Goal: Contribute content

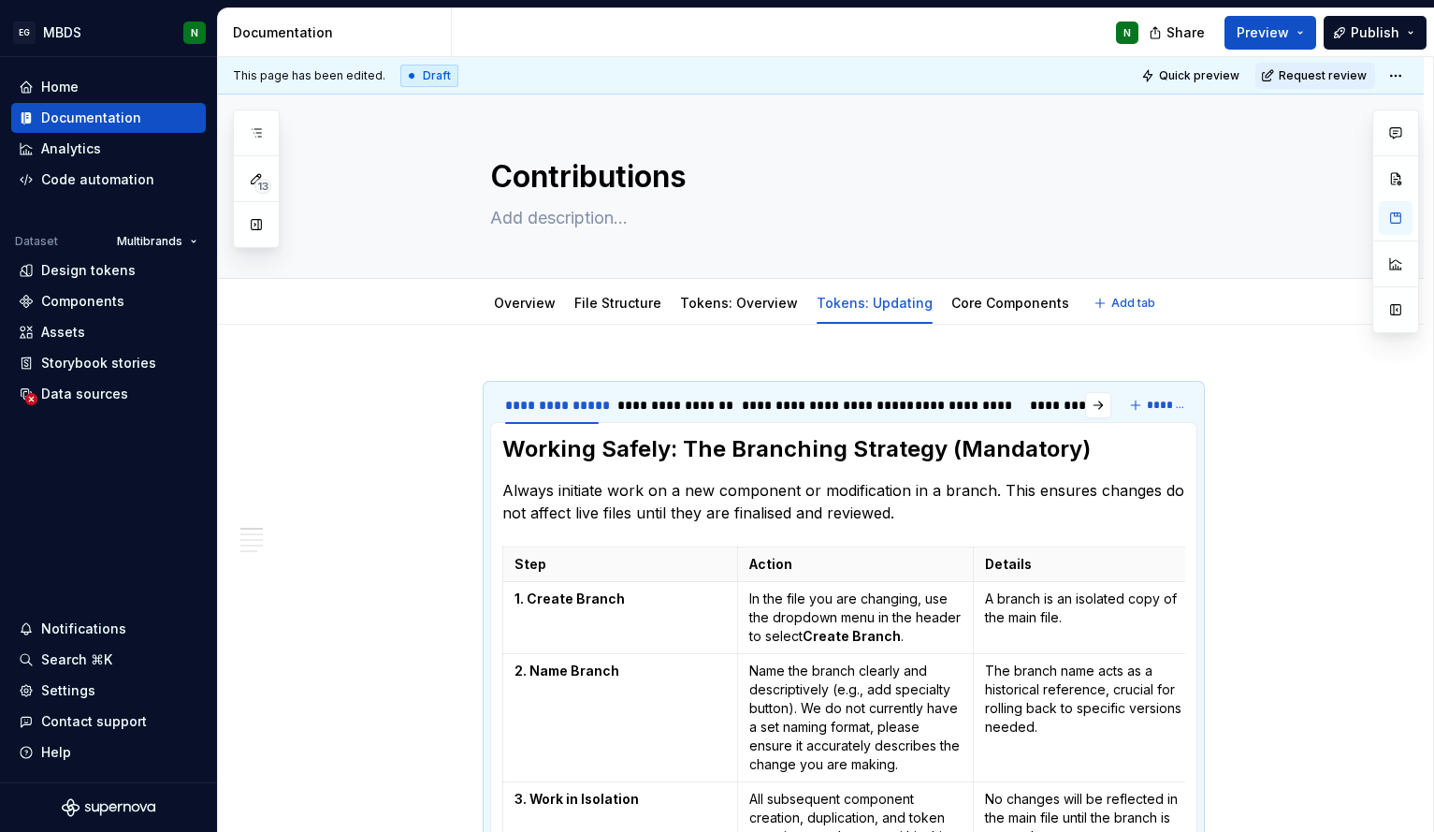
scroll to position [57, 0]
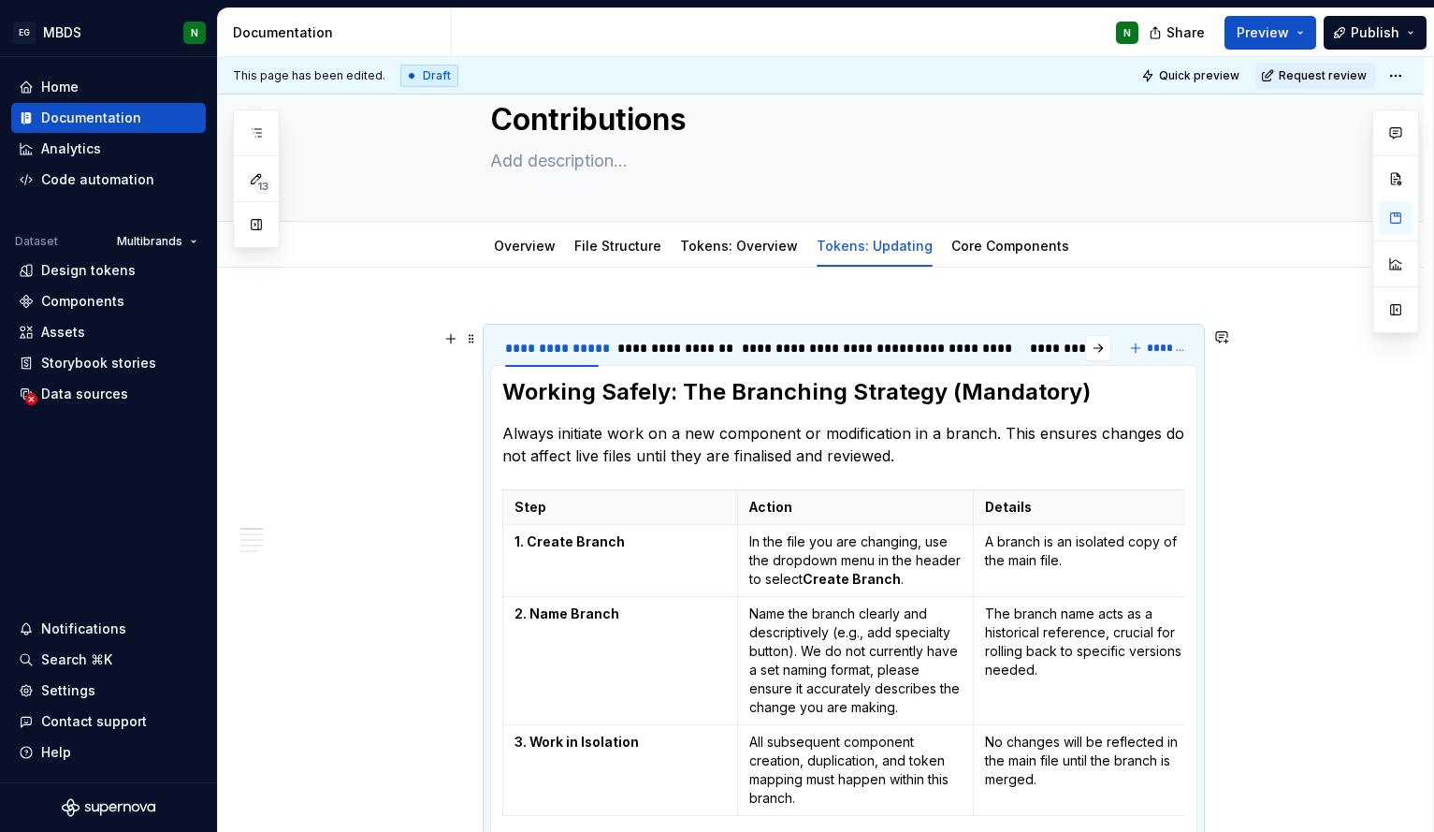
click at [391, 351] on div "**********" at bounding box center [821, 733] width 1206 height 930
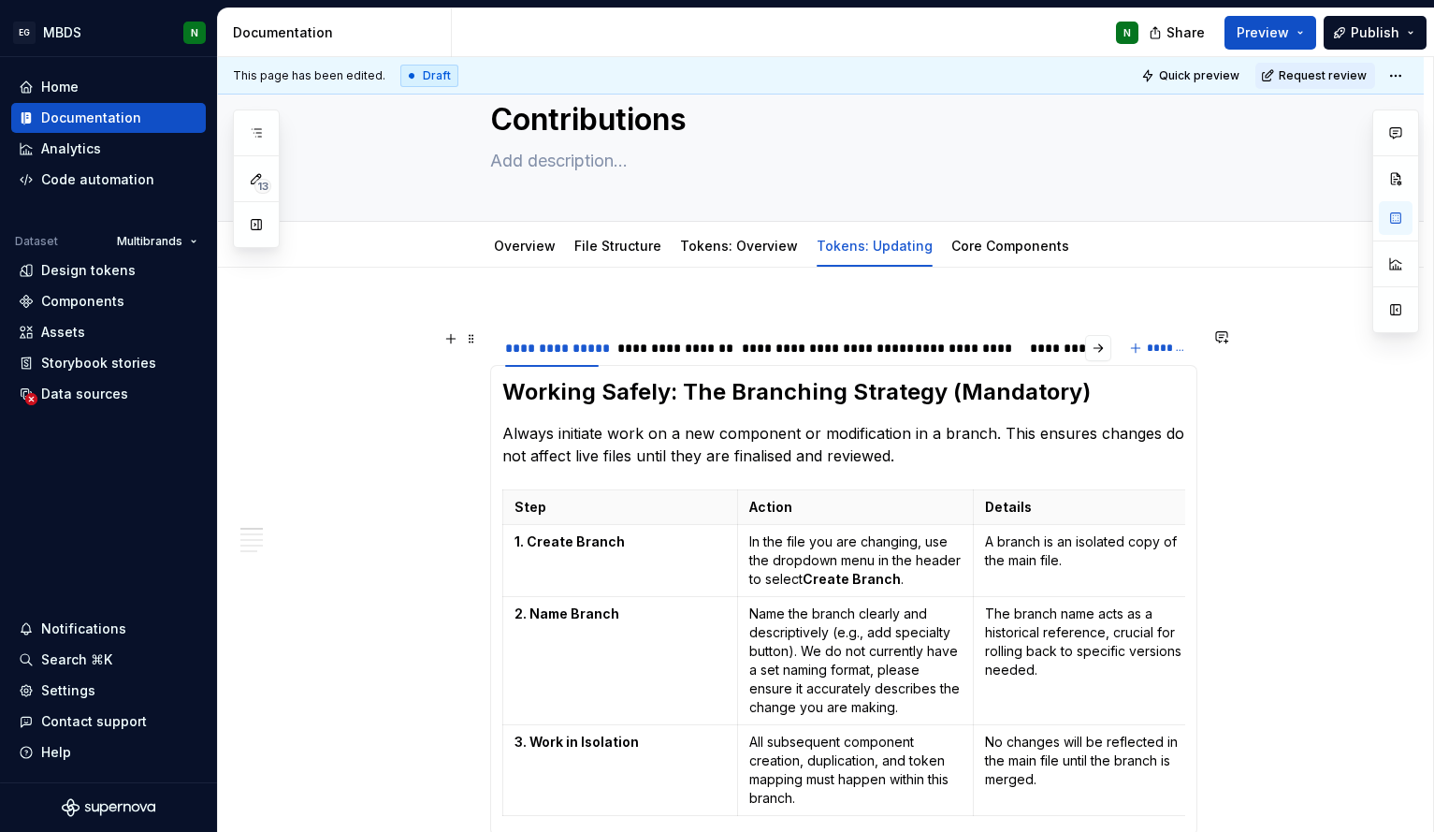
scroll to position [108, 0]
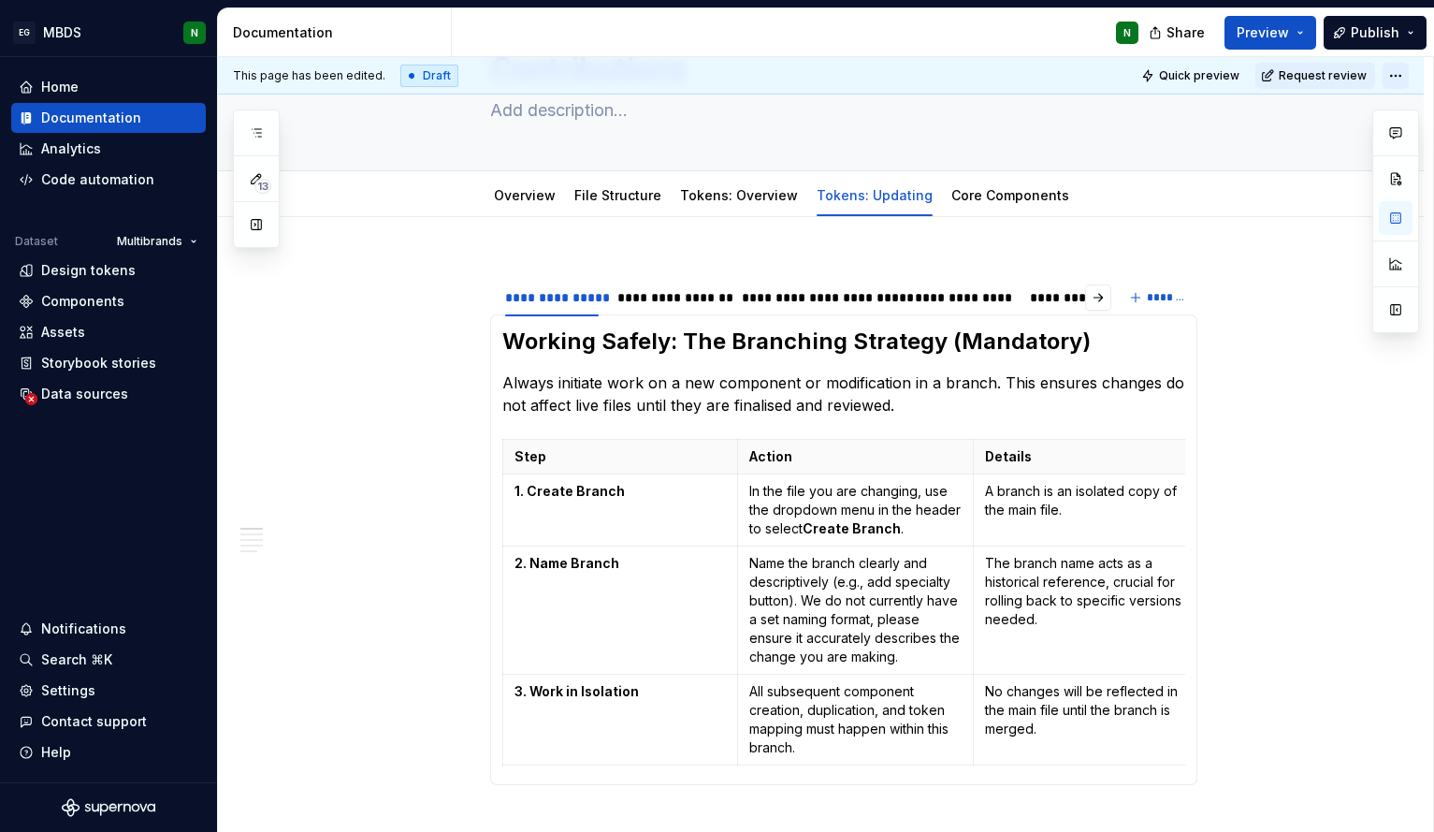
click at [1409, 76] on html "EG MBDS N Home Documentation Analytics Code automation Dataset Multibrands Desi…" at bounding box center [717, 416] width 1434 height 832
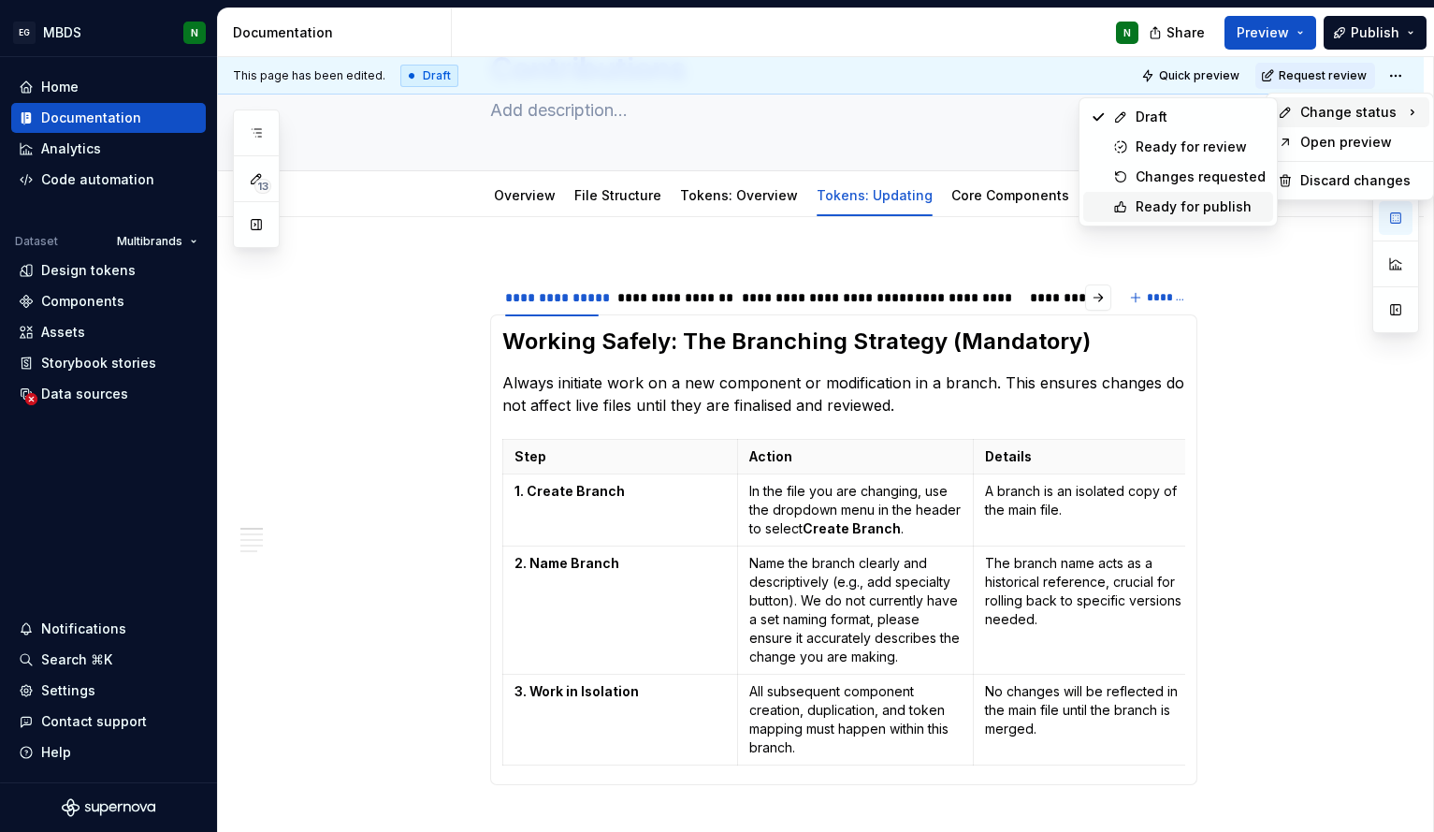
click at [1206, 194] on div "Ready for publish" at bounding box center [1178, 207] width 190 height 30
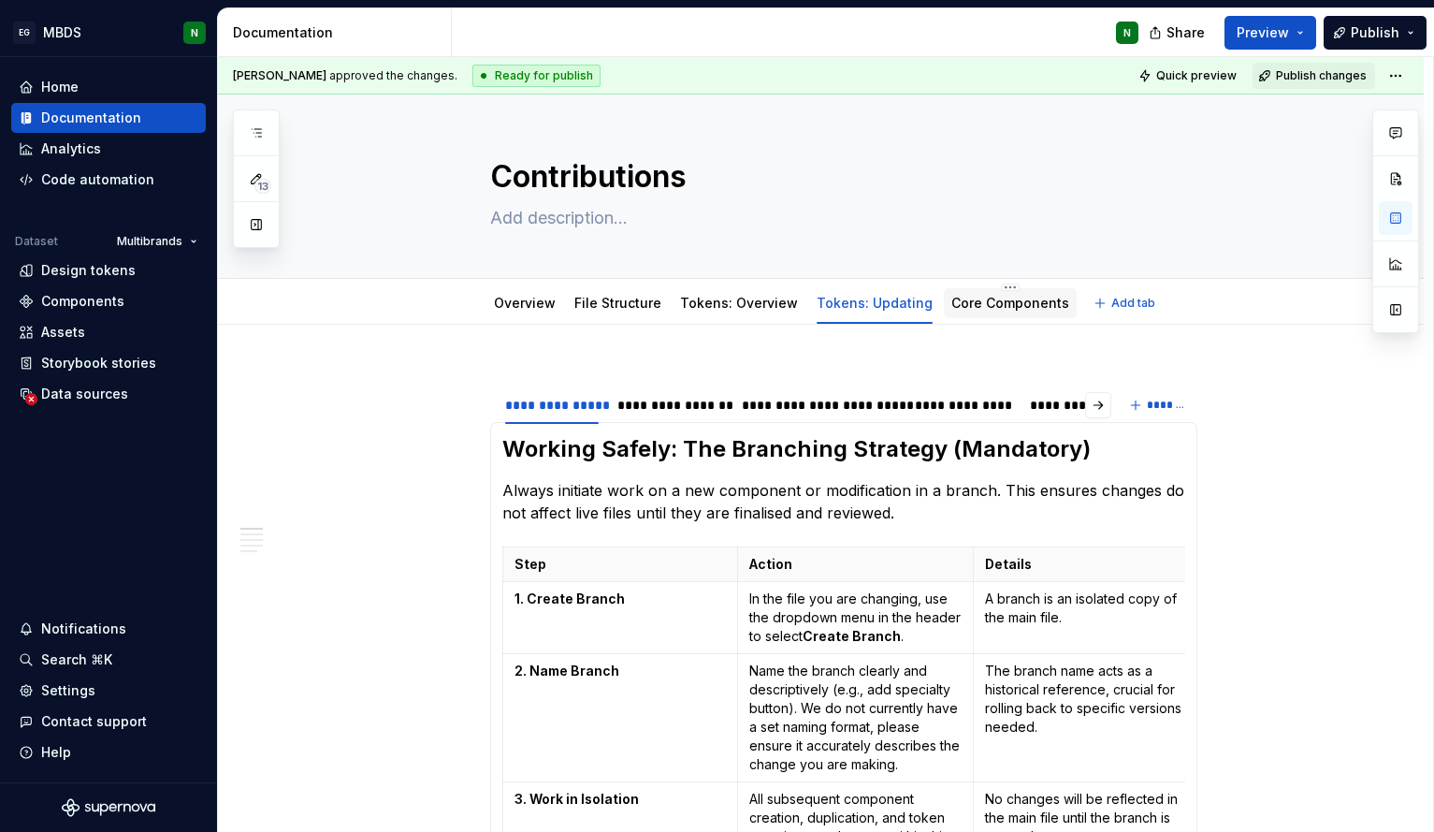
click at [972, 297] on link "Core Components" at bounding box center [1010, 303] width 118 height 16
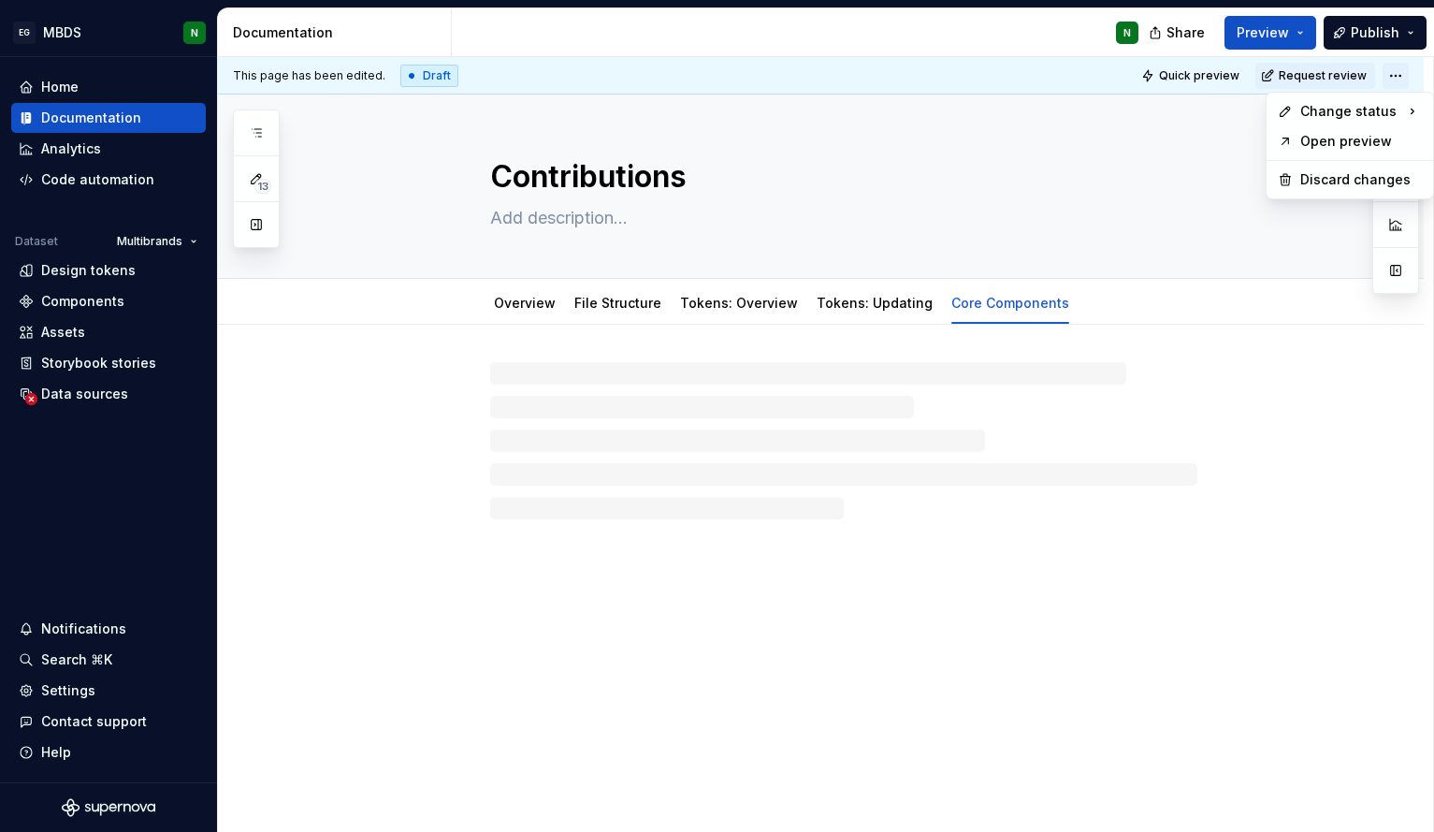
click at [1407, 67] on html "EG MBDS N Home Documentation Analytics Code automation Dataset Multibrands Desi…" at bounding box center [717, 416] width 1434 height 832
click at [1209, 207] on div "Ready for publish" at bounding box center [1201, 206] width 130 height 19
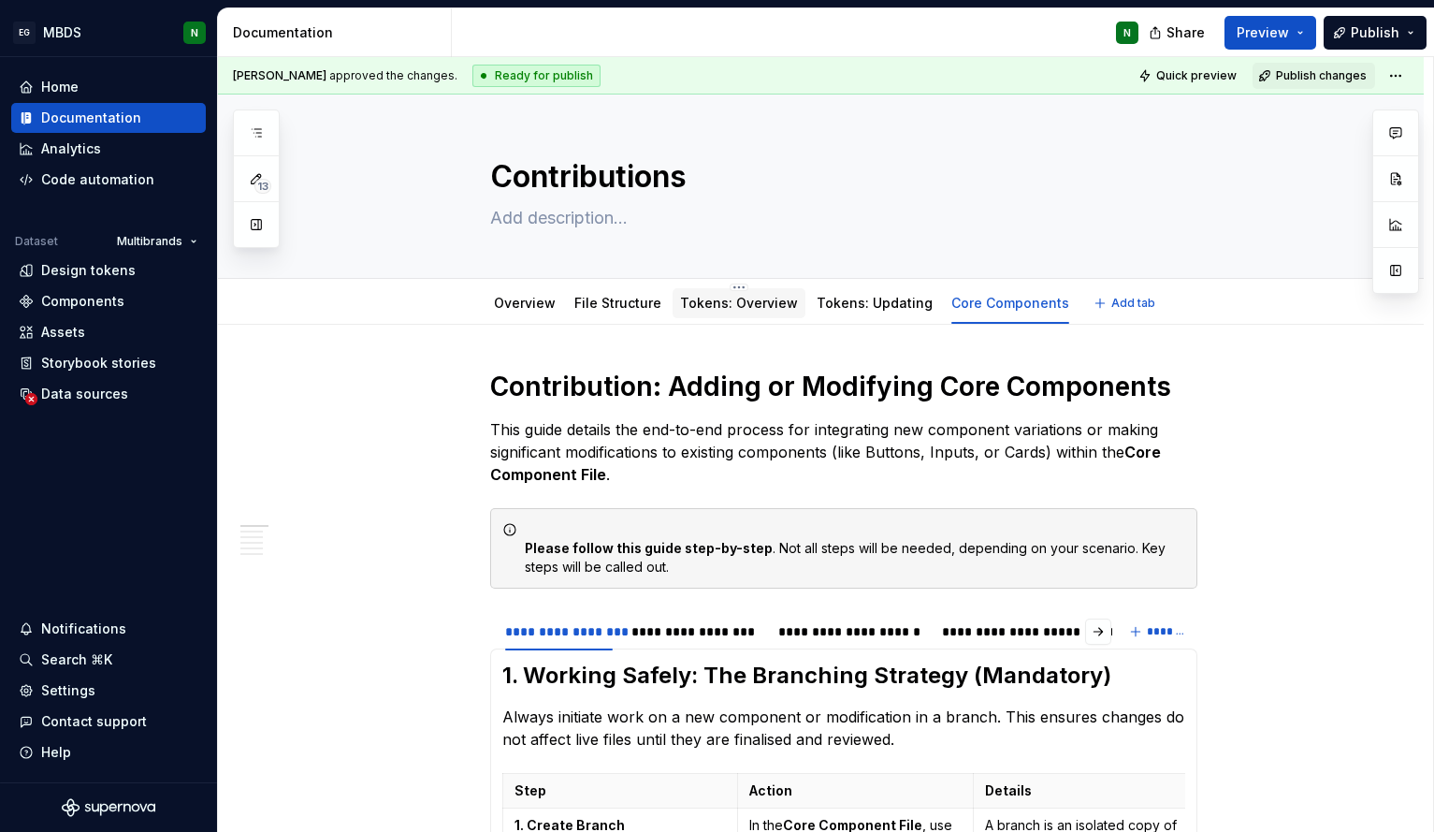
click at [714, 312] on div "Tokens: Overview" at bounding box center [739, 303] width 118 height 22
click at [729, 310] on link "Tokens: Overview" at bounding box center [739, 303] width 118 height 16
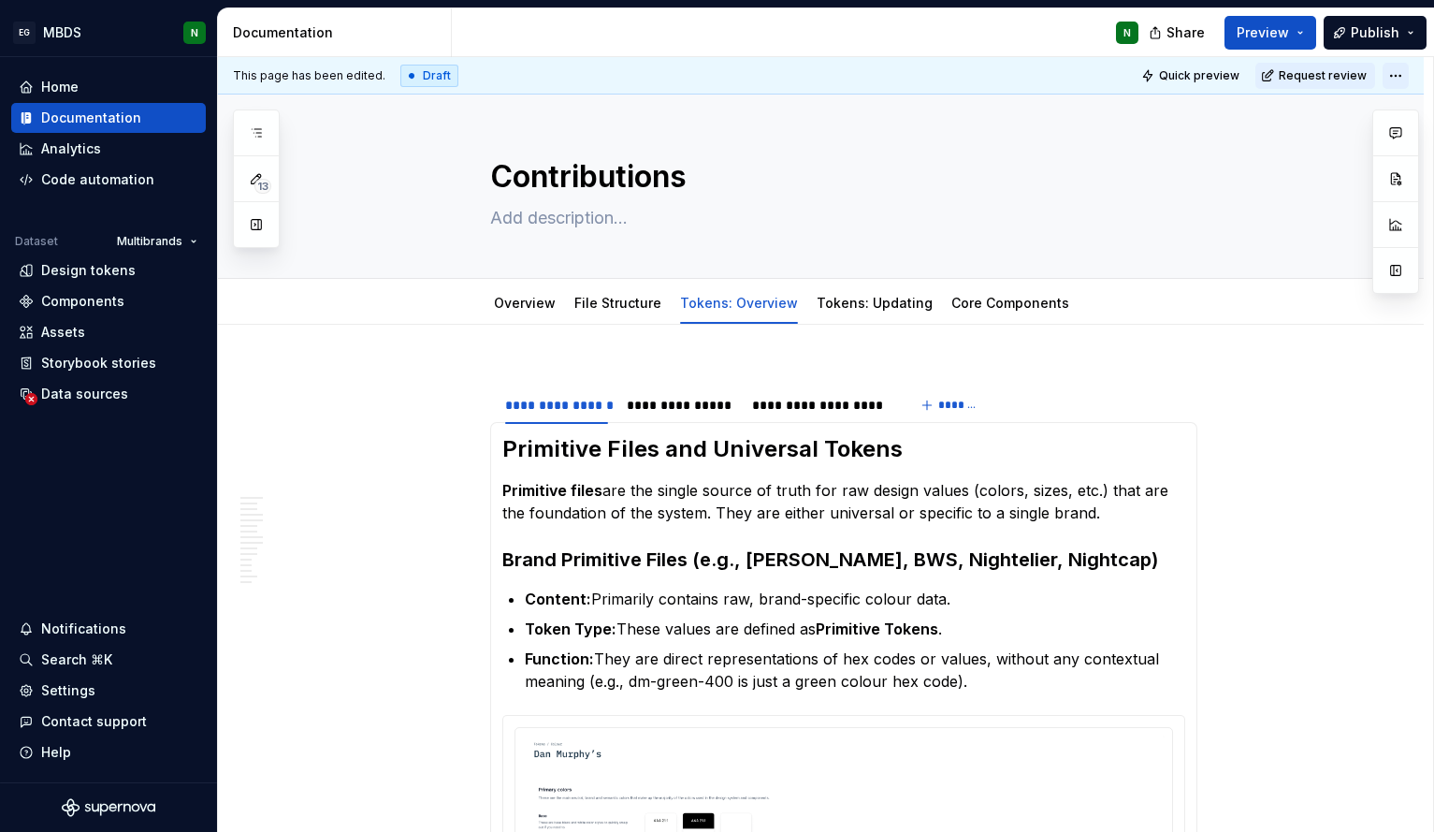
click at [1407, 80] on html "EG MBDS N Home Documentation Analytics Code automation Dataset Multibrands Desi…" at bounding box center [717, 416] width 1434 height 832
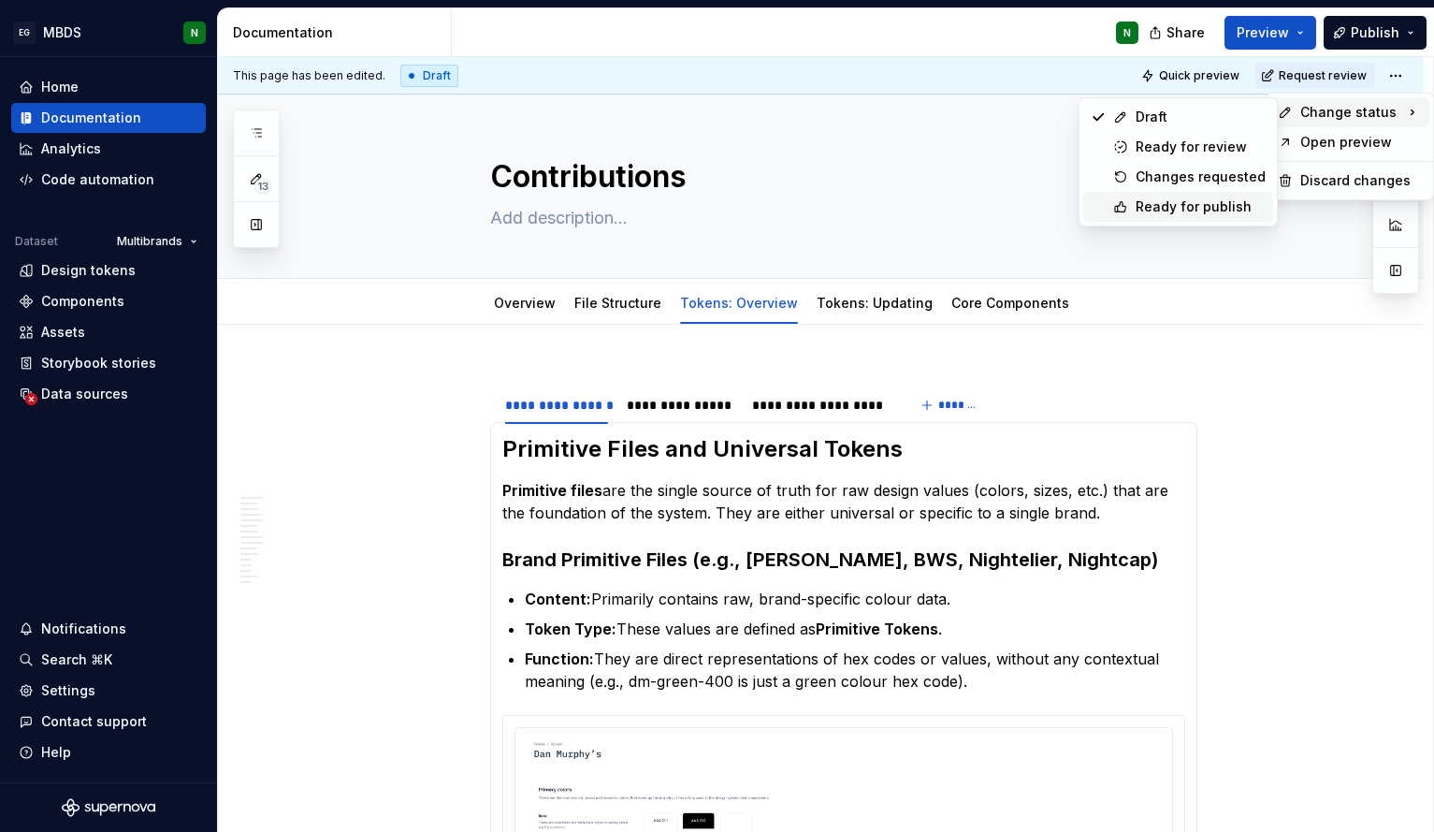
click at [1207, 201] on div "Ready for publish" at bounding box center [1201, 206] width 130 height 19
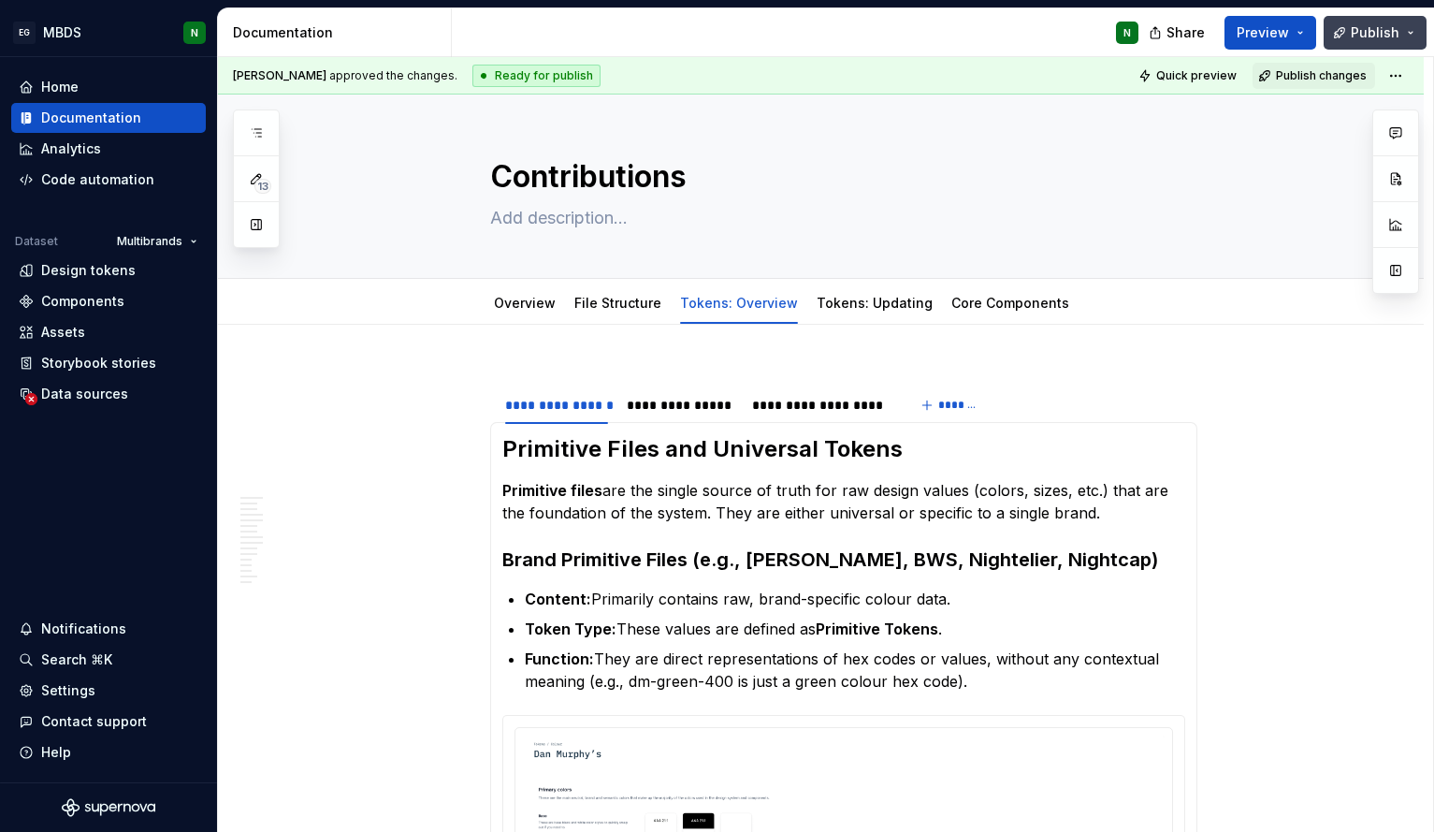
click at [1404, 35] on button "Publish" at bounding box center [1375, 33] width 103 height 34
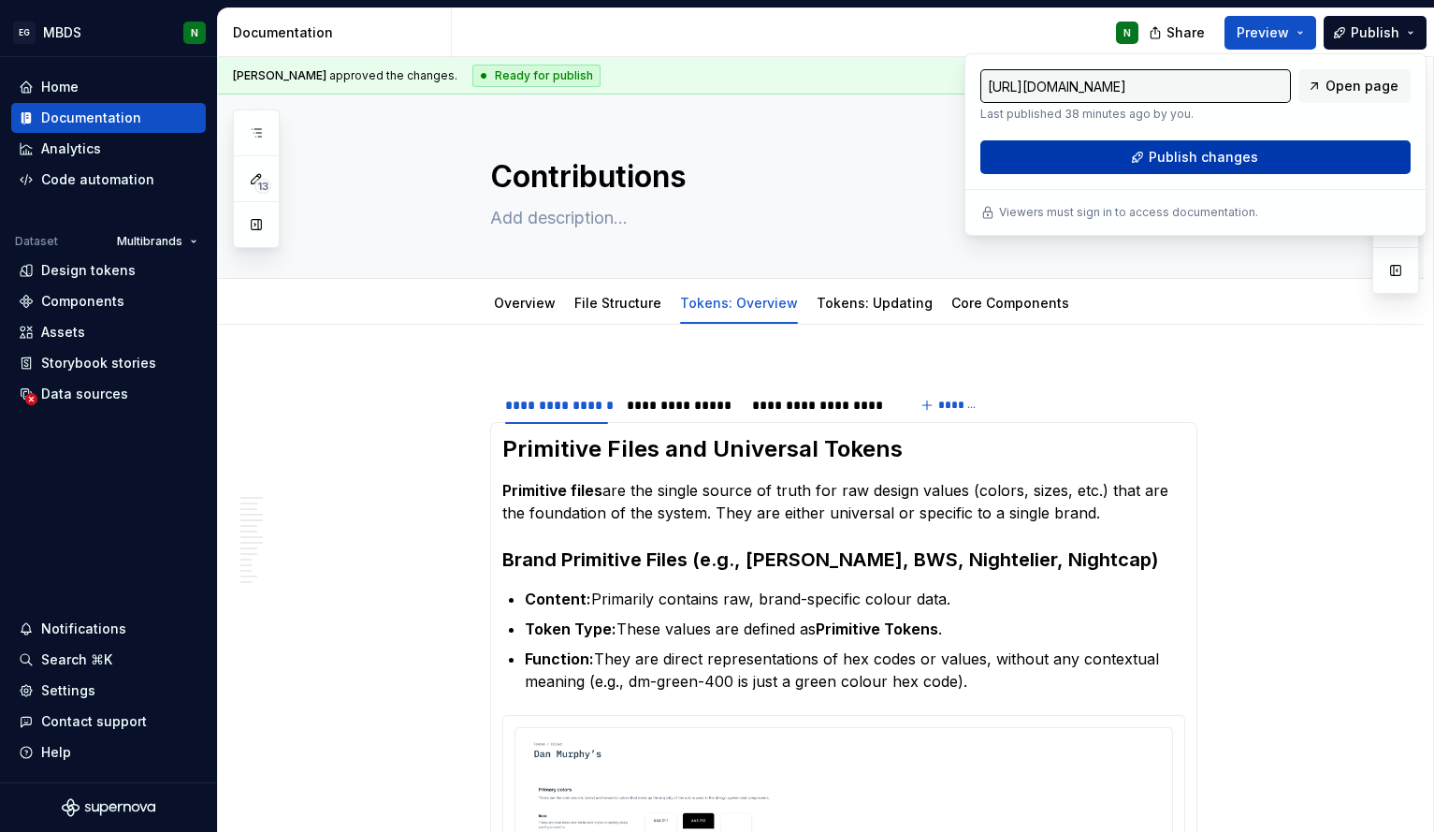
click at [1229, 156] on span "Publish changes" at bounding box center [1203, 157] width 109 height 19
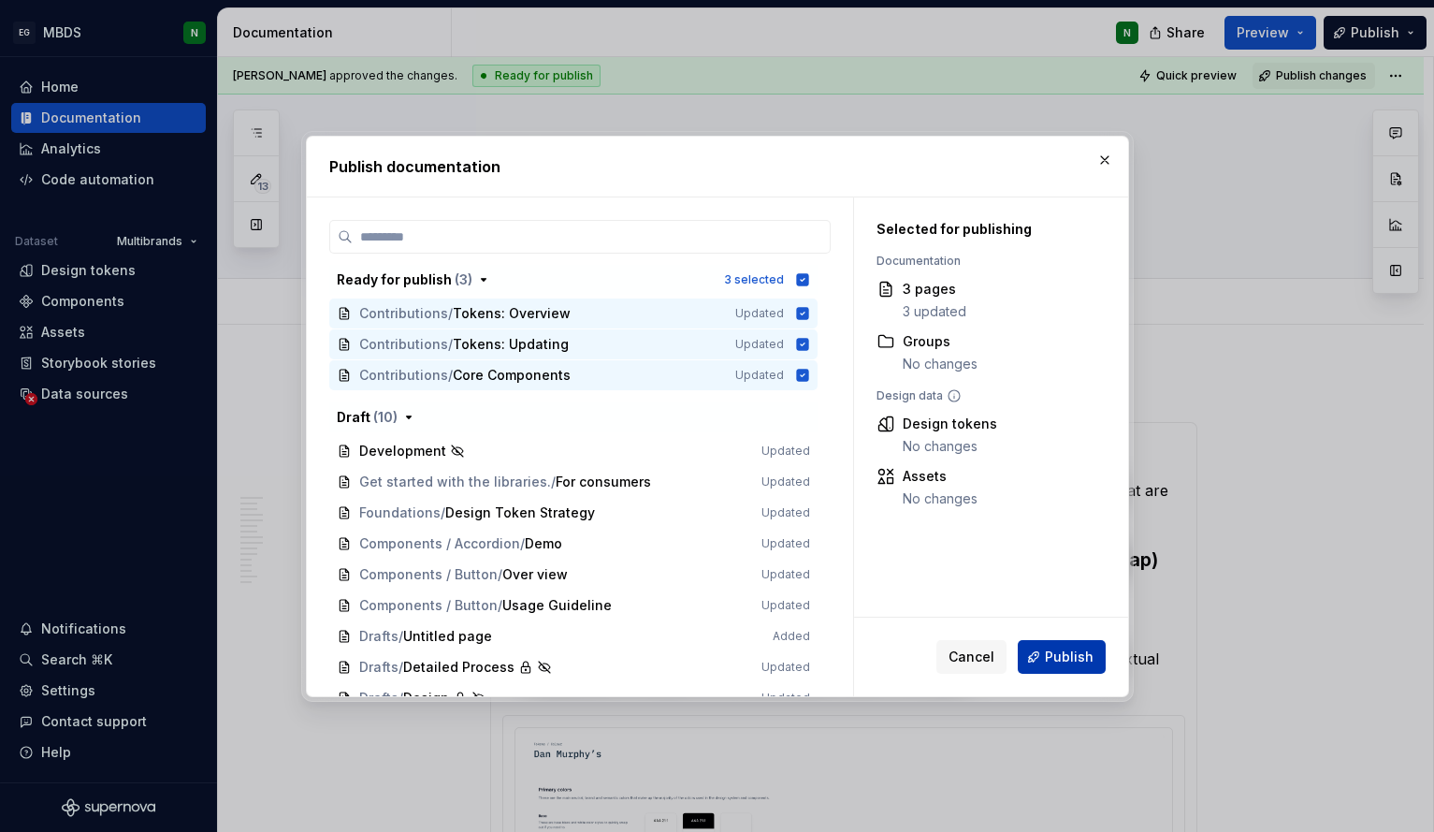
click at [1056, 651] on span "Publish" at bounding box center [1069, 656] width 49 height 19
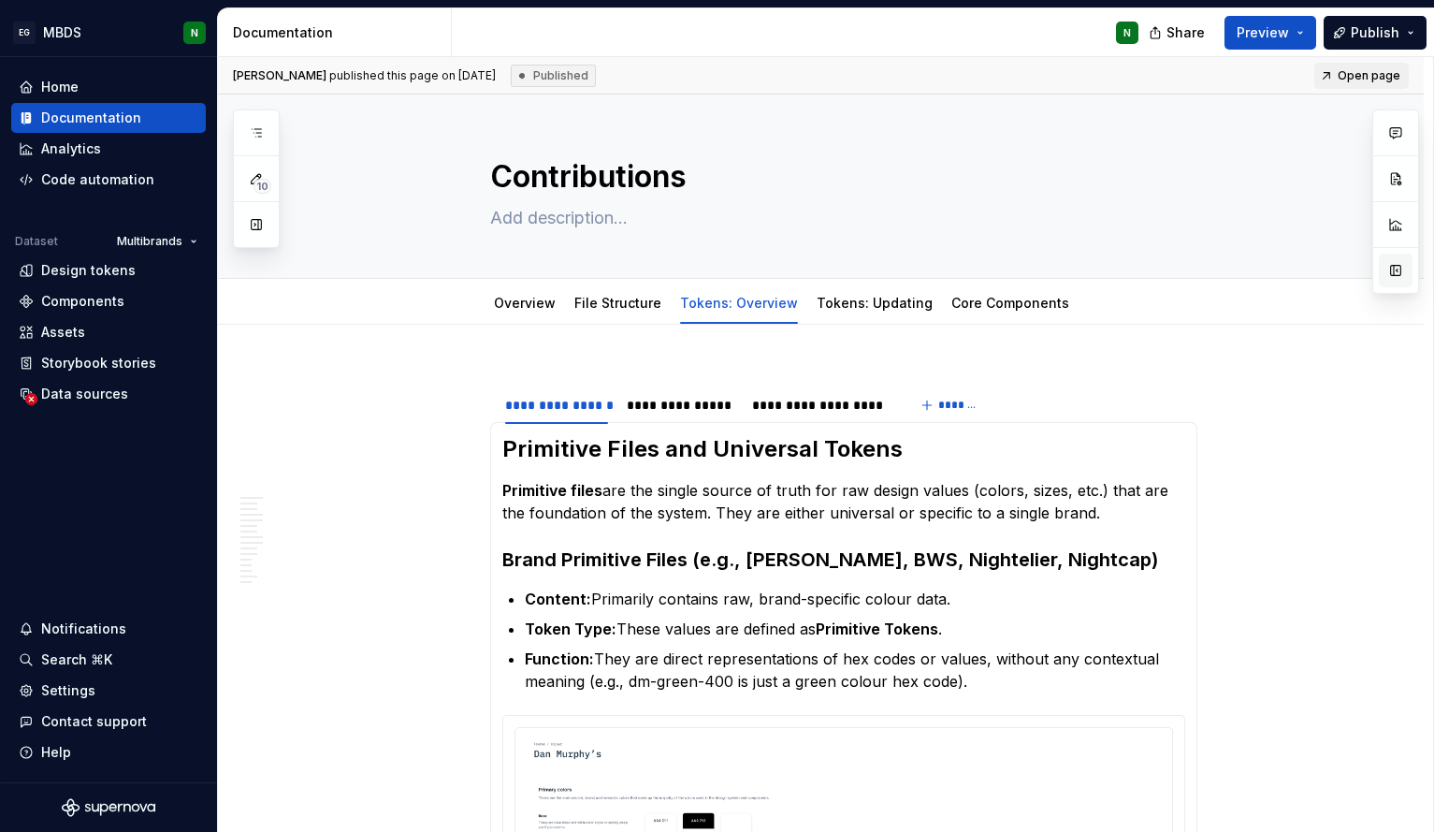
click at [1394, 268] on button "button" at bounding box center [1396, 271] width 34 height 34
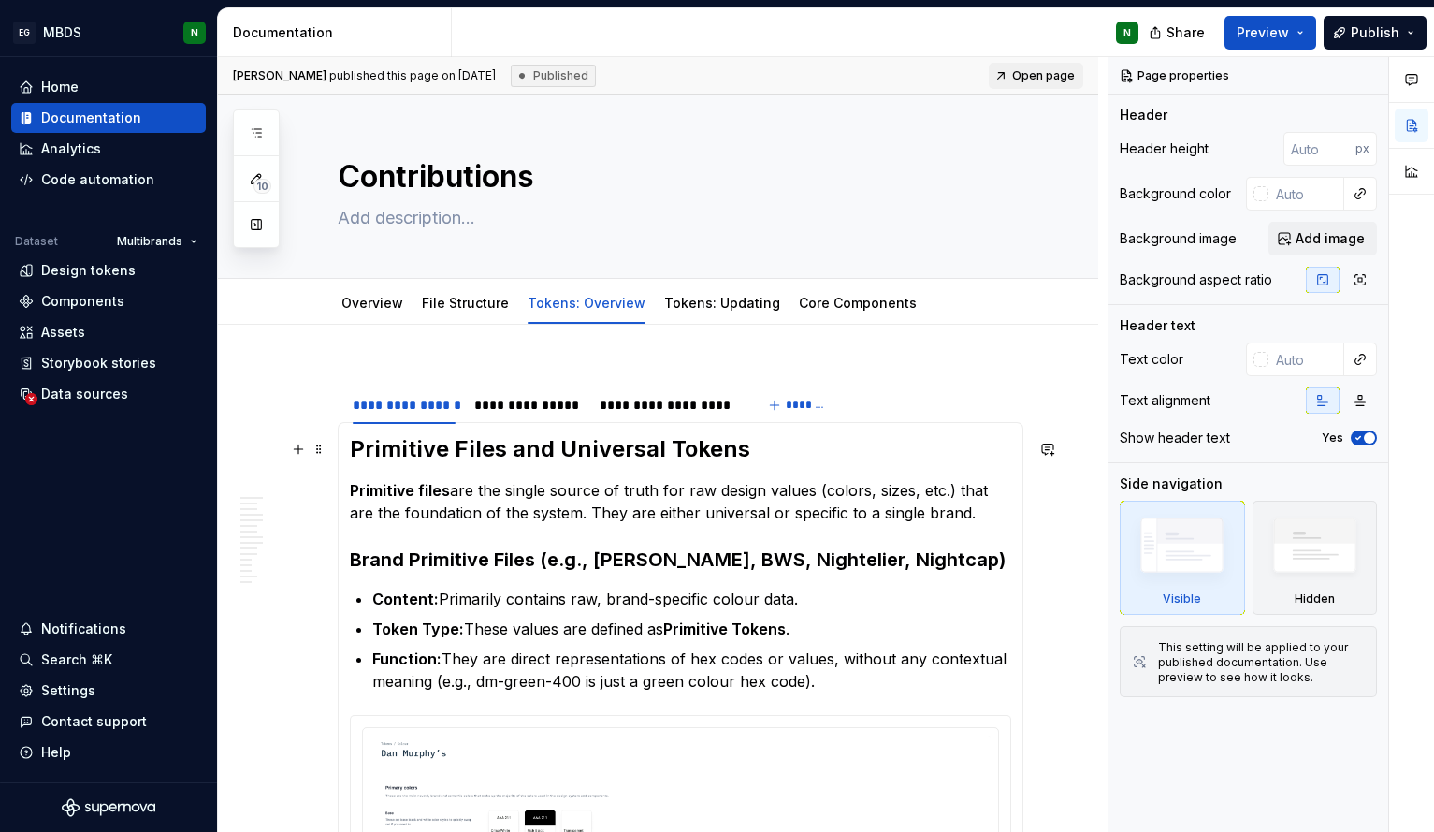
click at [863, 449] on h2 "Primitive Files and Universal Tokens" at bounding box center [680, 449] width 661 height 30
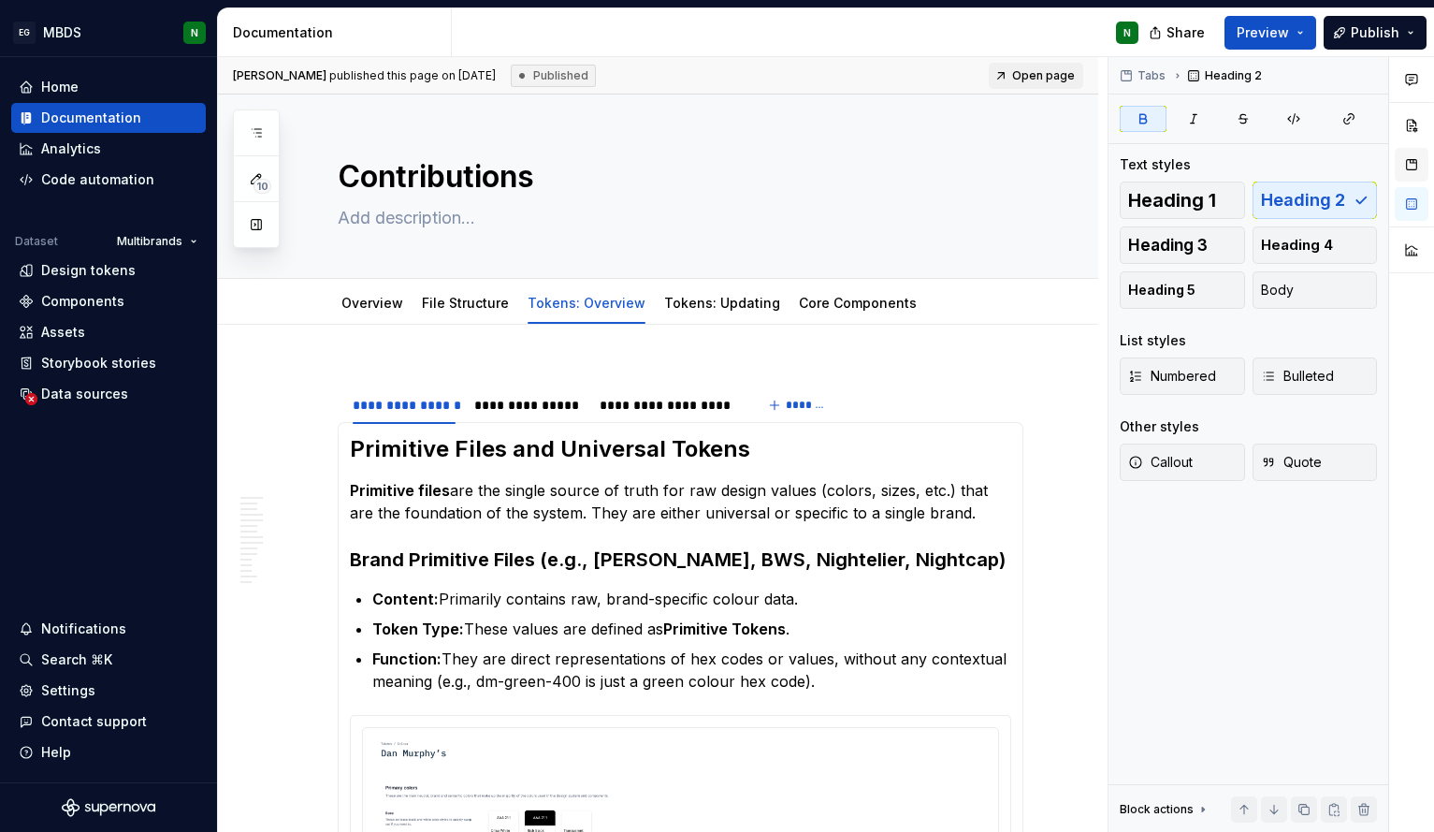
click at [1413, 162] on button "button" at bounding box center [1412, 165] width 34 height 34
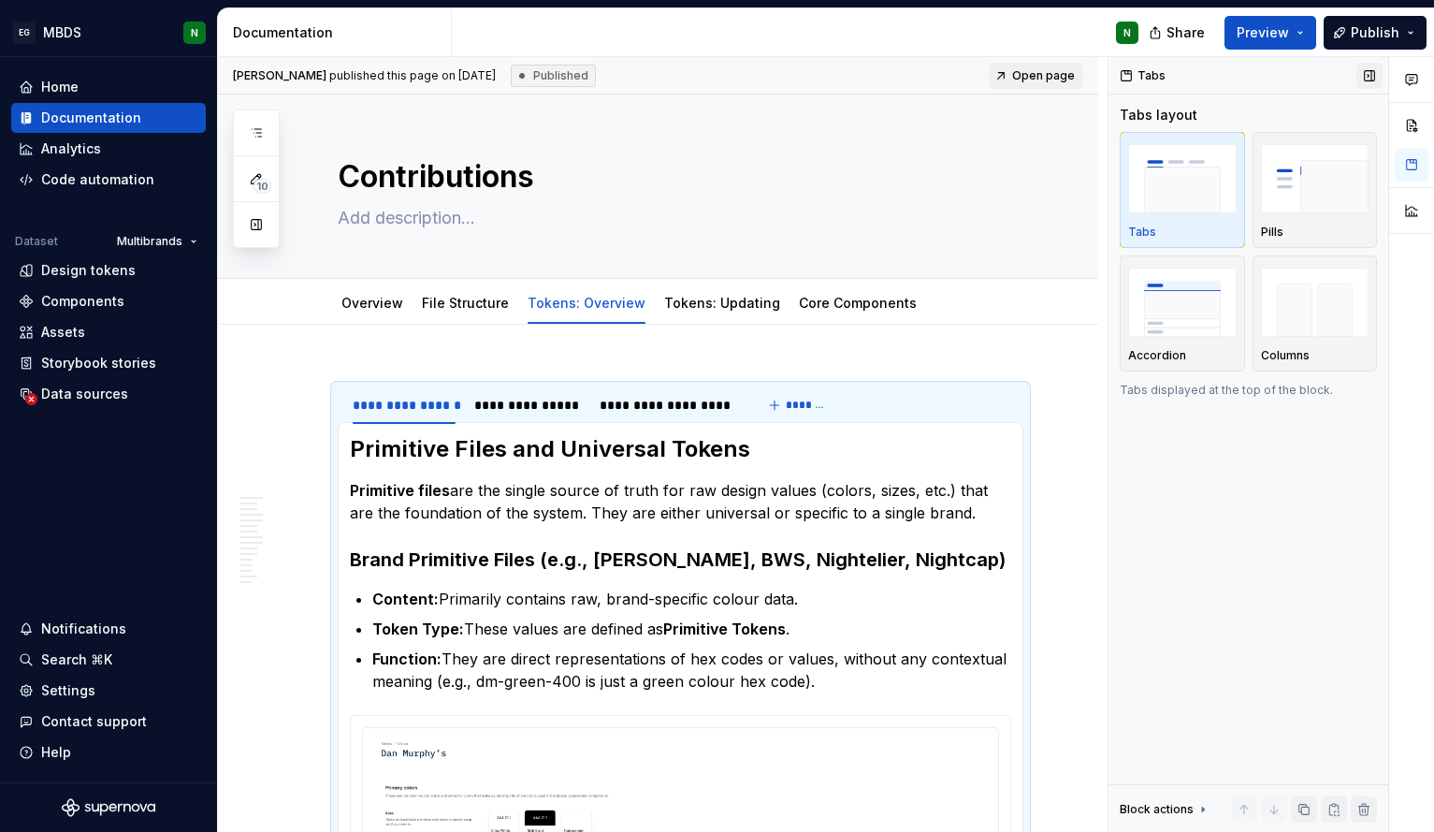
click at [1372, 80] on button "button" at bounding box center [1369, 76] width 26 height 26
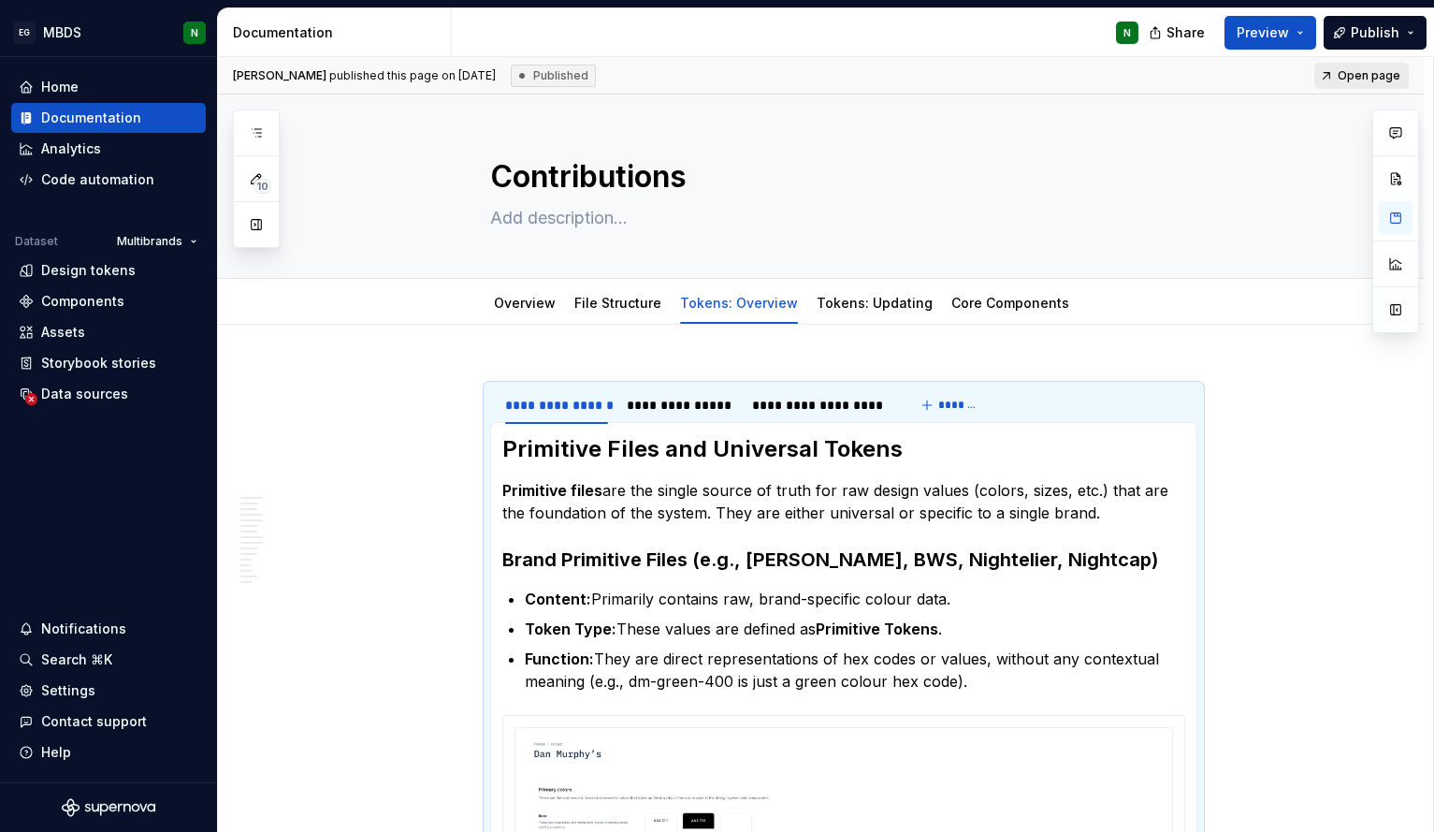
click at [1372, 80] on span "Open page" at bounding box center [1369, 75] width 63 height 15
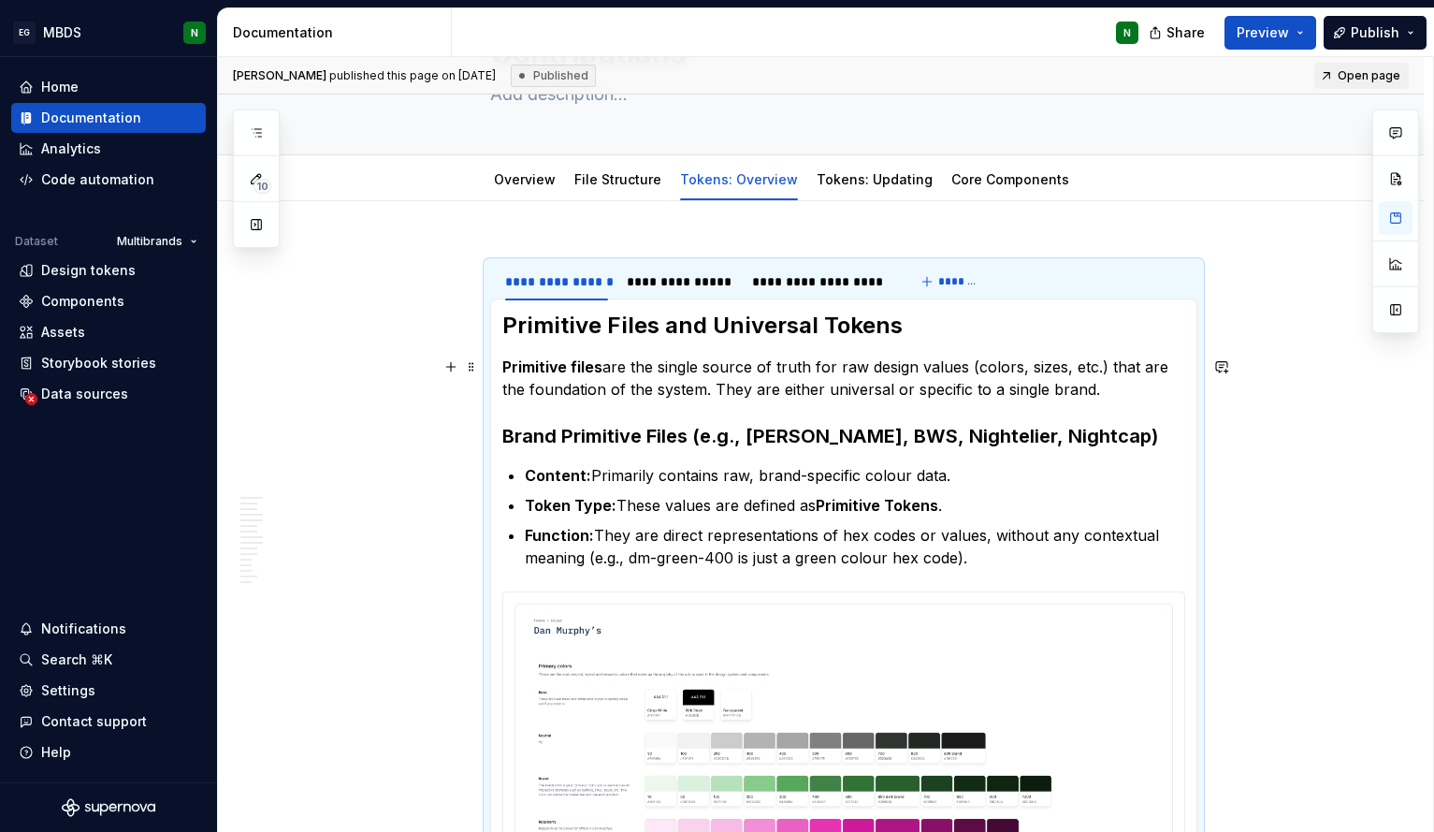
scroll to position [124, 0]
click at [856, 184] on link "Tokens: Updating" at bounding box center [875, 178] width 116 height 16
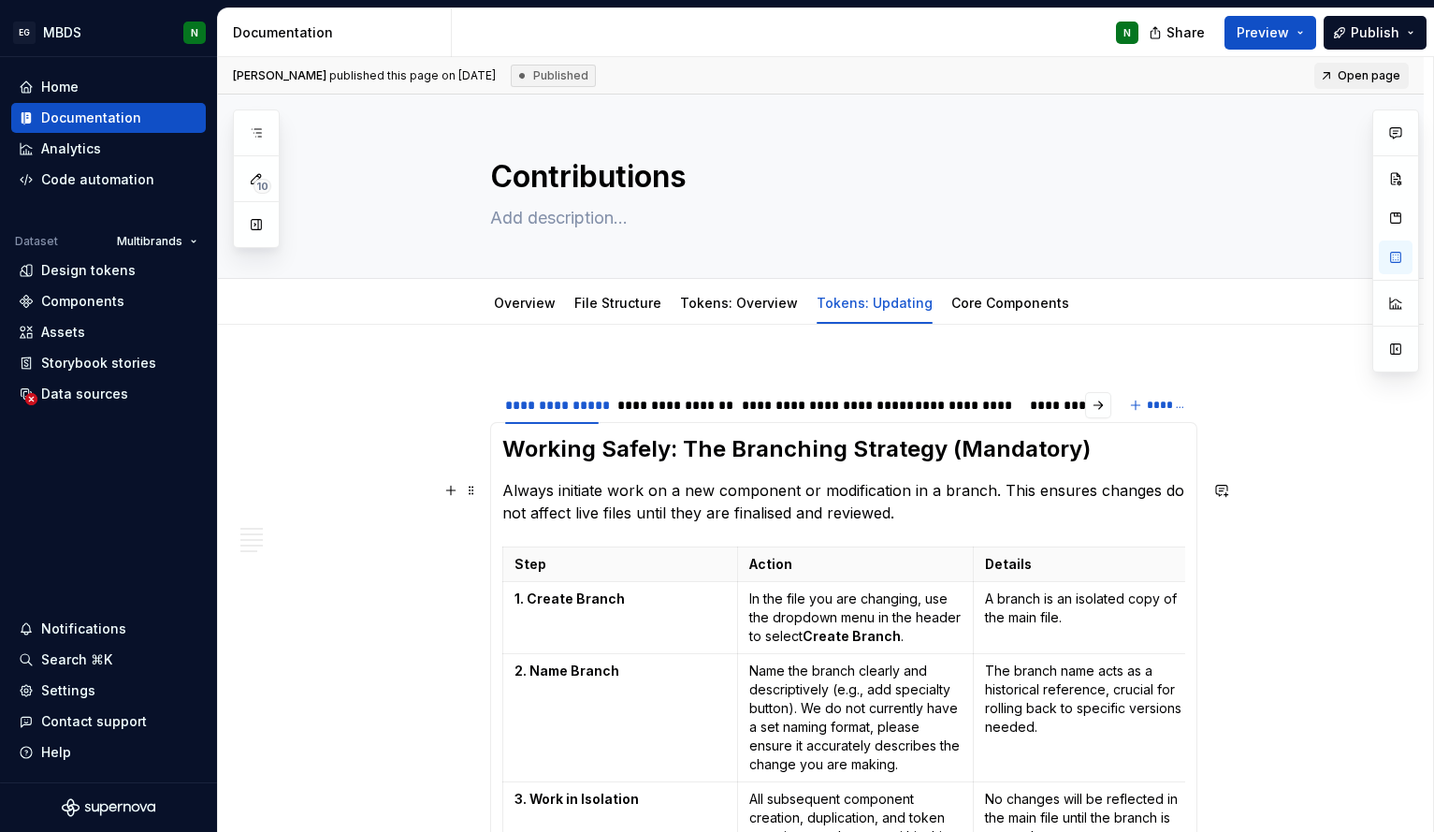
click at [962, 471] on section-item-column "Working Safely: The Branching Strategy (Mandatory) Always initiate work on a ne…" at bounding box center [843, 657] width 683 height 446
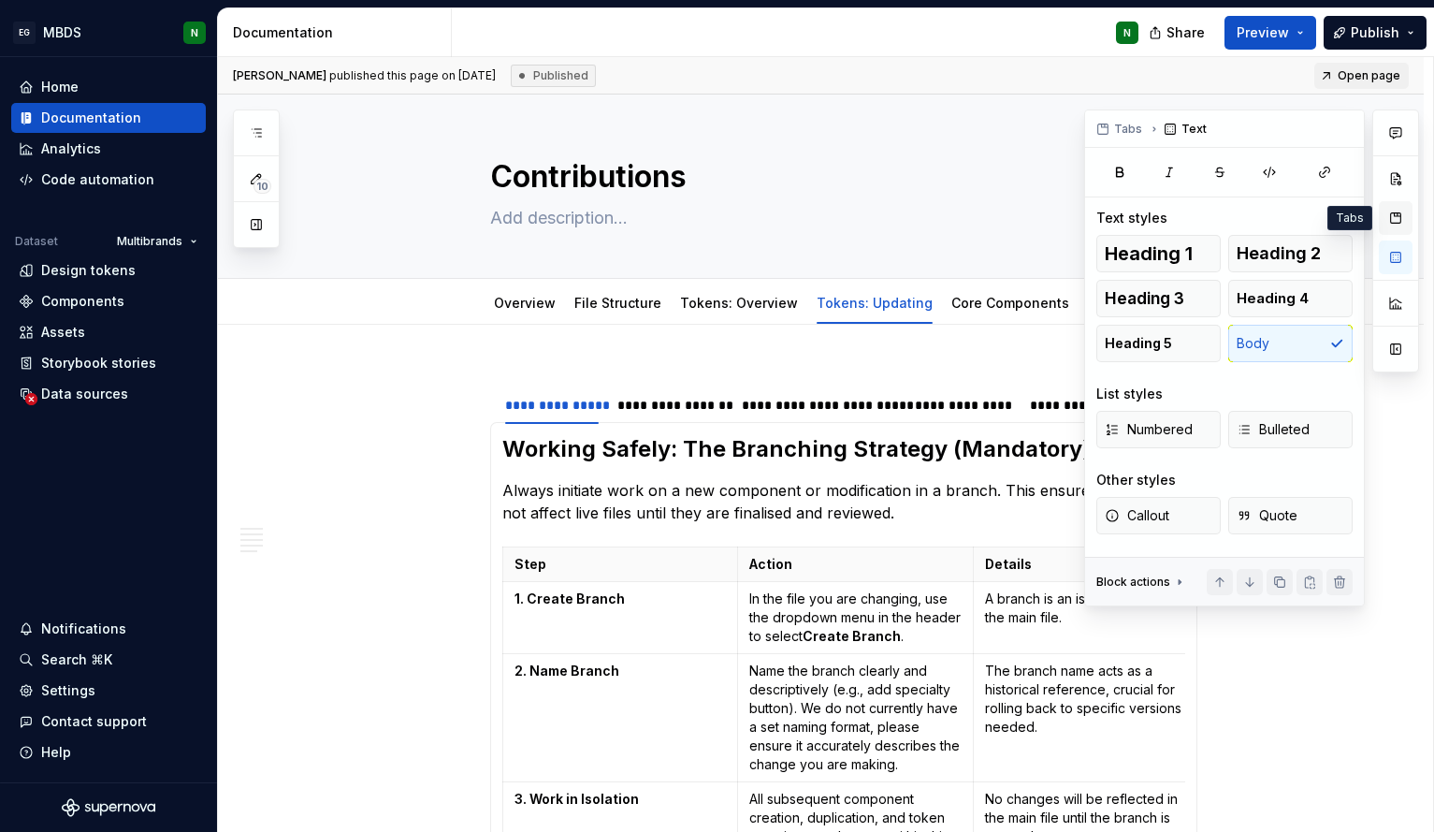
click at [1394, 217] on button "button" at bounding box center [1396, 218] width 34 height 34
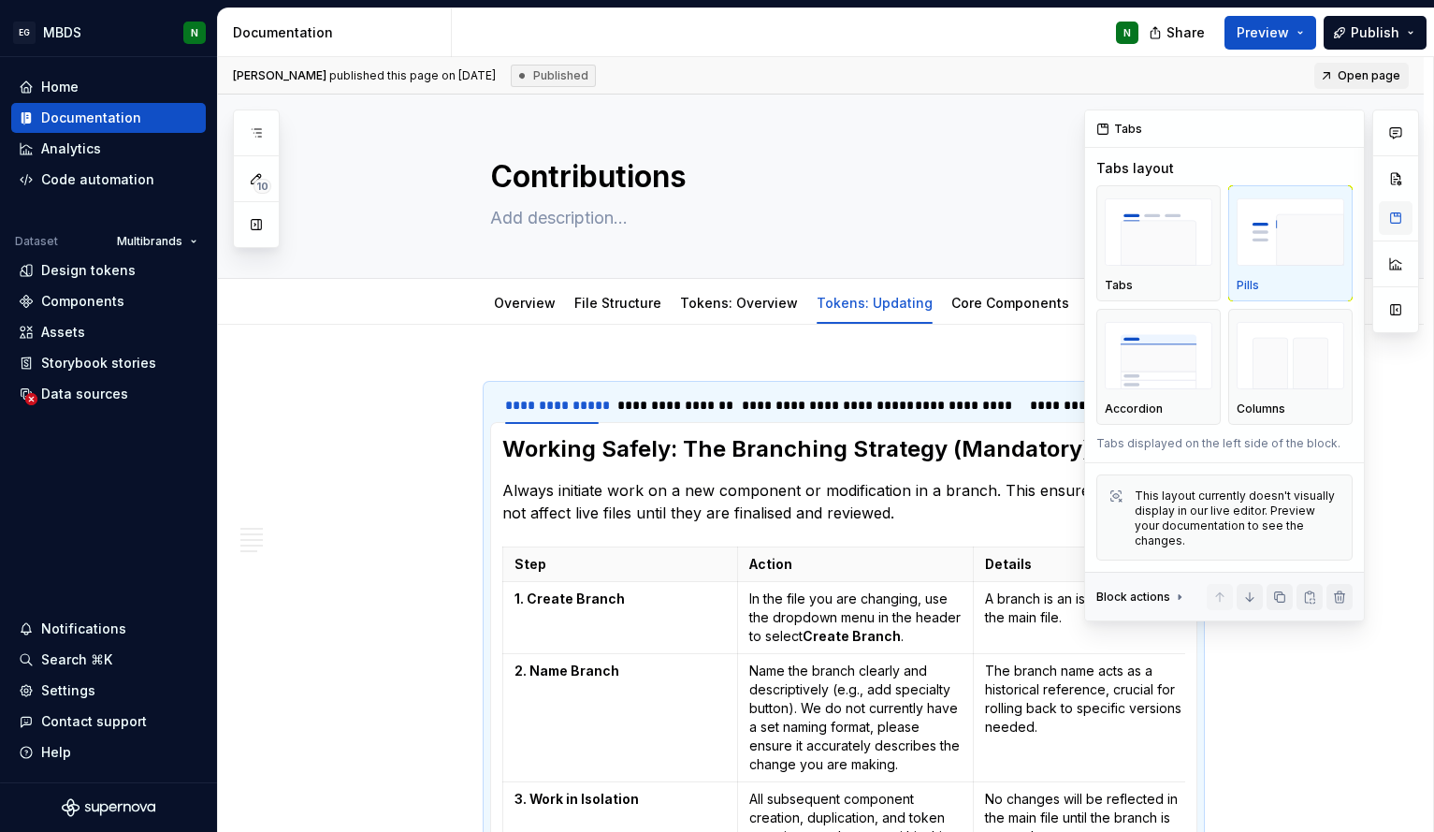
scroll to position [60, 0]
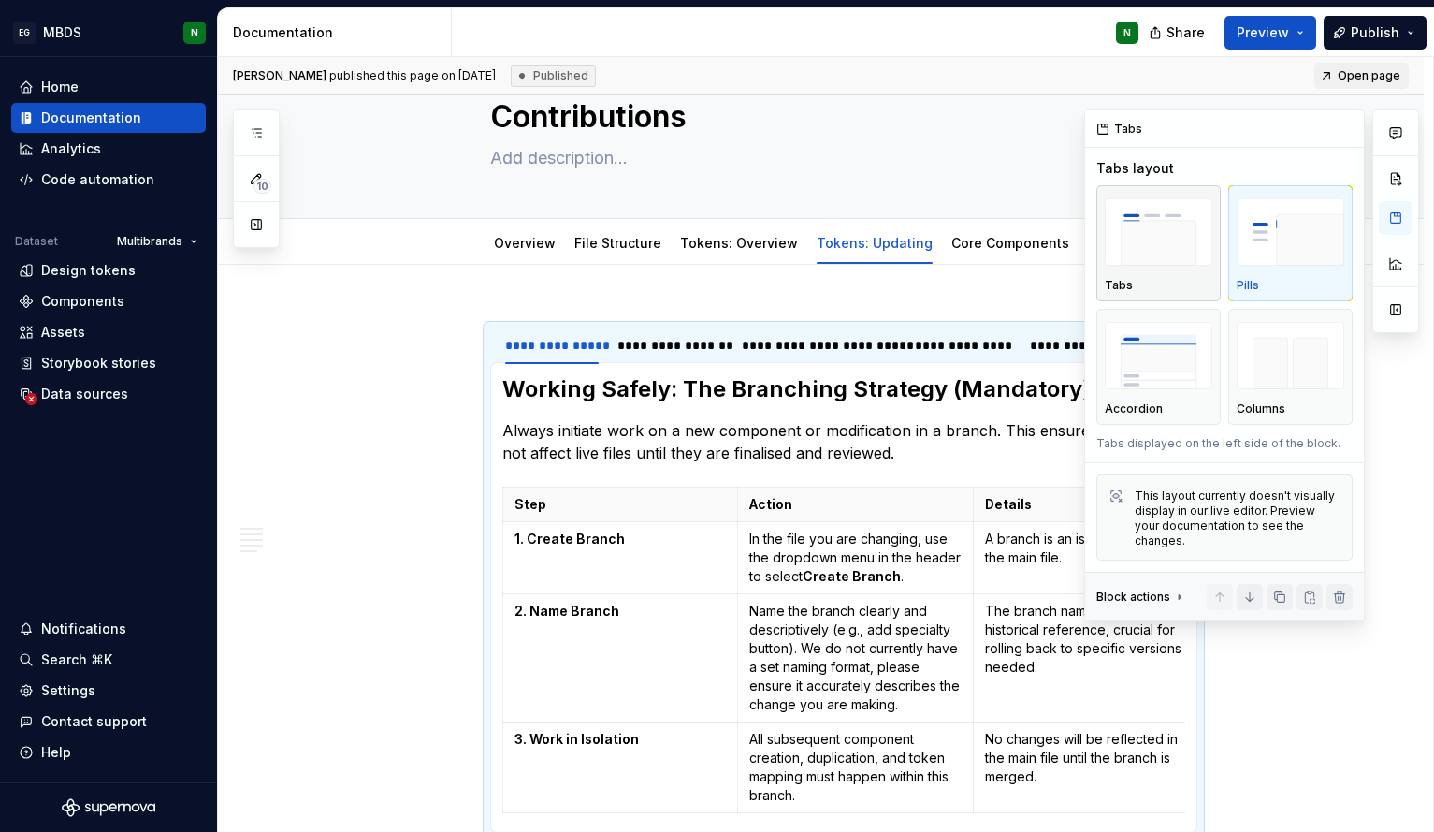
click at [1172, 244] on img "button" at bounding box center [1159, 232] width 108 height 68
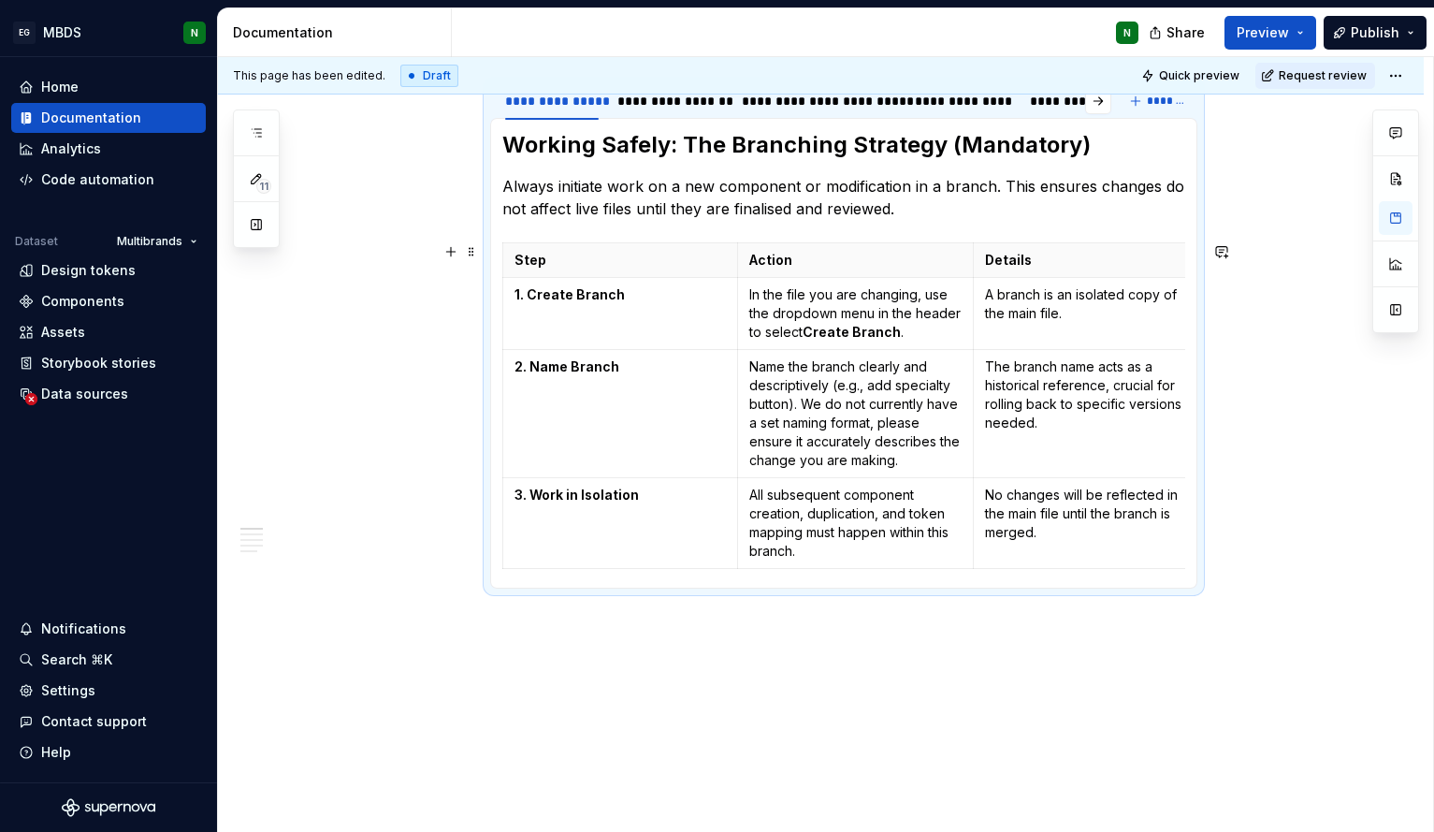
scroll to position [388, 0]
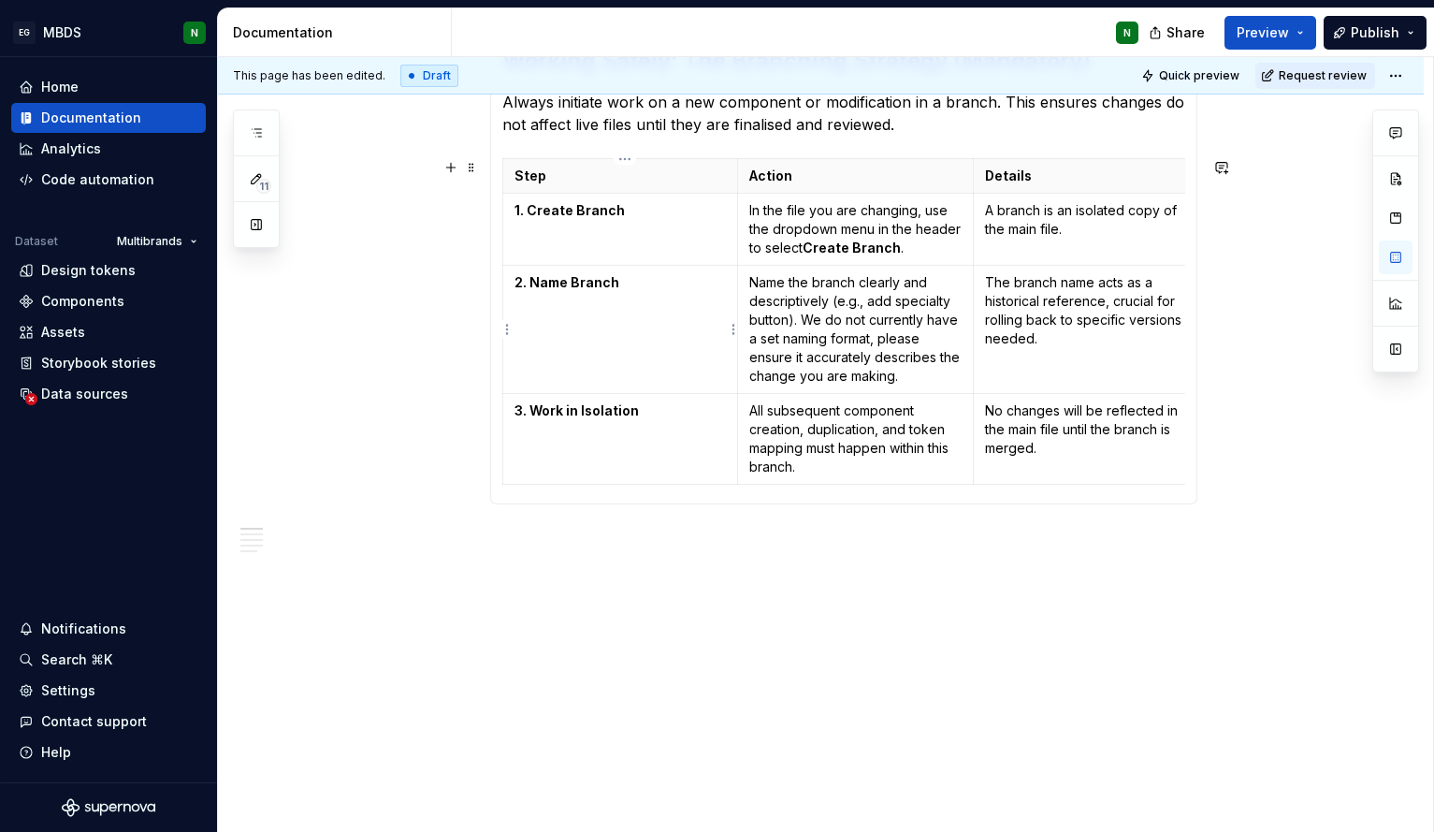
click at [651, 332] on td "2. Name Branch" at bounding box center [620, 330] width 236 height 128
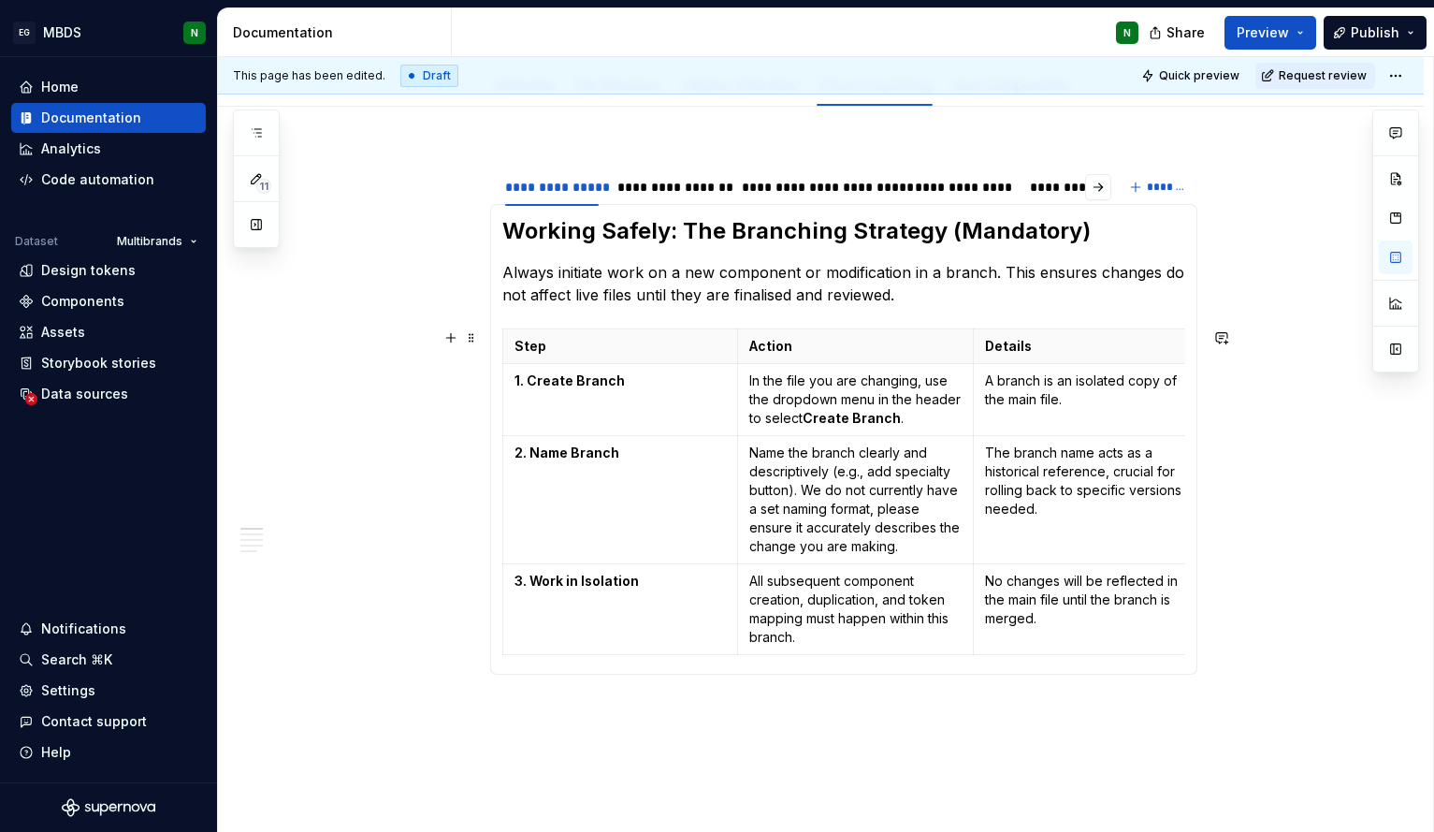
scroll to position [212, 0]
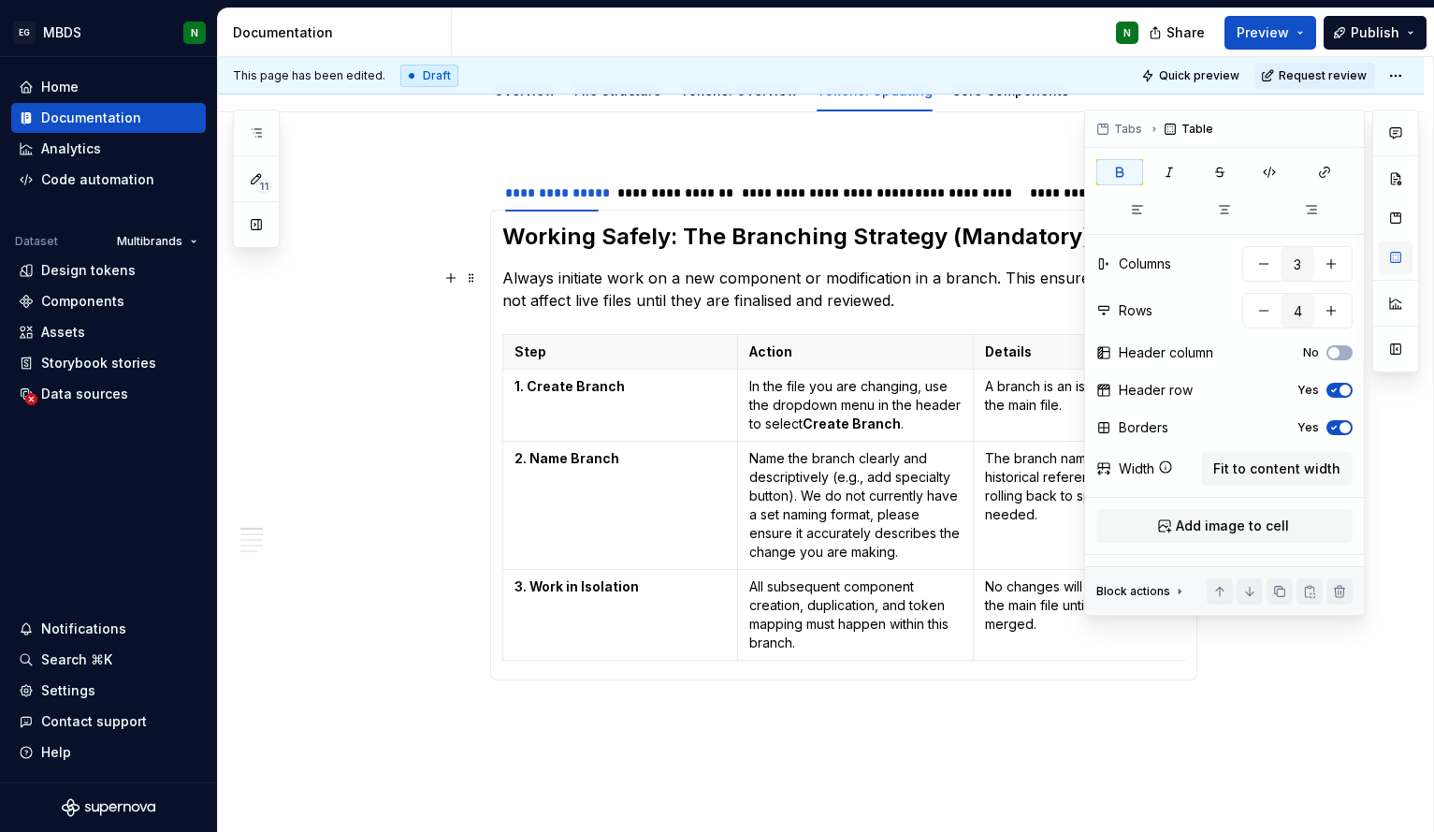
click at [1392, 260] on button "button" at bounding box center [1396, 257] width 34 height 34
click at [1274, 466] on span "Fit to content width" at bounding box center [1276, 468] width 127 height 19
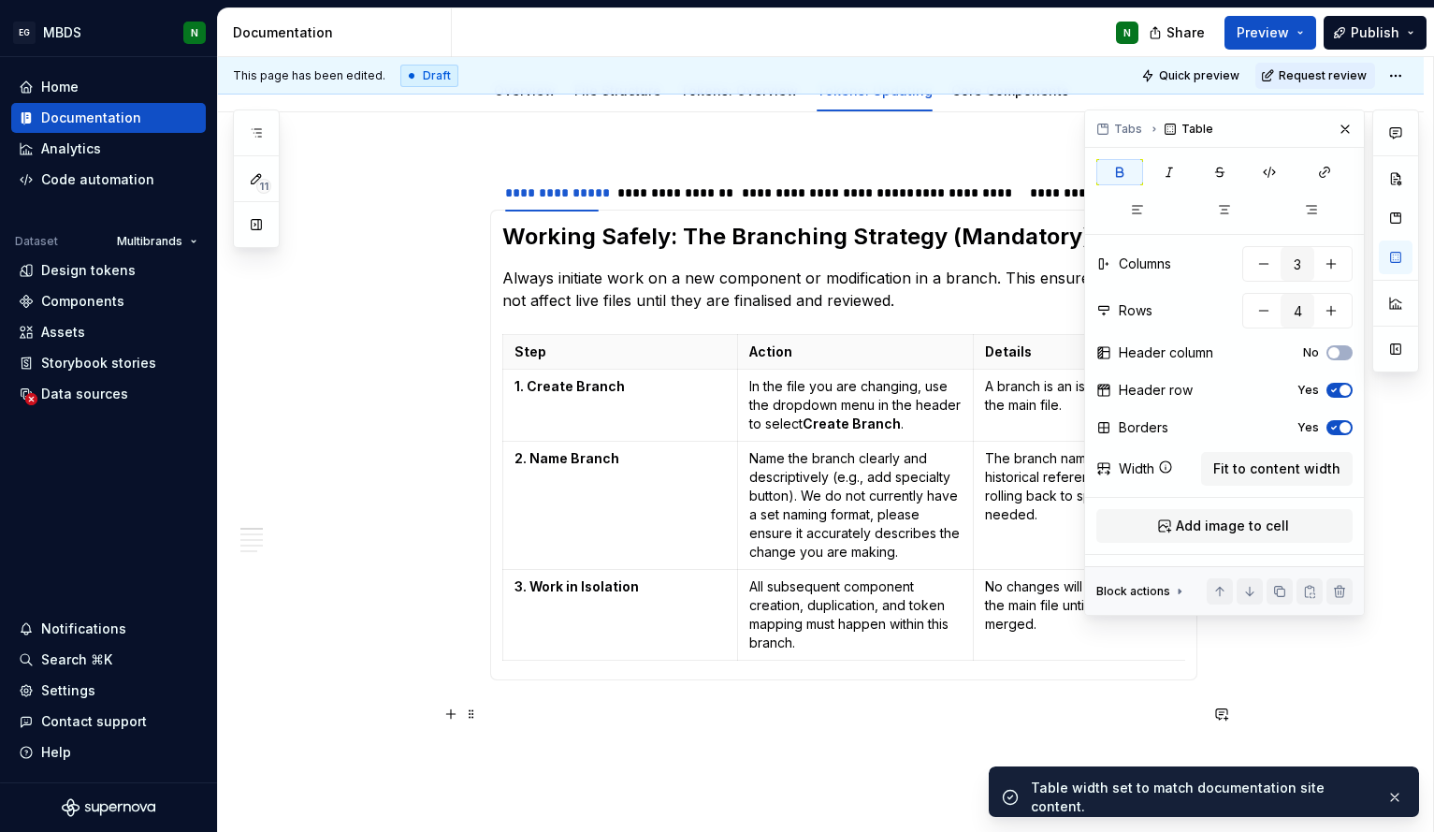
click at [847, 728] on p at bounding box center [843, 736] width 707 height 67
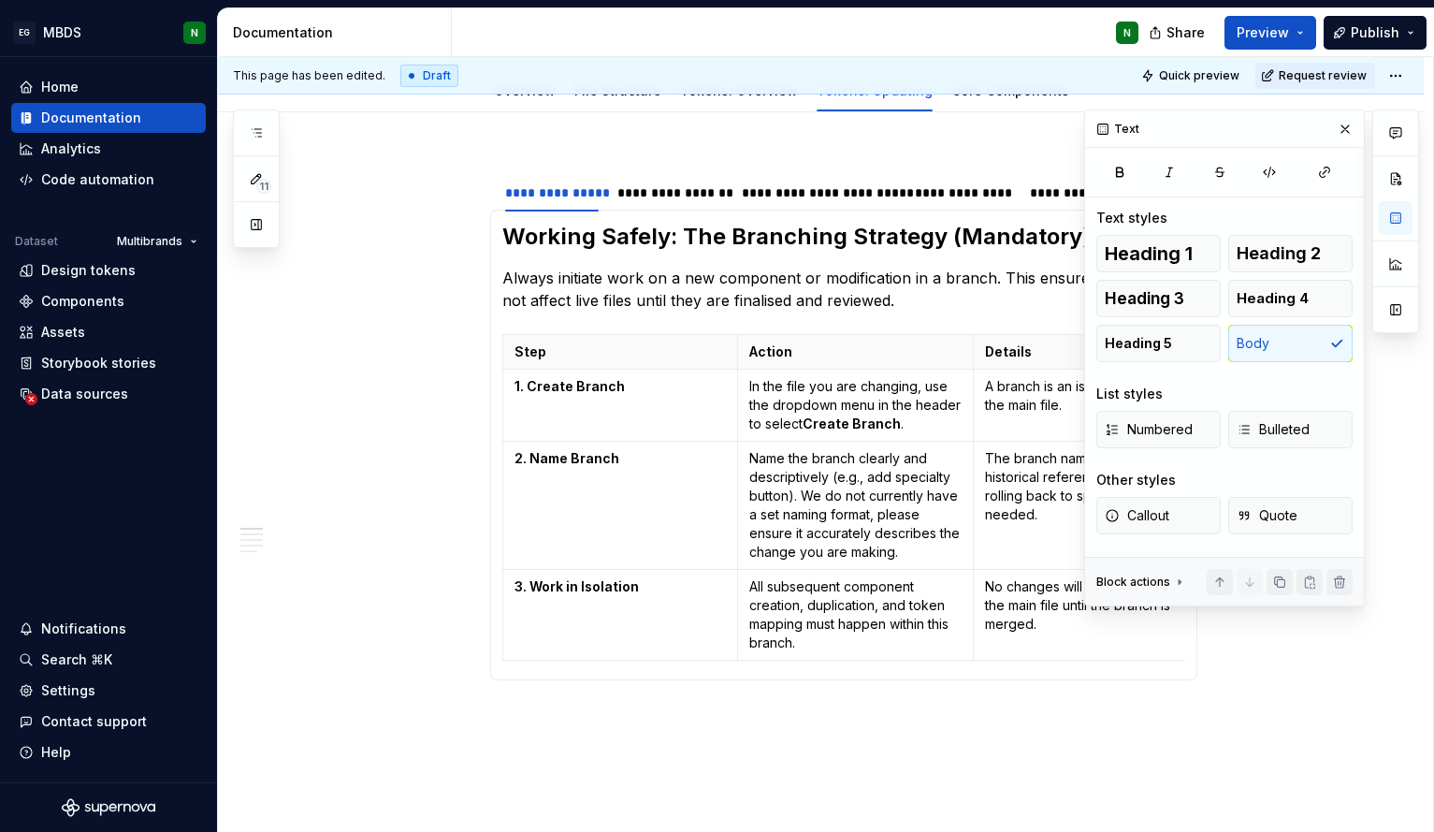
click at [1064, 672] on div "Working Safely: The Branching Strategy (Mandatory) Always initiate work on a ne…" at bounding box center [843, 445] width 707 height 471
click at [1338, 127] on button "button" at bounding box center [1345, 129] width 26 height 26
click at [1395, 209] on button "button" at bounding box center [1396, 218] width 34 height 34
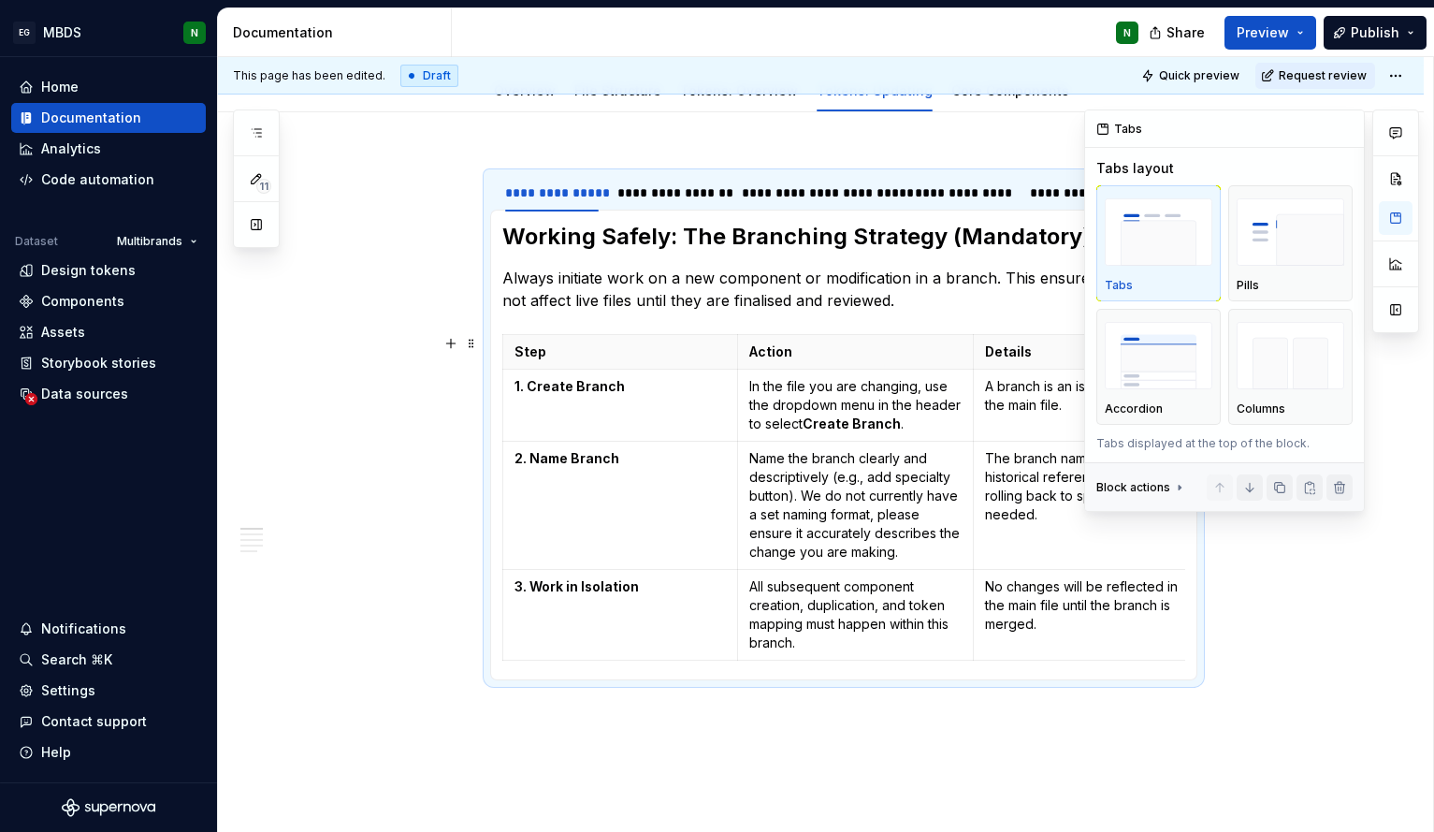
click at [1179, 483] on icon at bounding box center [1179, 487] width 15 height 15
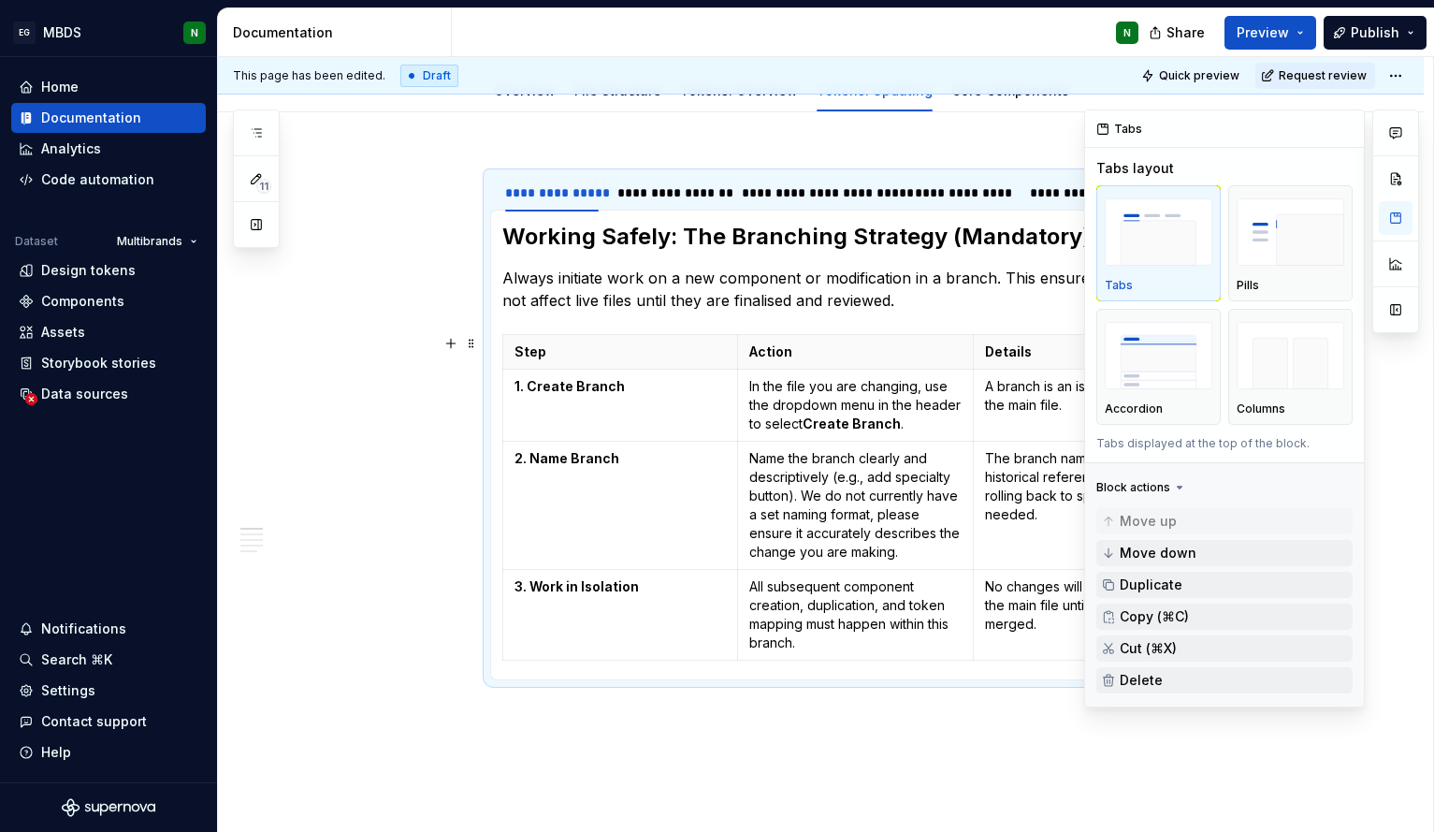
click at [1179, 483] on icon at bounding box center [1179, 487] width 15 height 15
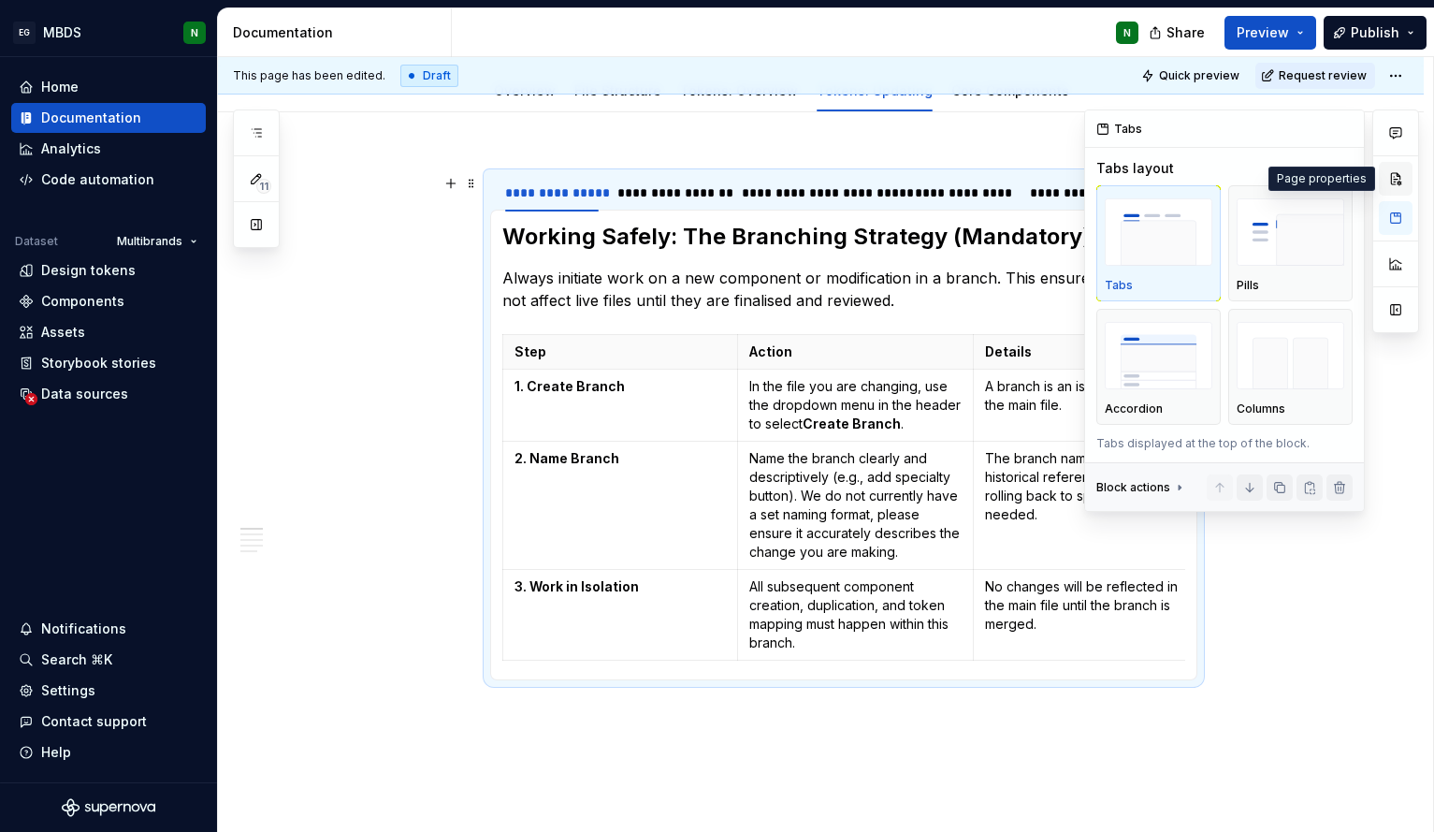
click at [1400, 180] on button "button" at bounding box center [1396, 179] width 34 height 34
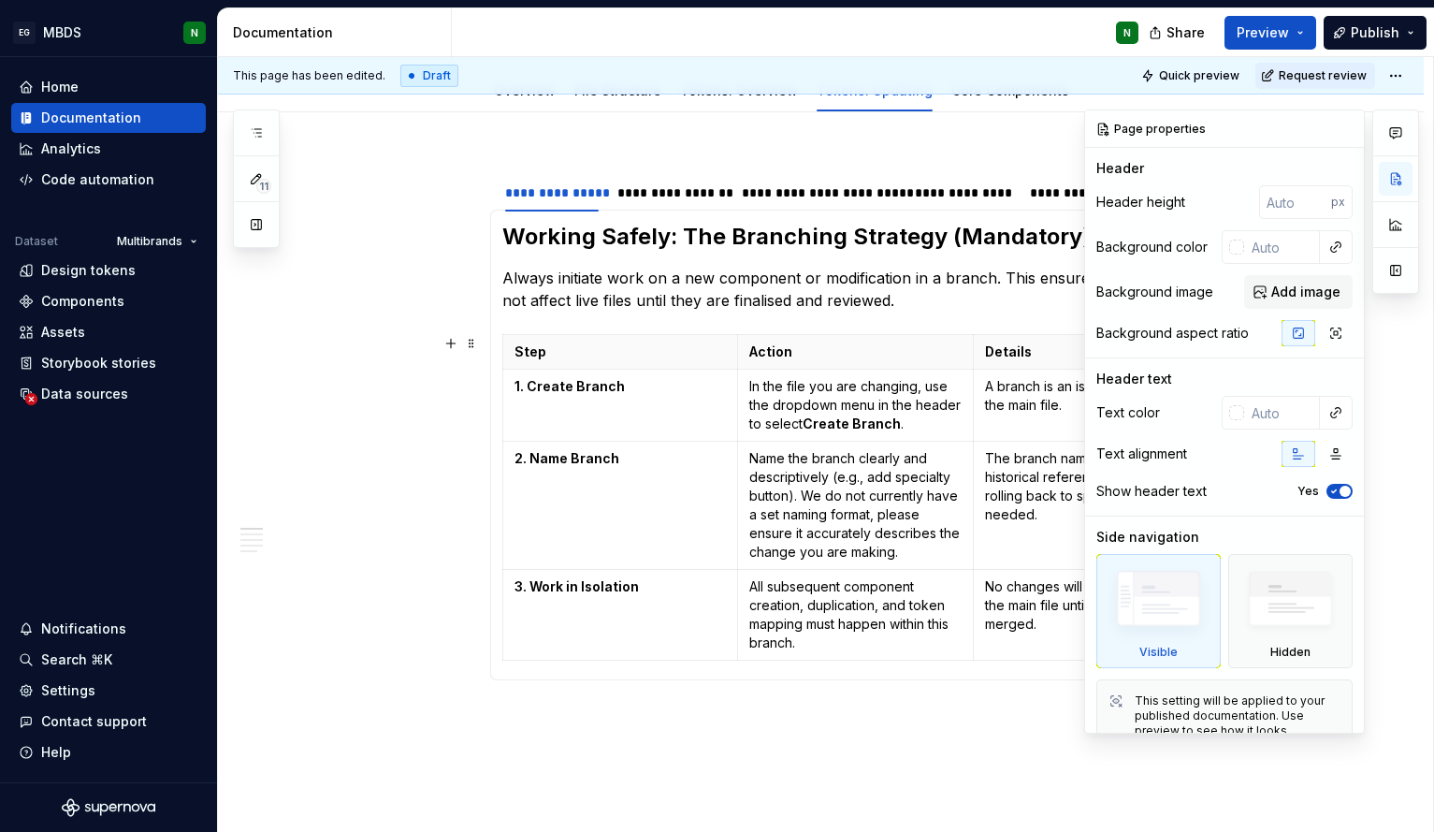
scroll to position [29, 0]
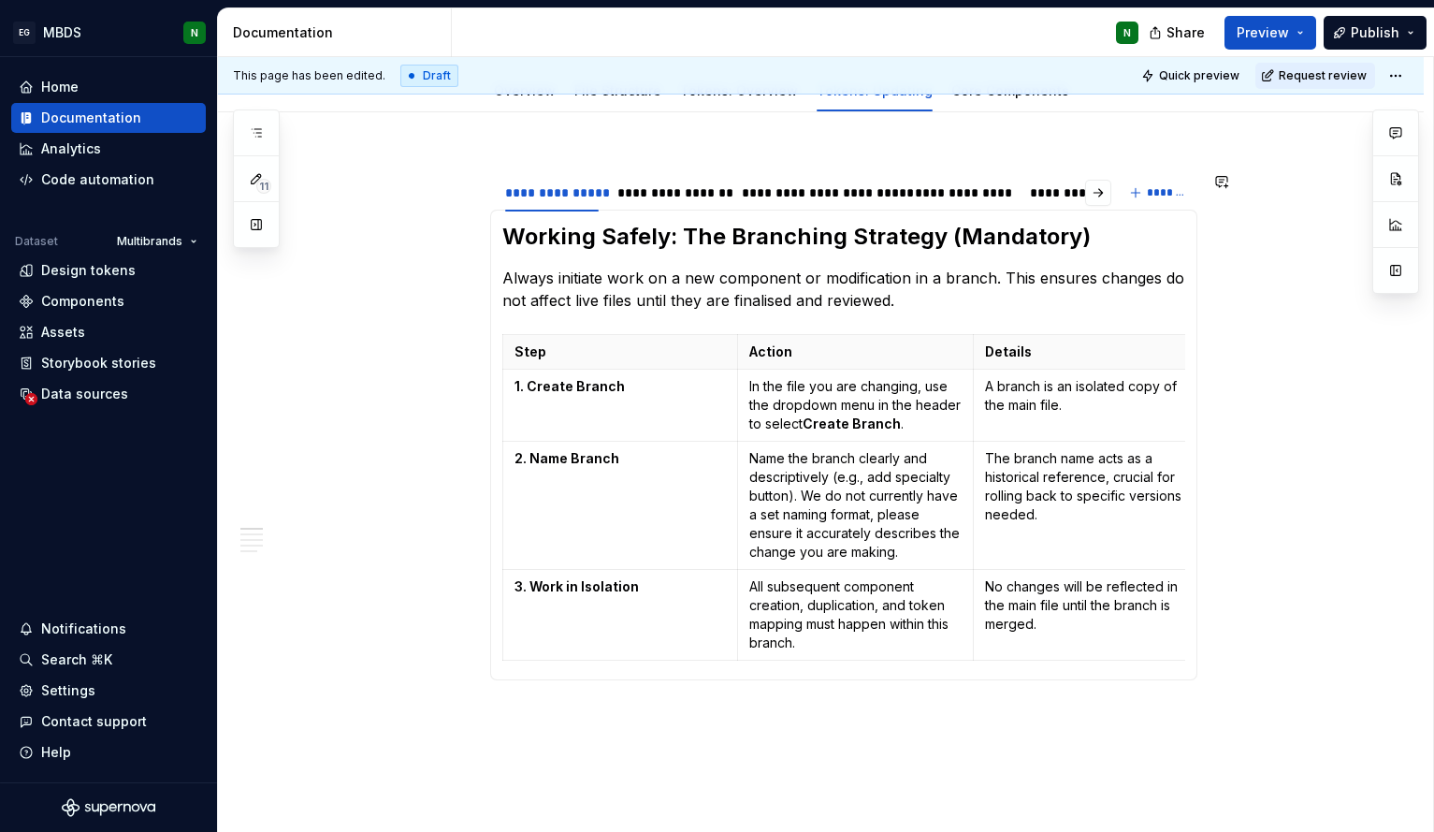
click at [1013, 157] on div "**********" at bounding box center [843, 463] width 707 height 613
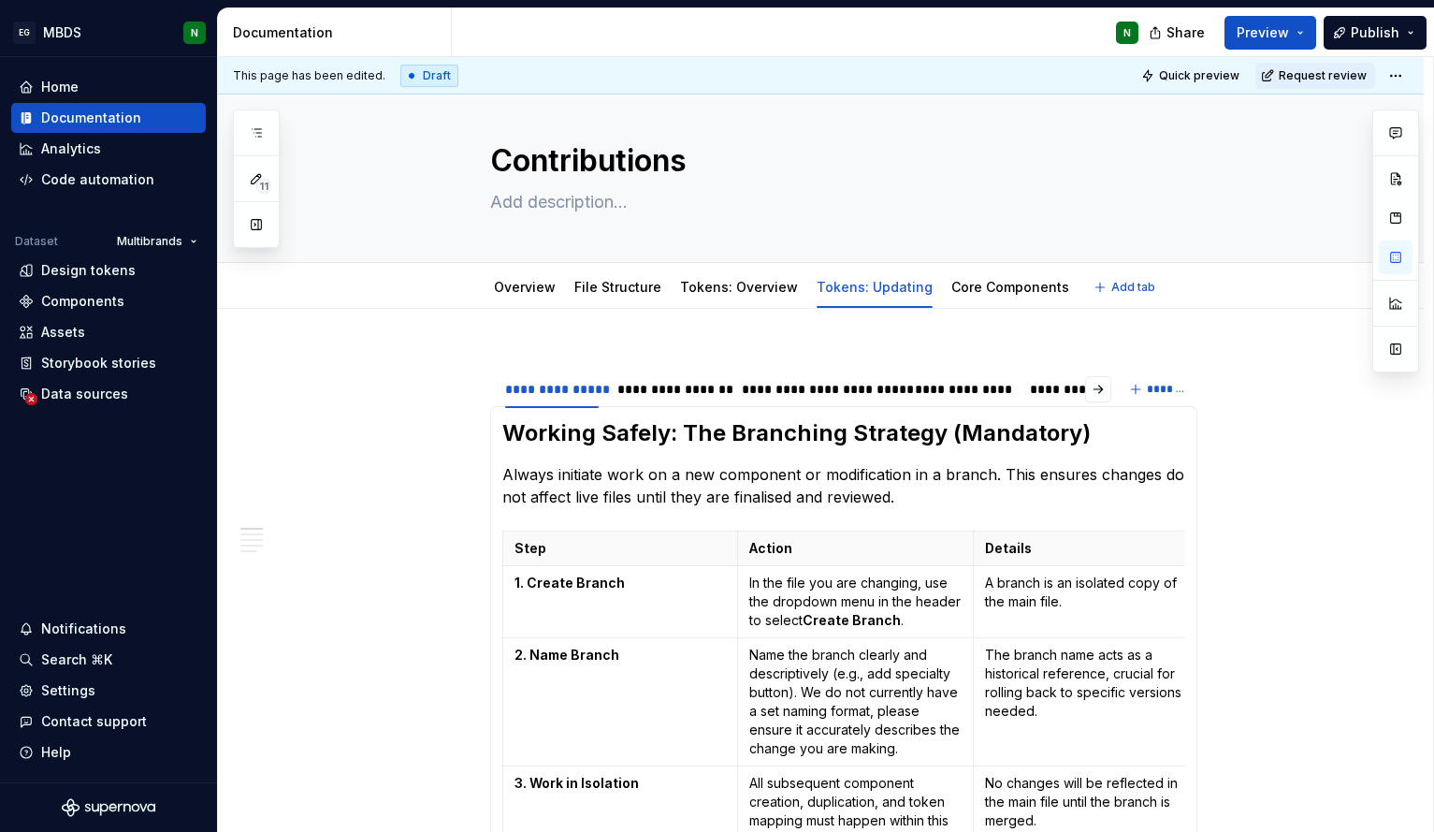
scroll to position [0, 0]
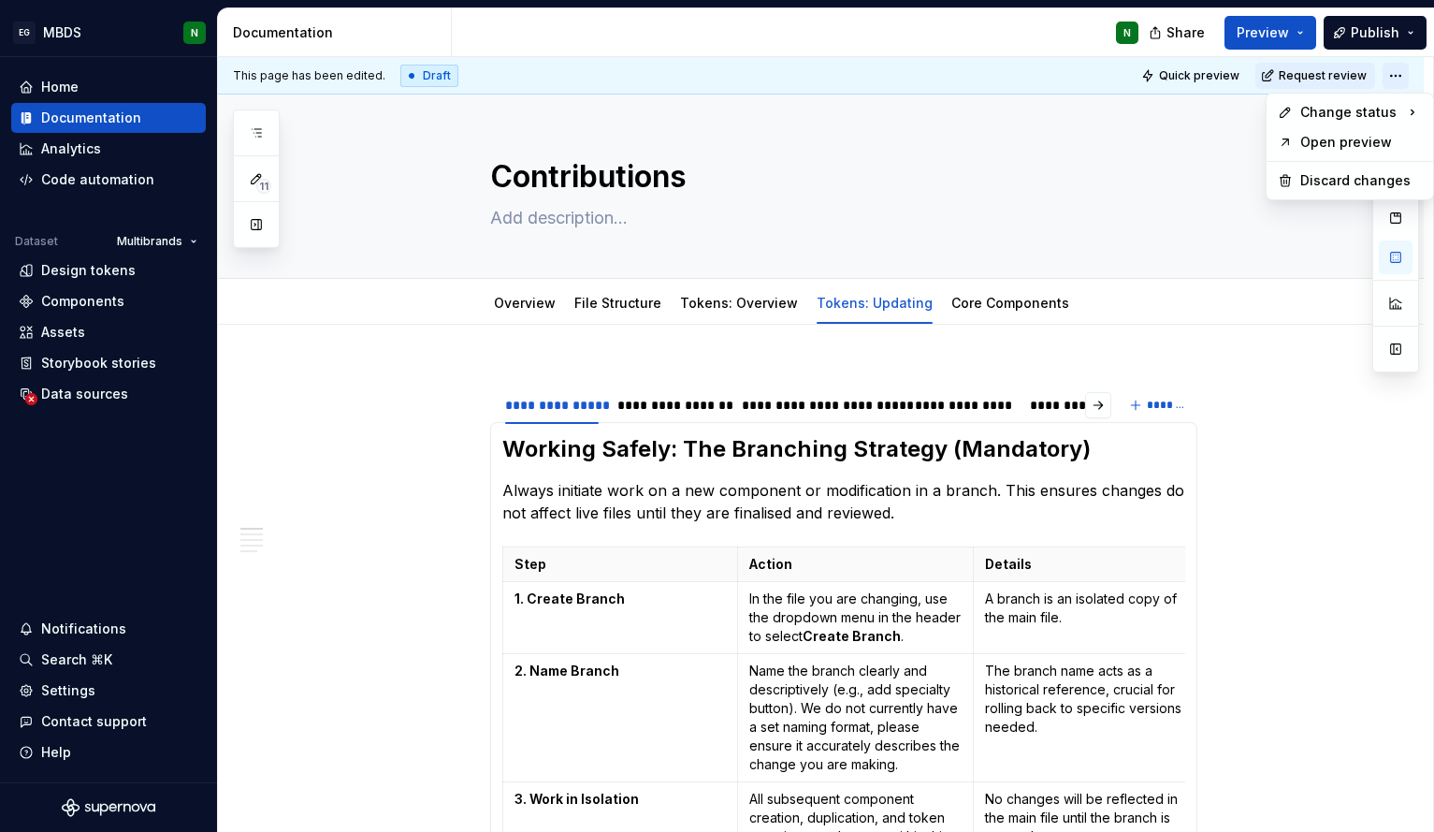
click at [1396, 84] on html "EG MBDS N Home Documentation Analytics Code automation Dataset Multibrands Desi…" at bounding box center [717, 416] width 1434 height 832
click at [1179, 210] on div "Ready for publish" at bounding box center [1201, 206] width 130 height 19
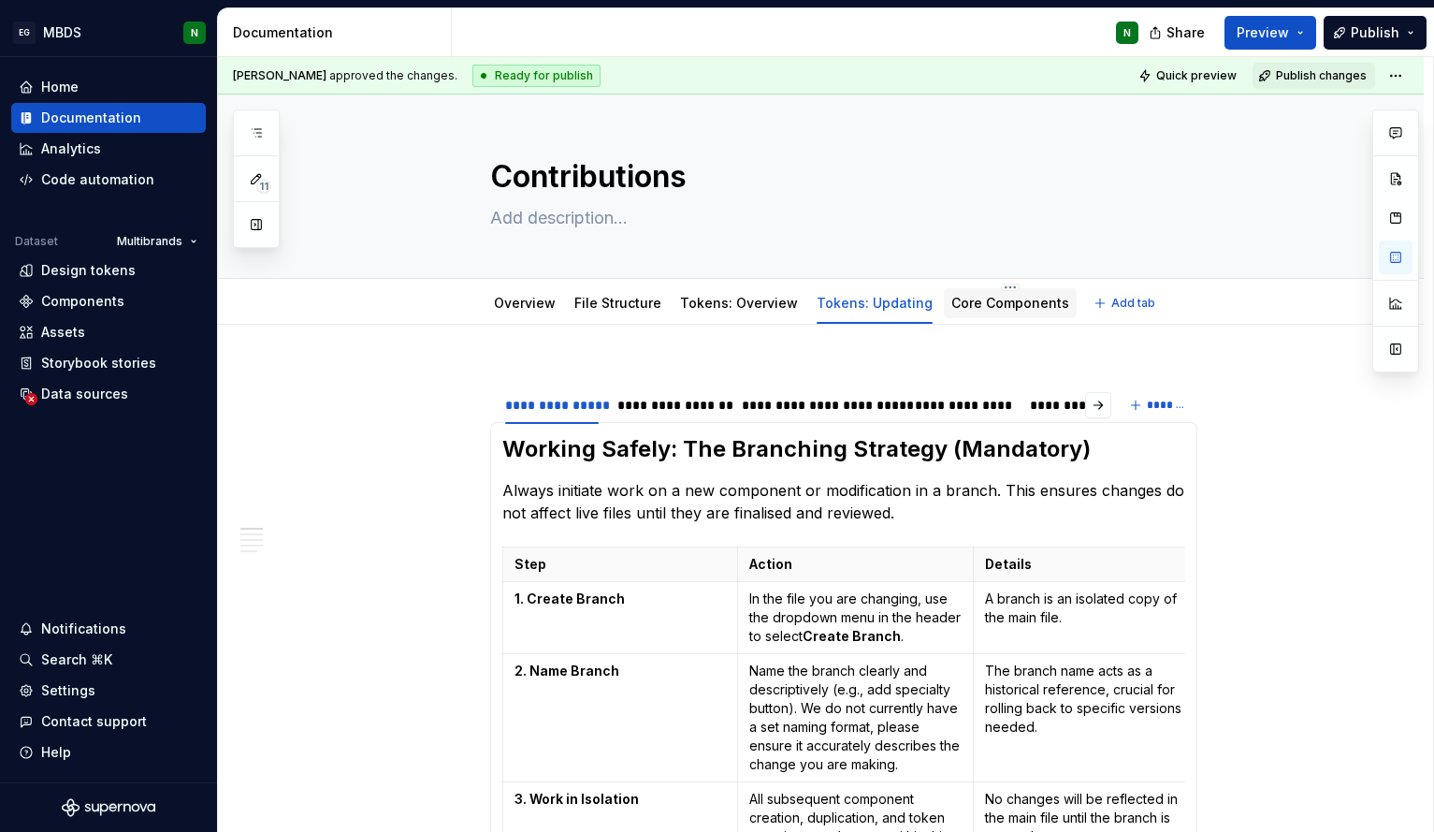
click at [968, 309] on link "Core Components" at bounding box center [1010, 303] width 118 height 16
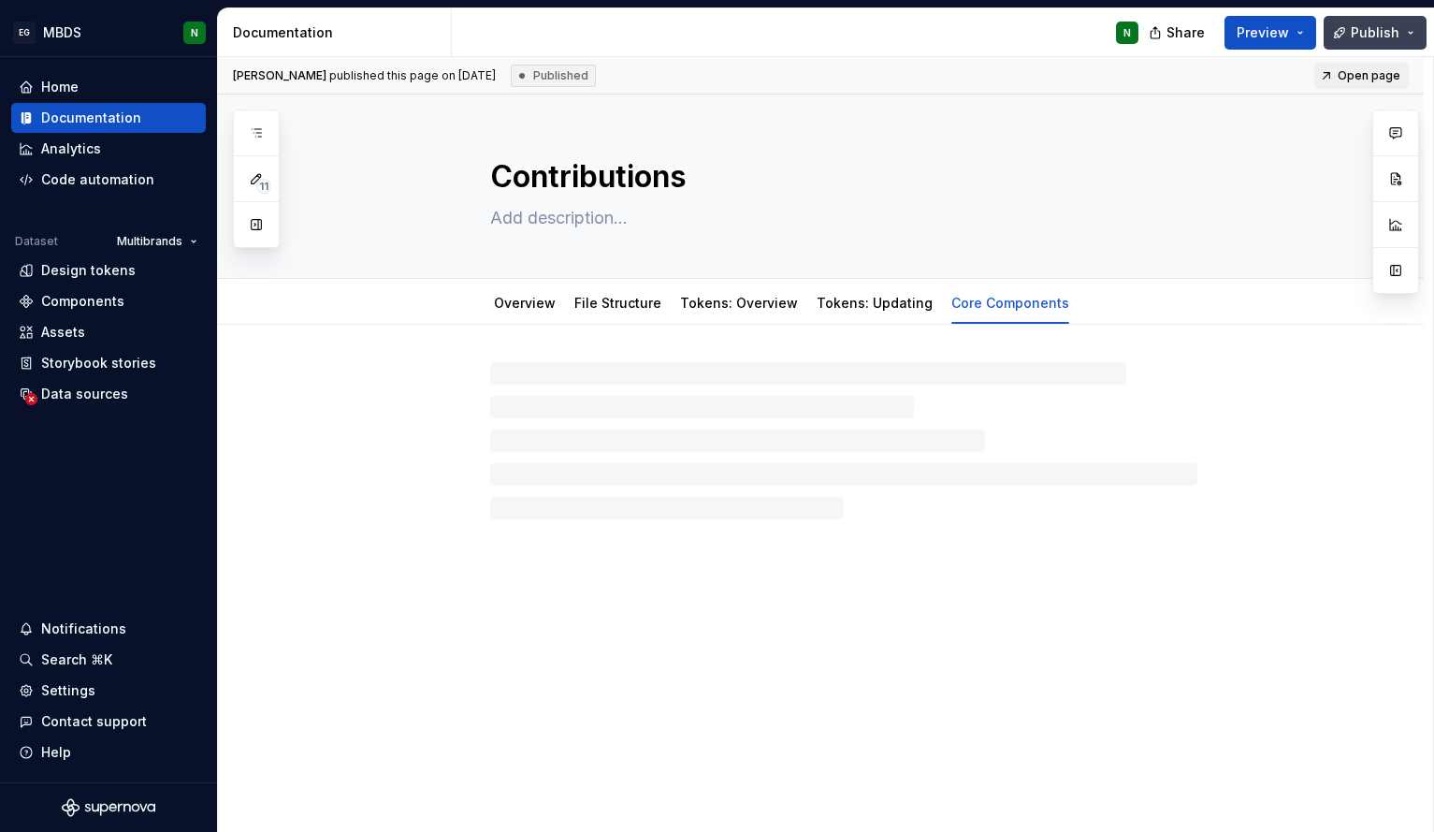
click at [1377, 35] on span "Publish" at bounding box center [1375, 32] width 49 height 19
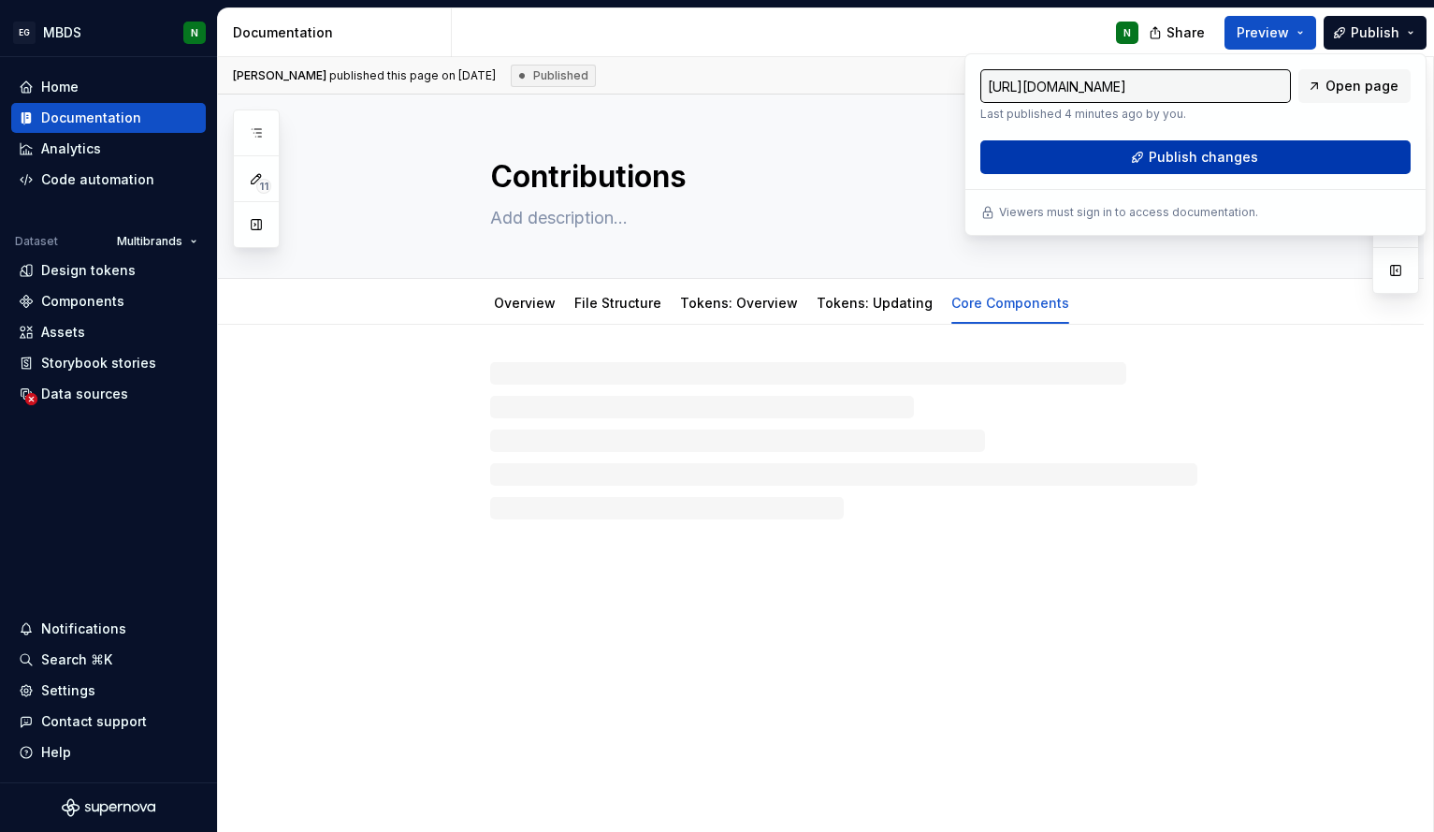
click at [1280, 153] on button "Publish changes" at bounding box center [1195, 157] width 430 height 34
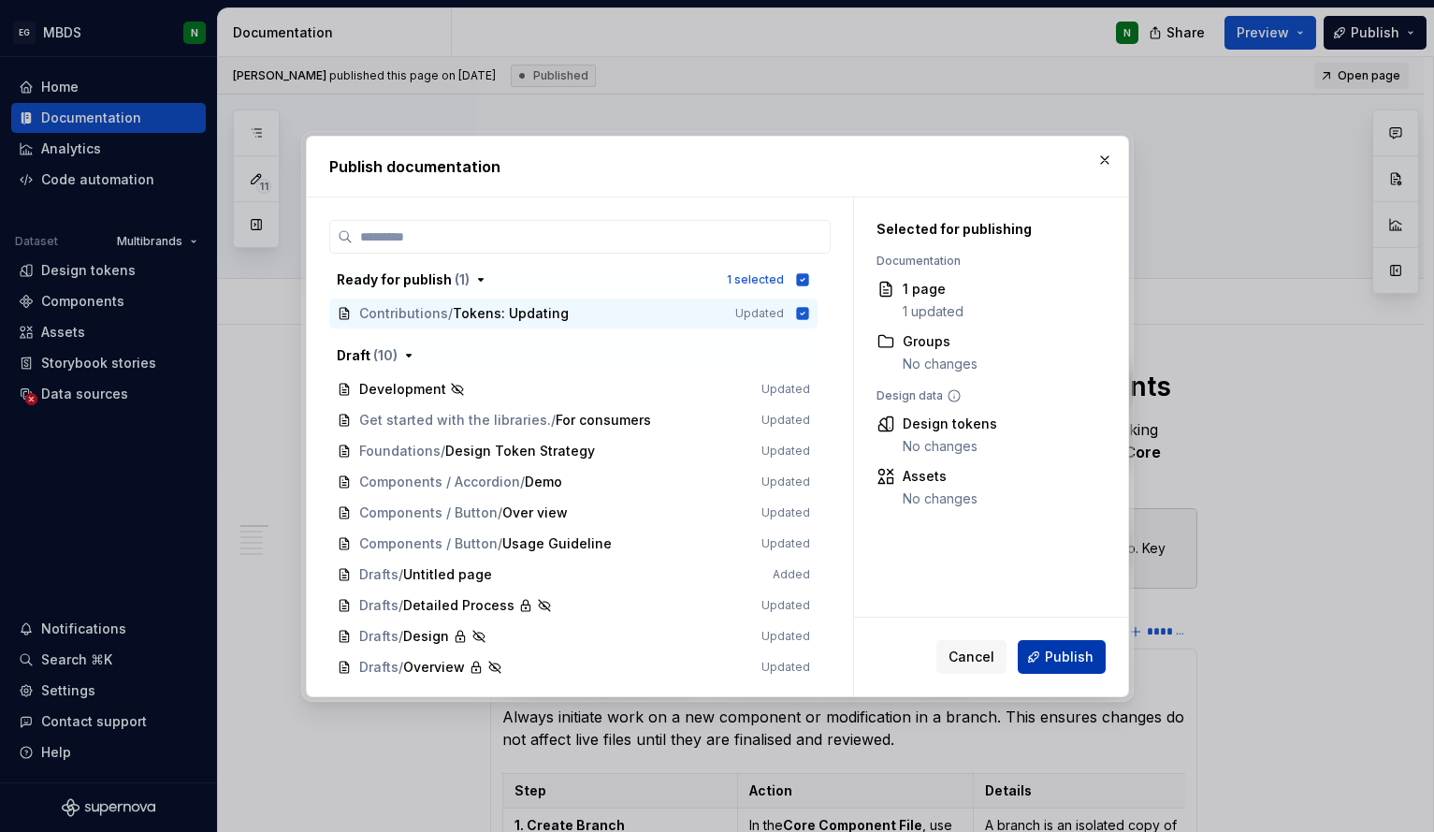
click at [1053, 649] on span "Publish" at bounding box center [1069, 656] width 49 height 19
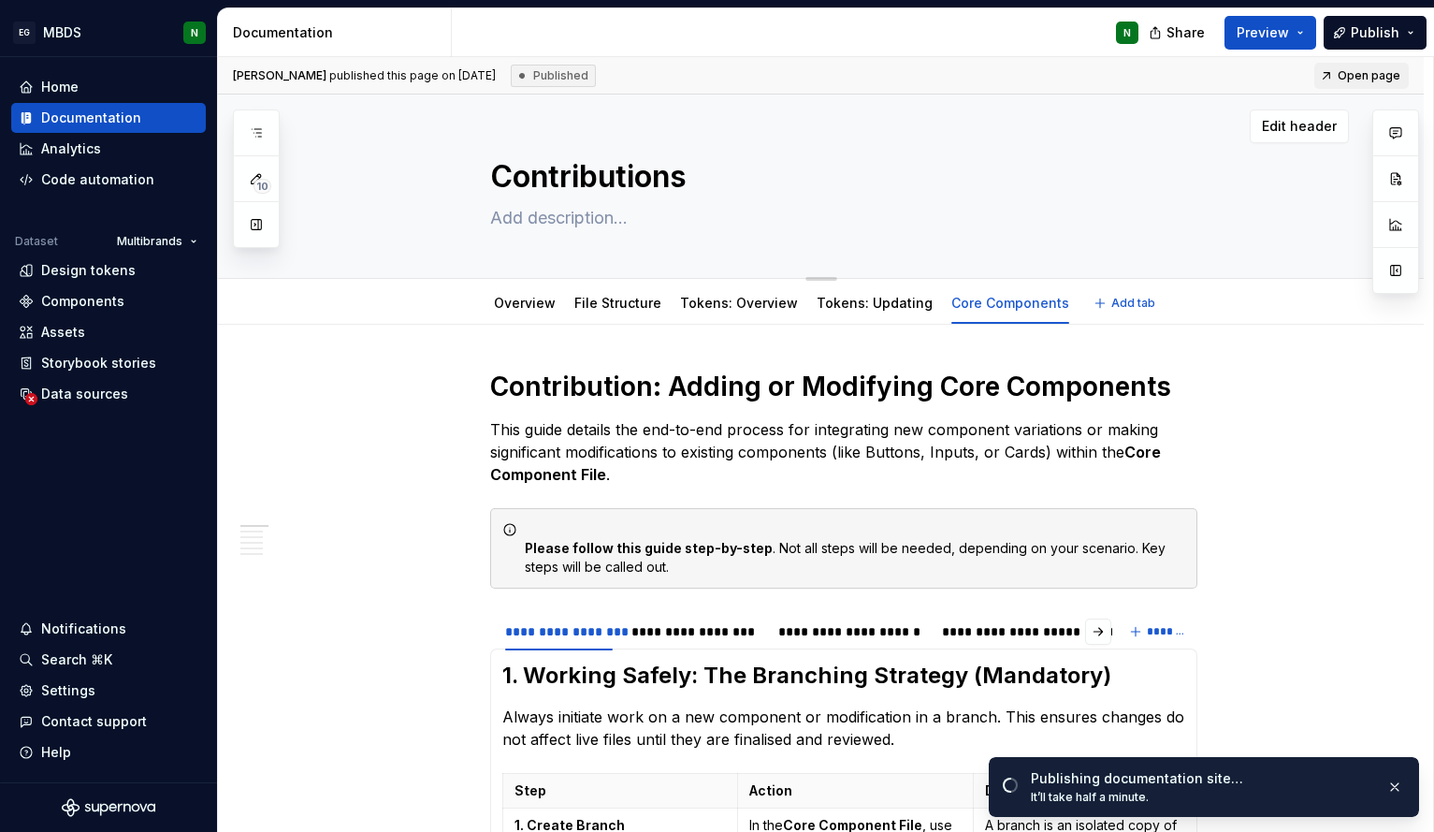
click at [546, 165] on textarea "Contributions" at bounding box center [839, 176] width 707 height 45
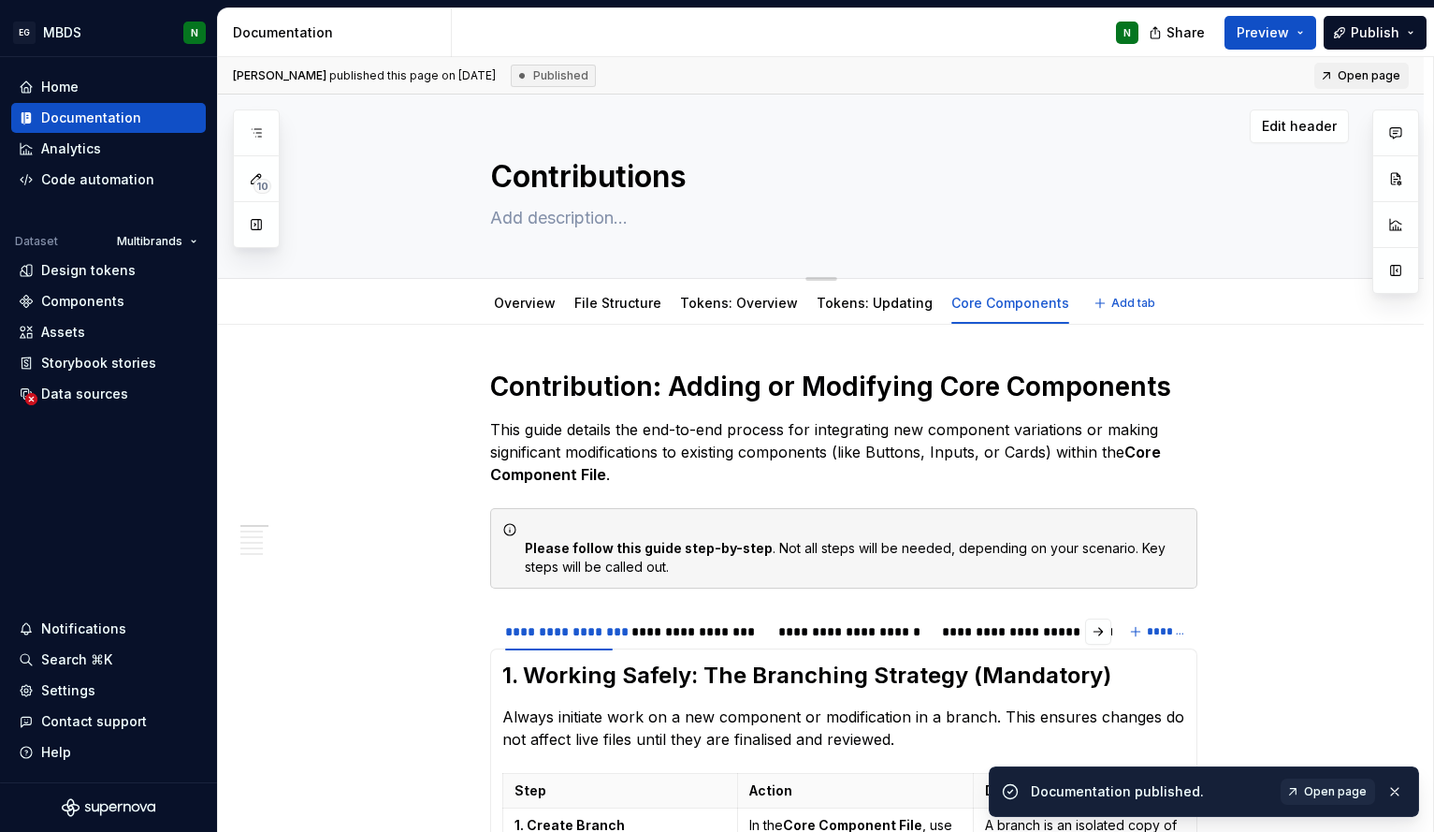
click at [558, 226] on textarea at bounding box center [839, 218] width 707 height 30
type textarea "*"
type textarea "T"
type textarea "*"
type textarea "Th"
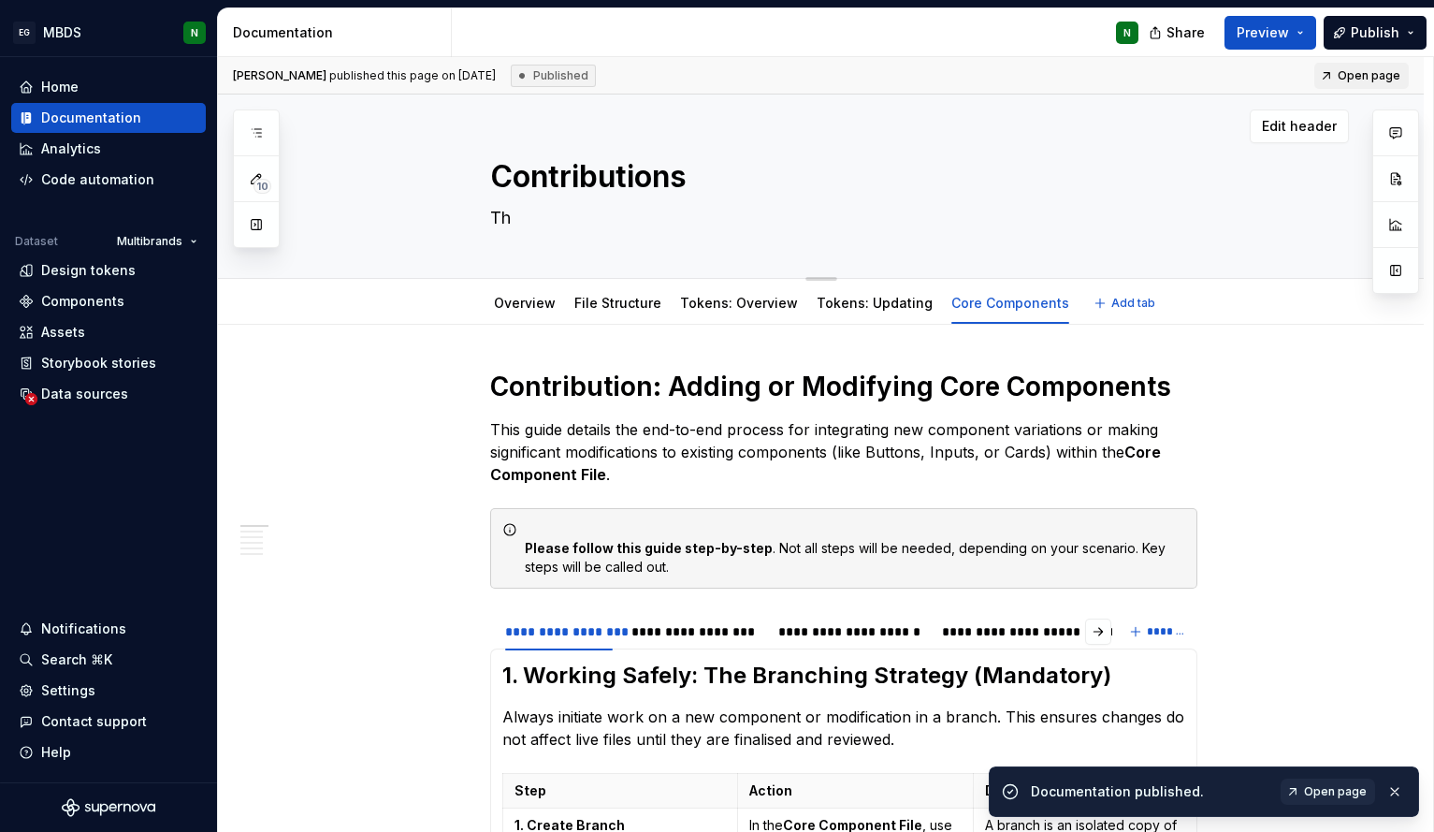
type textarea "*"
type textarea "The"
type textarea "*"
type textarea "The"
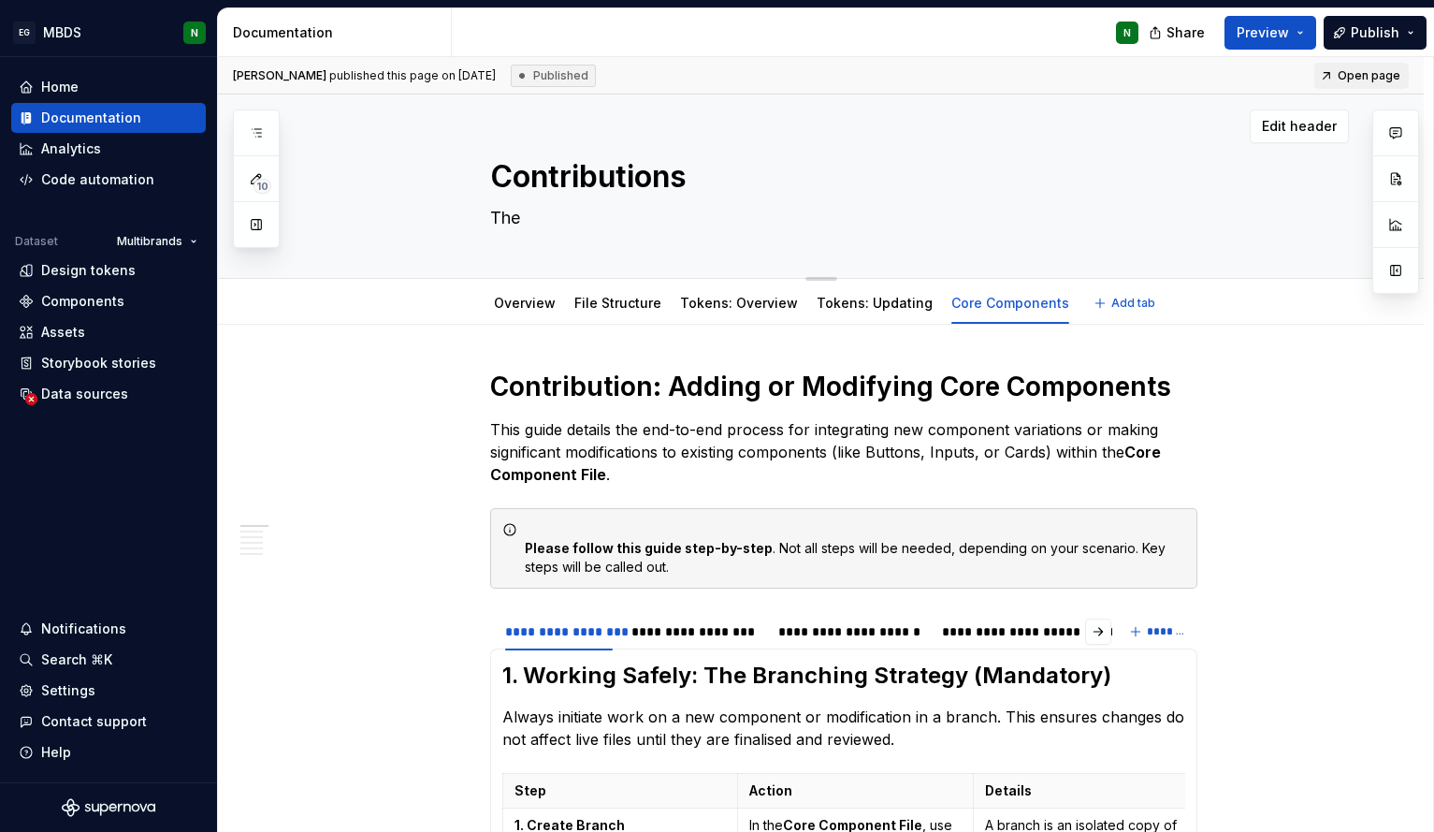
type textarea "*"
type textarea "The h"
type textarea "*"
type textarea "The ho"
type textarea "*"
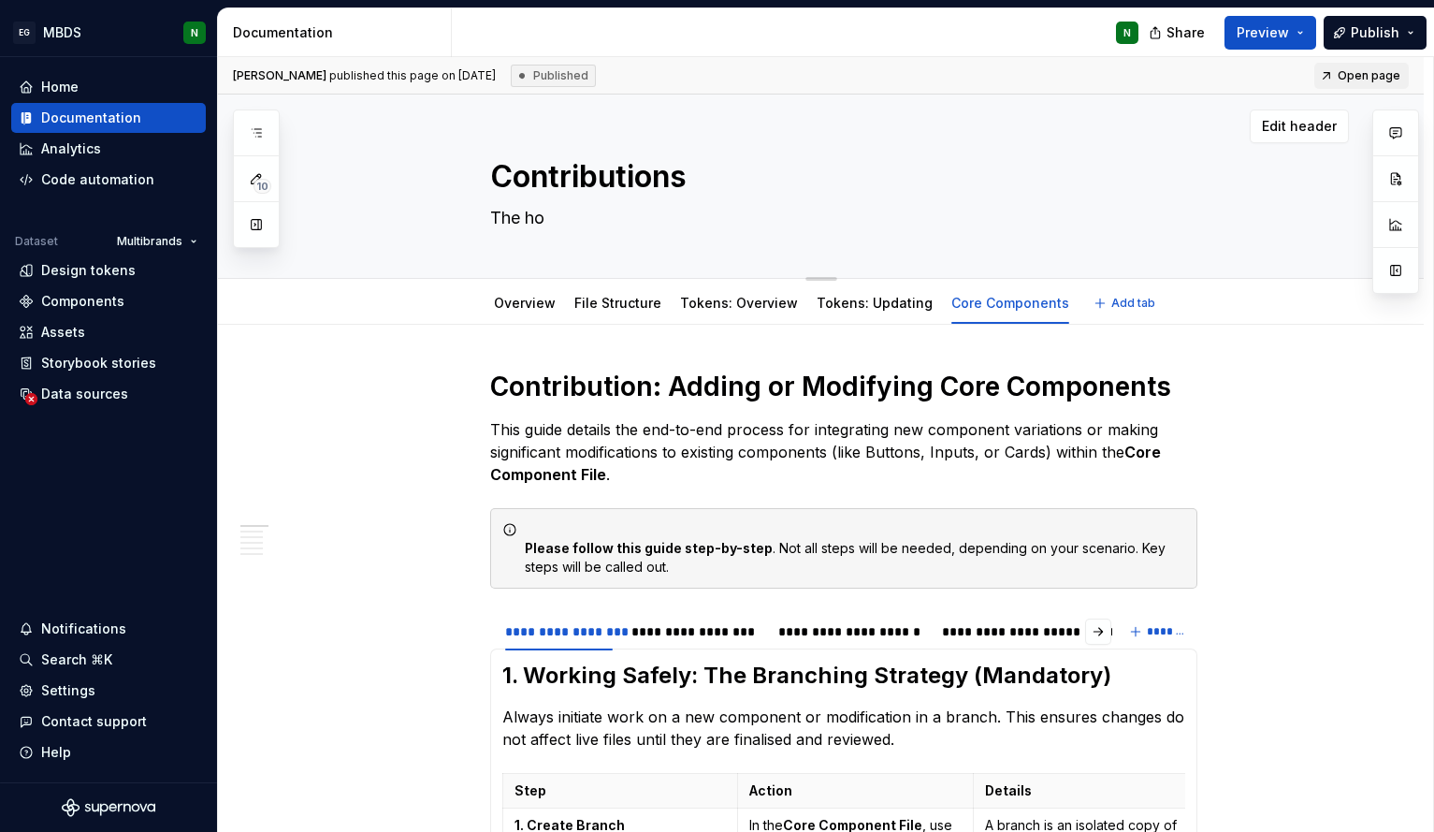
type textarea "The how"
type textarea "*"
type textarea "The how-"
type textarea "*"
type textarea "The how-t"
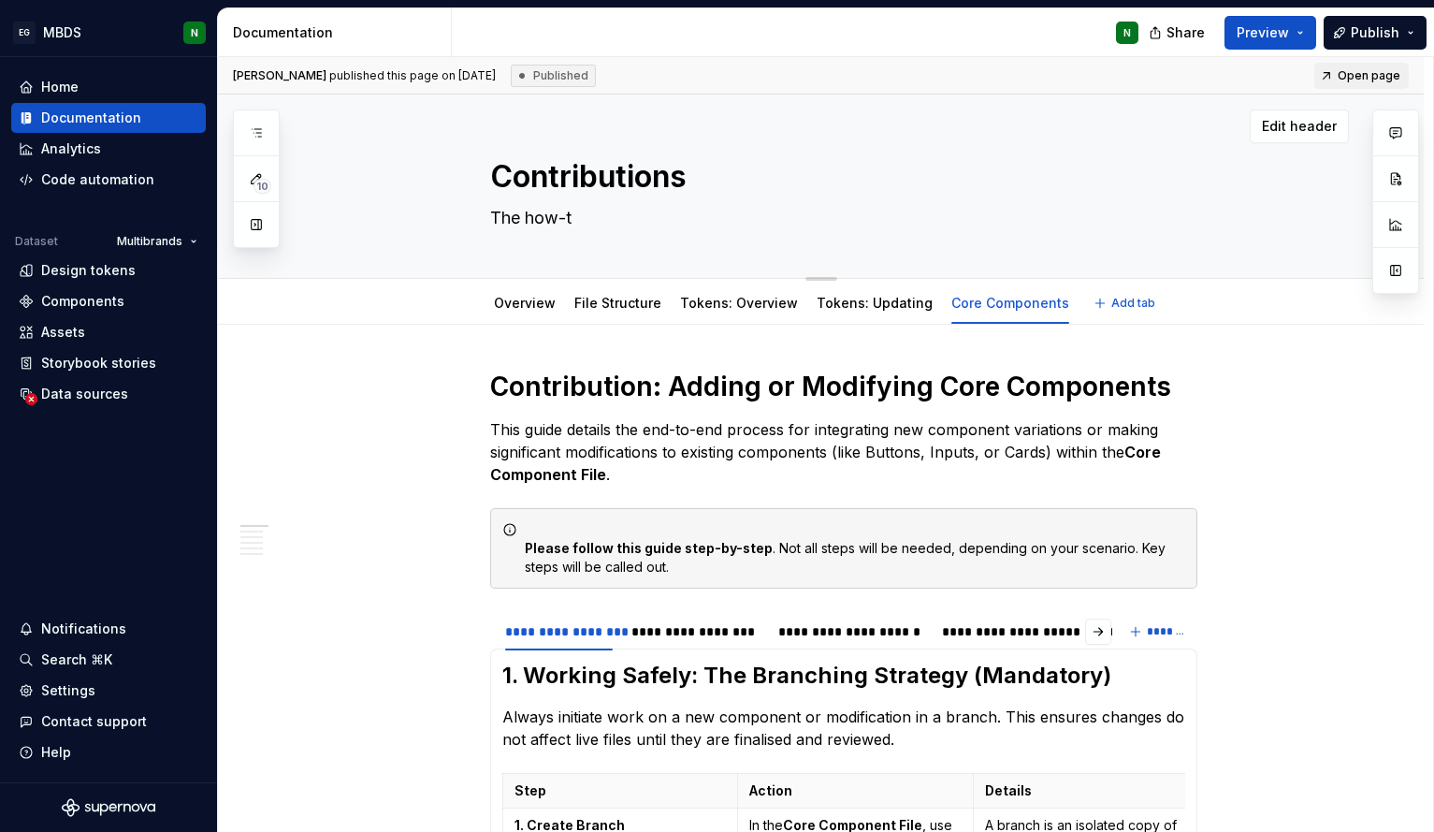
type textarea "*"
type textarea "The how-to"
type textarea "*"
type textarea "The how-to"
type textarea "*"
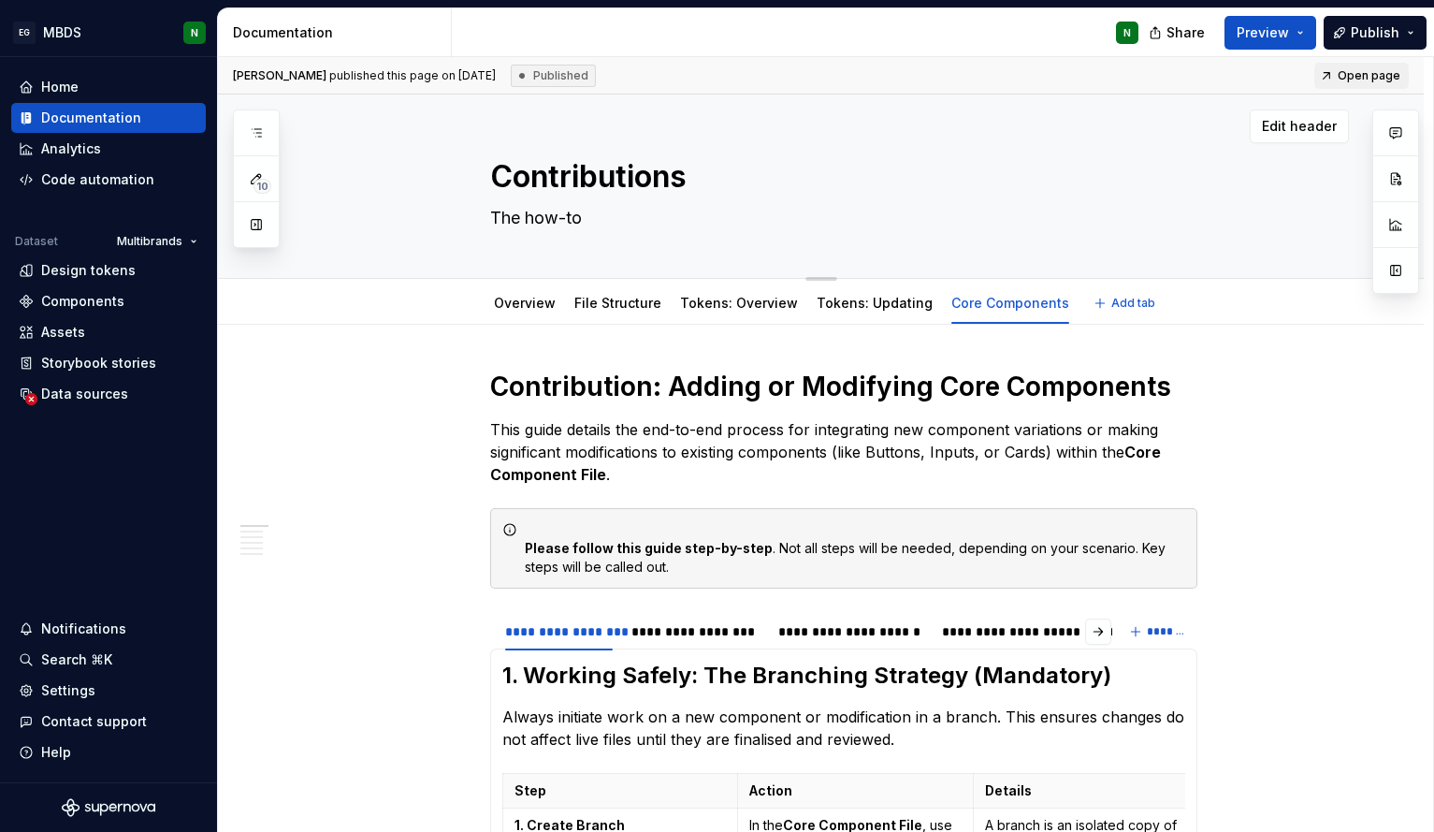
type textarea "The how-to g"
type textarea "*"
type textarea "The how-to gu"
type textarea "*"
type textarea "The how-to gui"
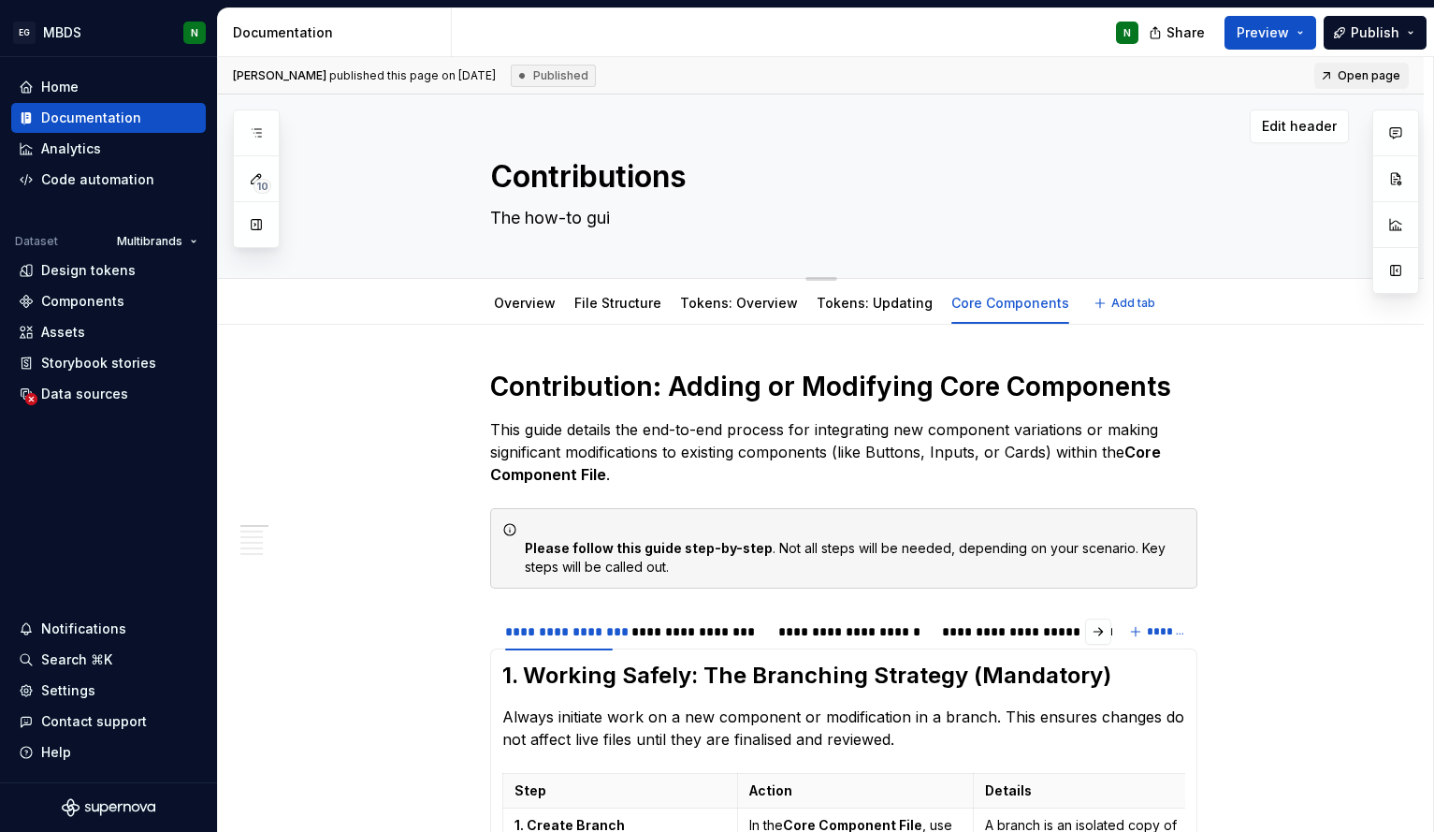
type textarea "*"
type textarea "The how-to guid"
type textarea "*"
type textarea "The how-to guide"
type textarea "*"
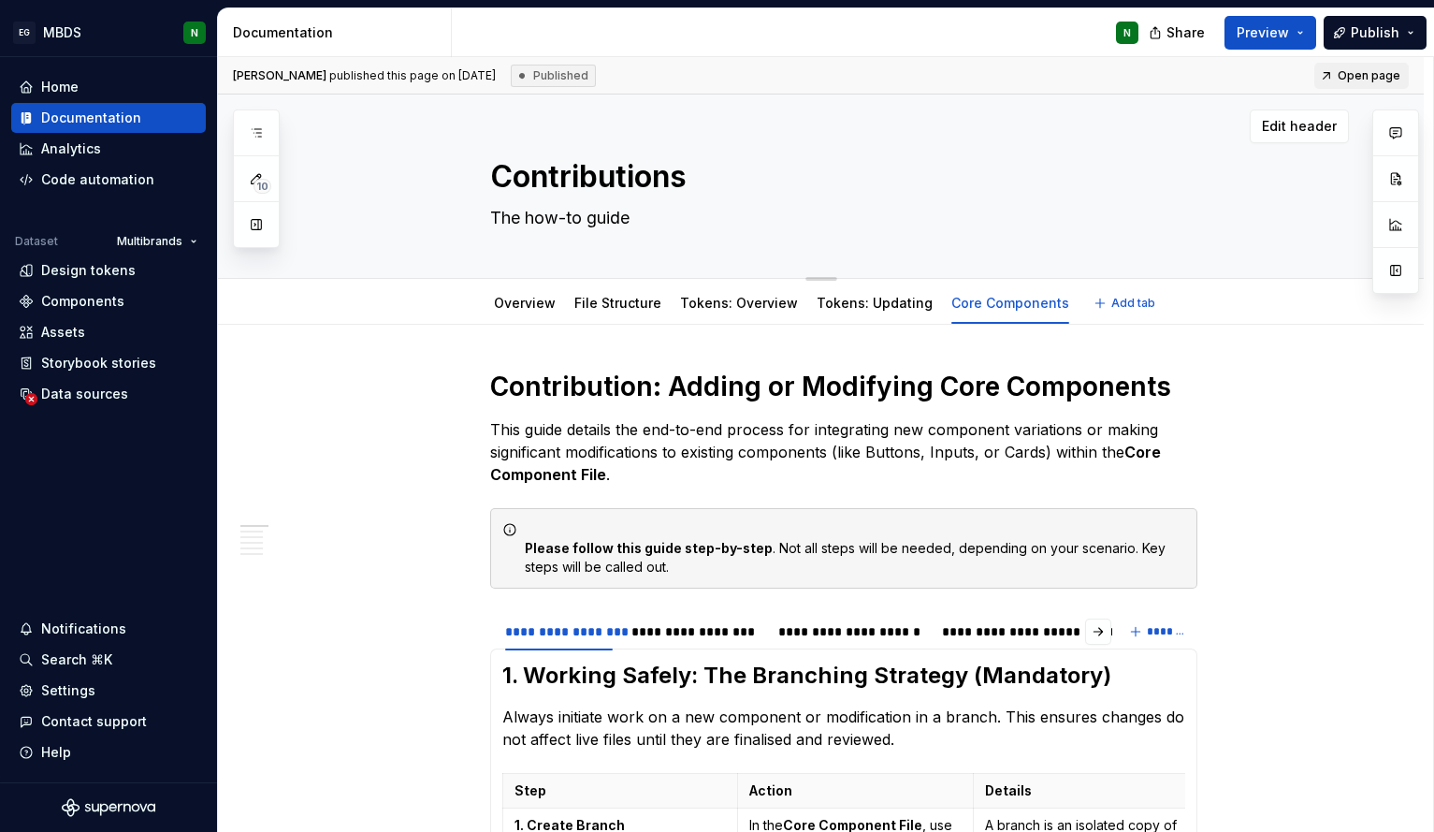
type textarea "The how-to guide"
type textarea "*"
type textarea "The how-to guide f"
type textarea "*"
type textarea "The how-to guide fo"
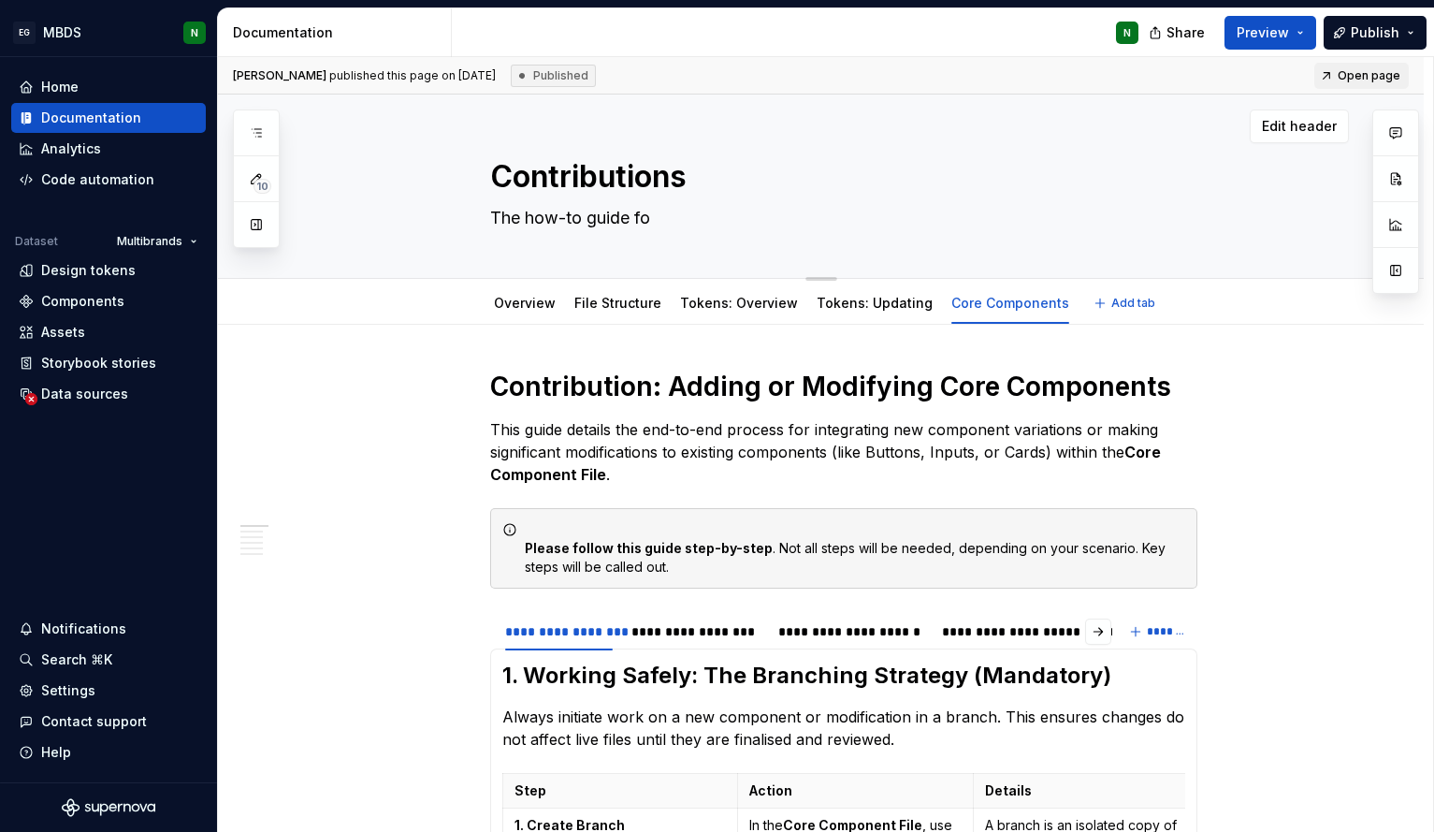
type textarea "*"
type textarea "The how-to guide for"
type textarea "*"
type textarea "The how-to guide for"
type textarea "*"
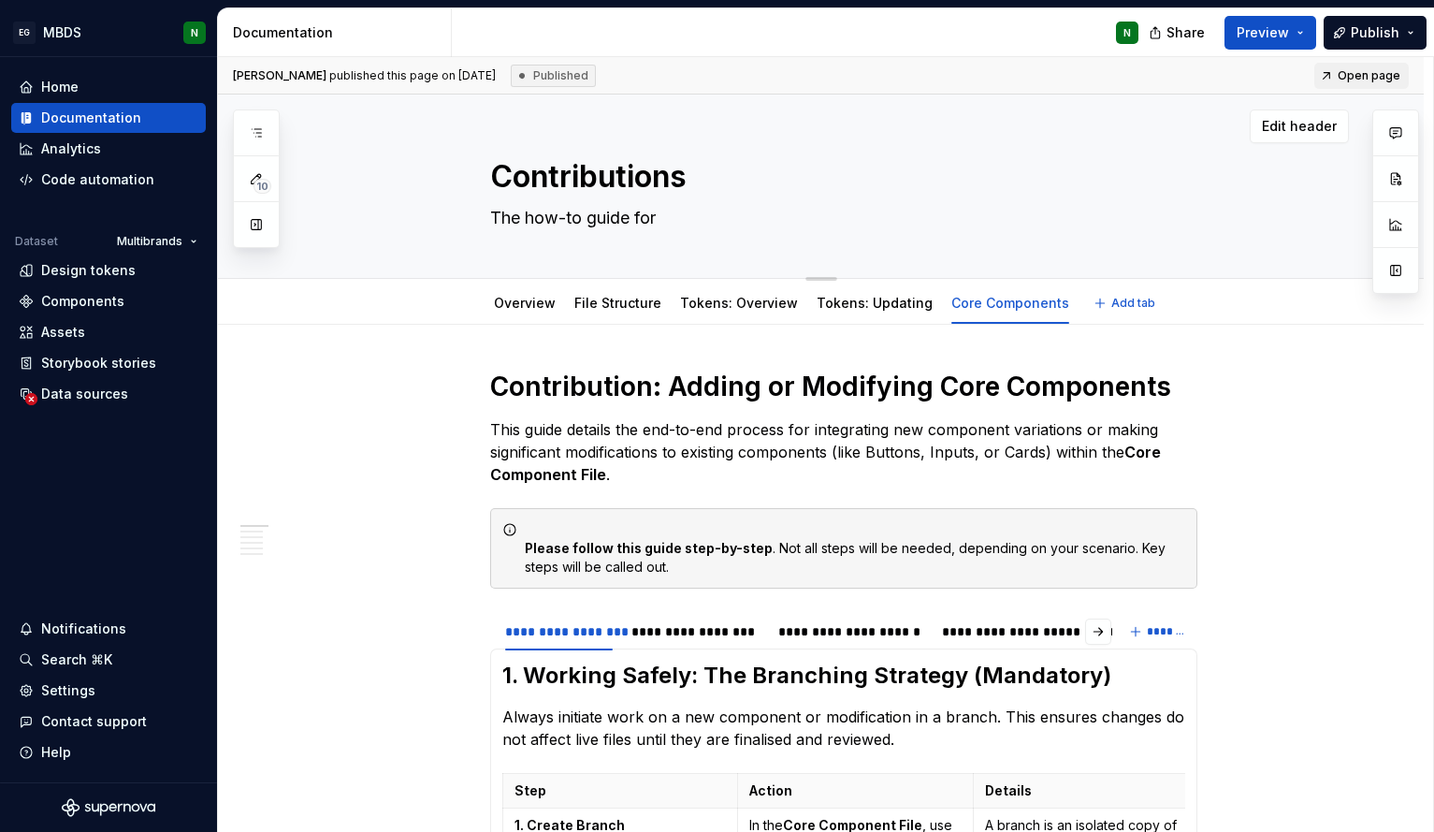
type textarea "The how-to guide for M"
type textarea "*"
type textarea "The how-to guide for MB"
type textarea "*"
type textarea "The how-to guide for MBD"
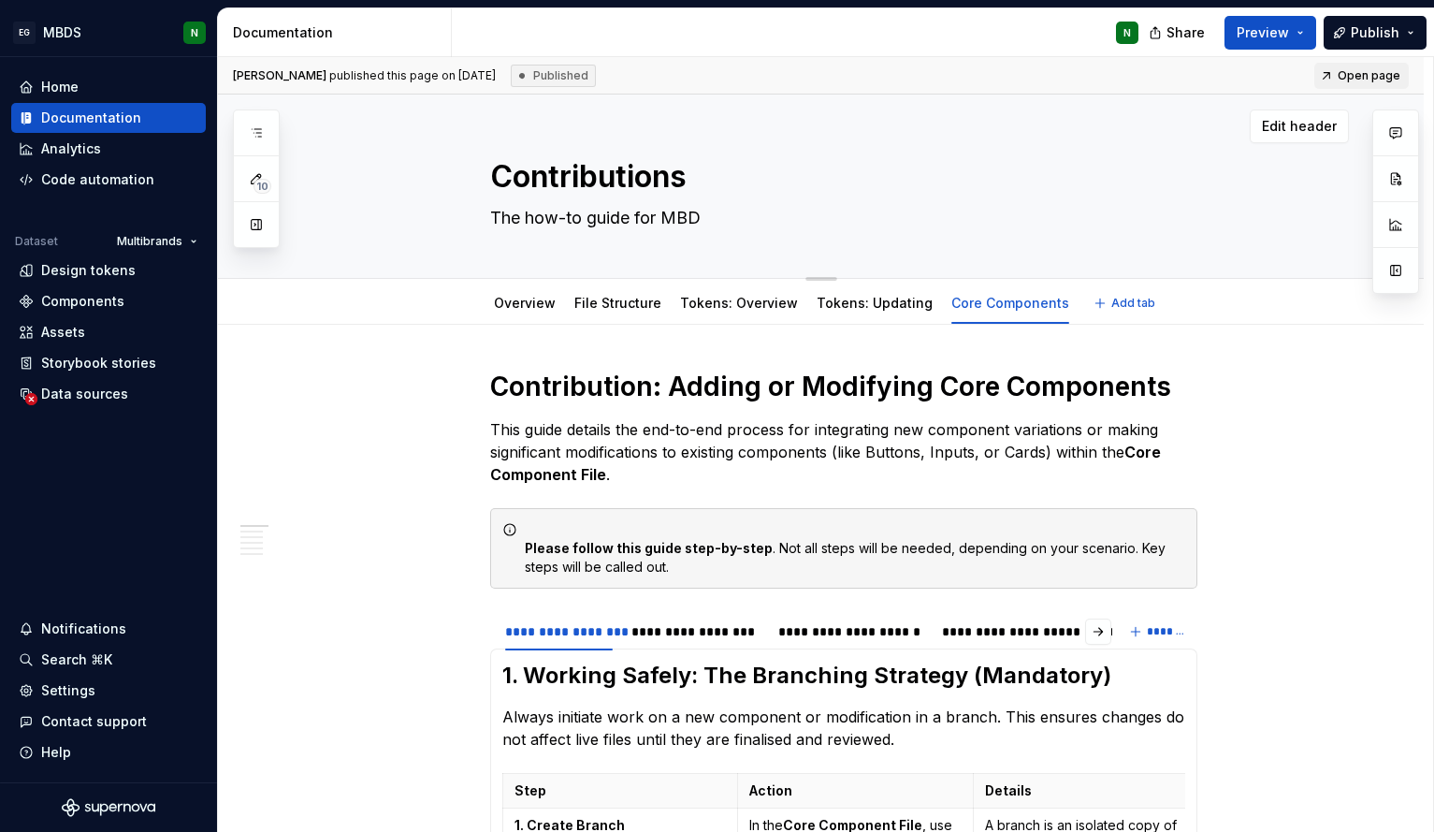
type textarea "*"
type textarea "The how-to guide for MBDS"
type textarea "*"
type textarea "The how-to guide for MBDS"
type textarea "*"
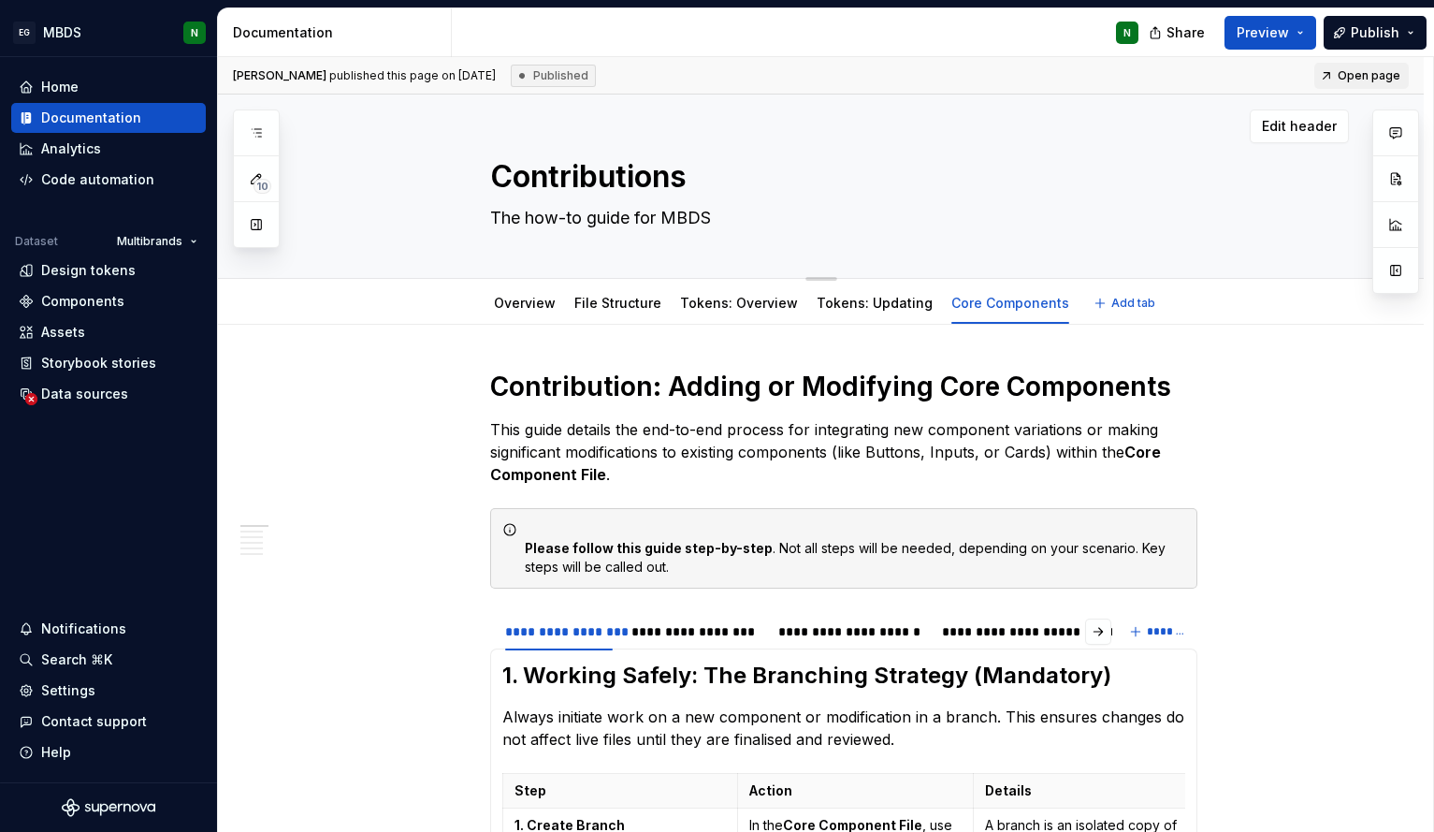
type textarea "The how-to guide for MBDS C"
type textarea "*"
type textarea "The how-to guide for MBDS Cr"
type textarea "*"
type textarea "The how-to guide for MBDS Cre"
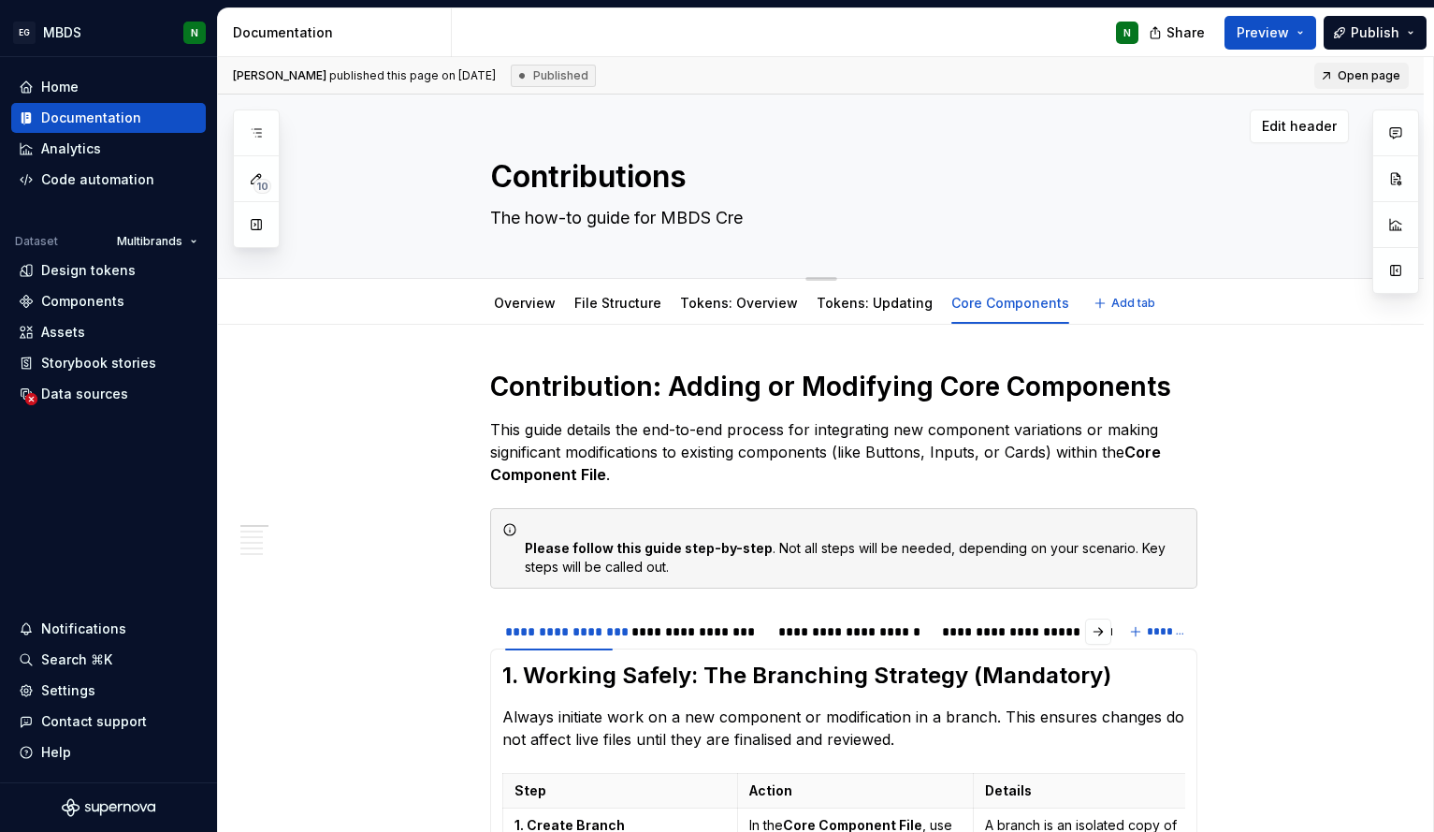
type textarea "*"
type textarea "The how-to guide for MBDS Crea"
type textarea "*"
type textarea "The how-to guide for MBDS Creat"
type textarea "*"
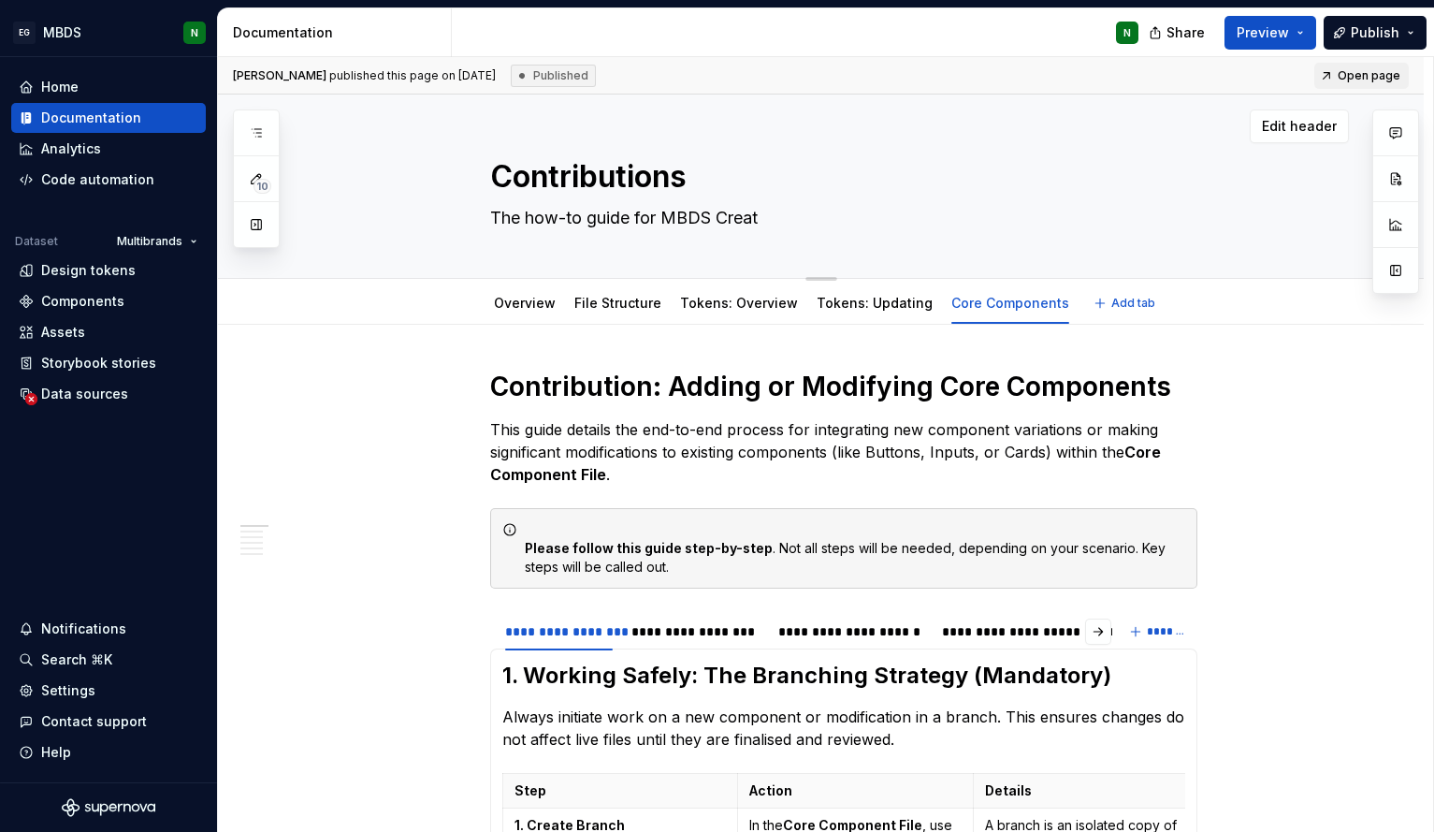
type textarea "The how-to guide for MBDS Creato"
type textarea "*"
type textarea "The how-to guide for MBDS Creator"
type textarea "*"
type textarea "The how-to guide for MBDS Creators"
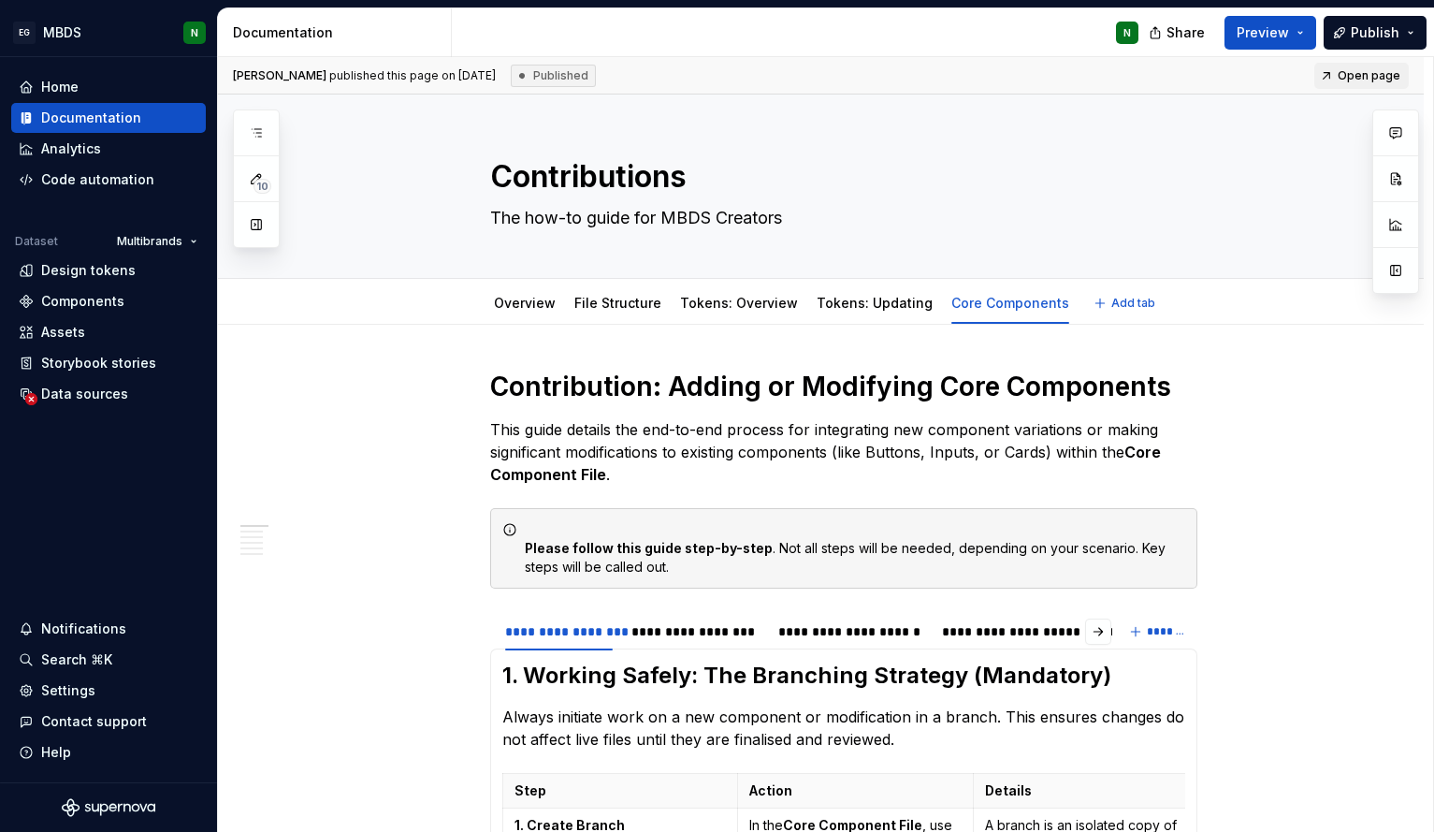
type textarea "*"
type textarea "The how-to guide for MBDS Creators"
click at [1362, 22] on button "Publish" at bounding box center [1375, 33] width 103 height 34
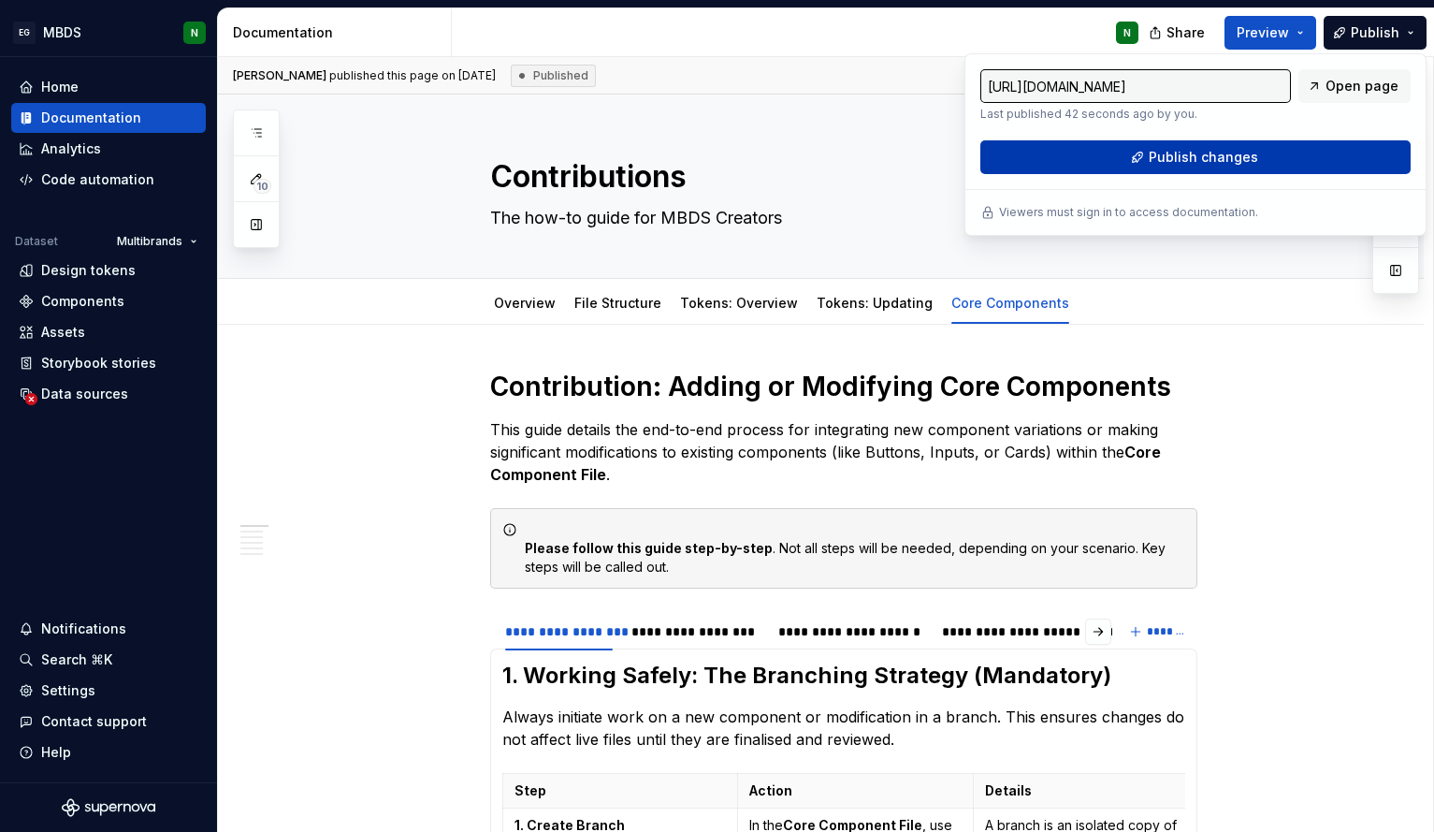
click at [1250, 153] on span "Publish changes" at bounding box center [1203, 157] width 109 height 19
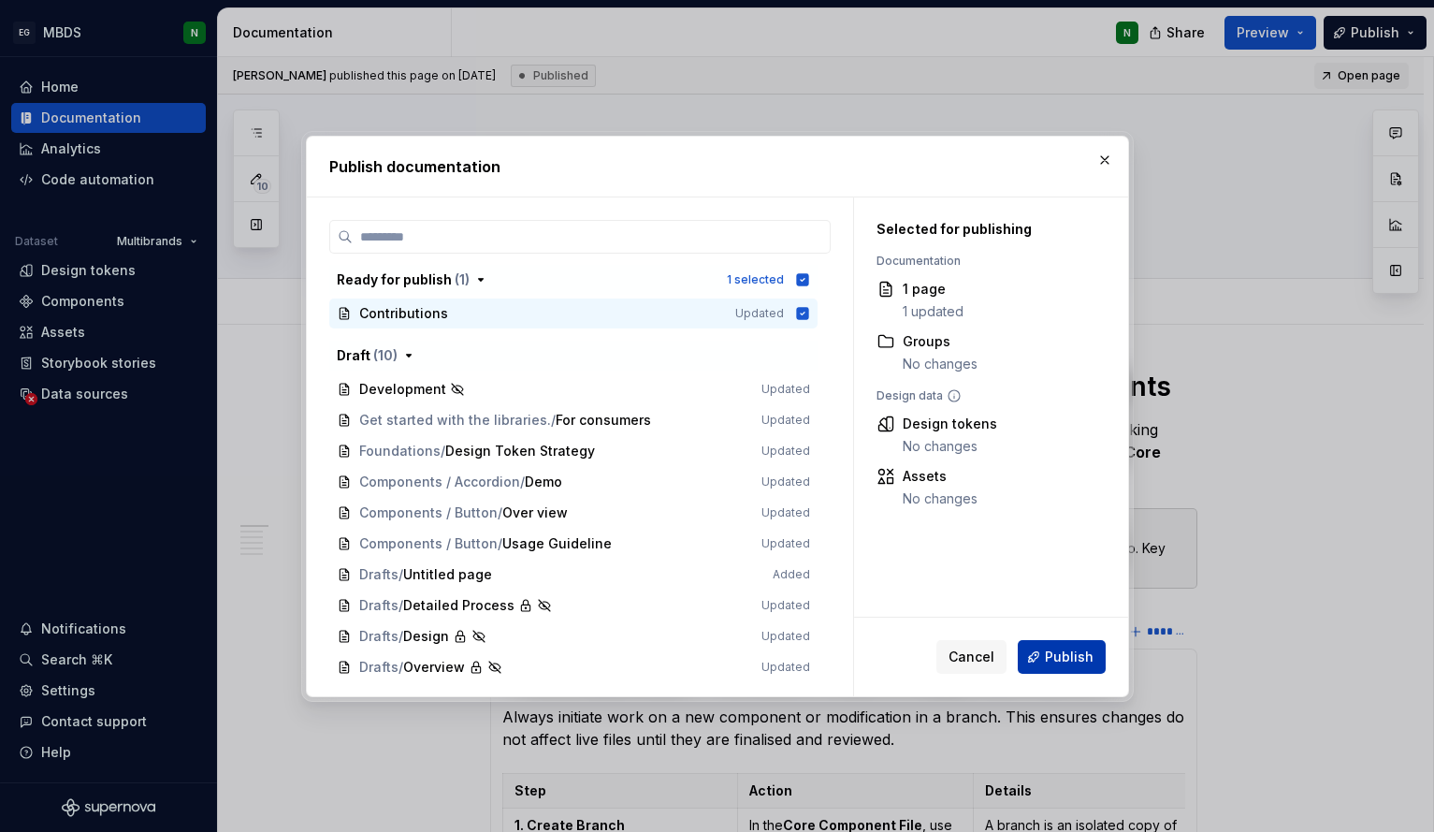
click at [1049, 671] on button "Publish" at bounding box center [1062, 657] width 88 height 34
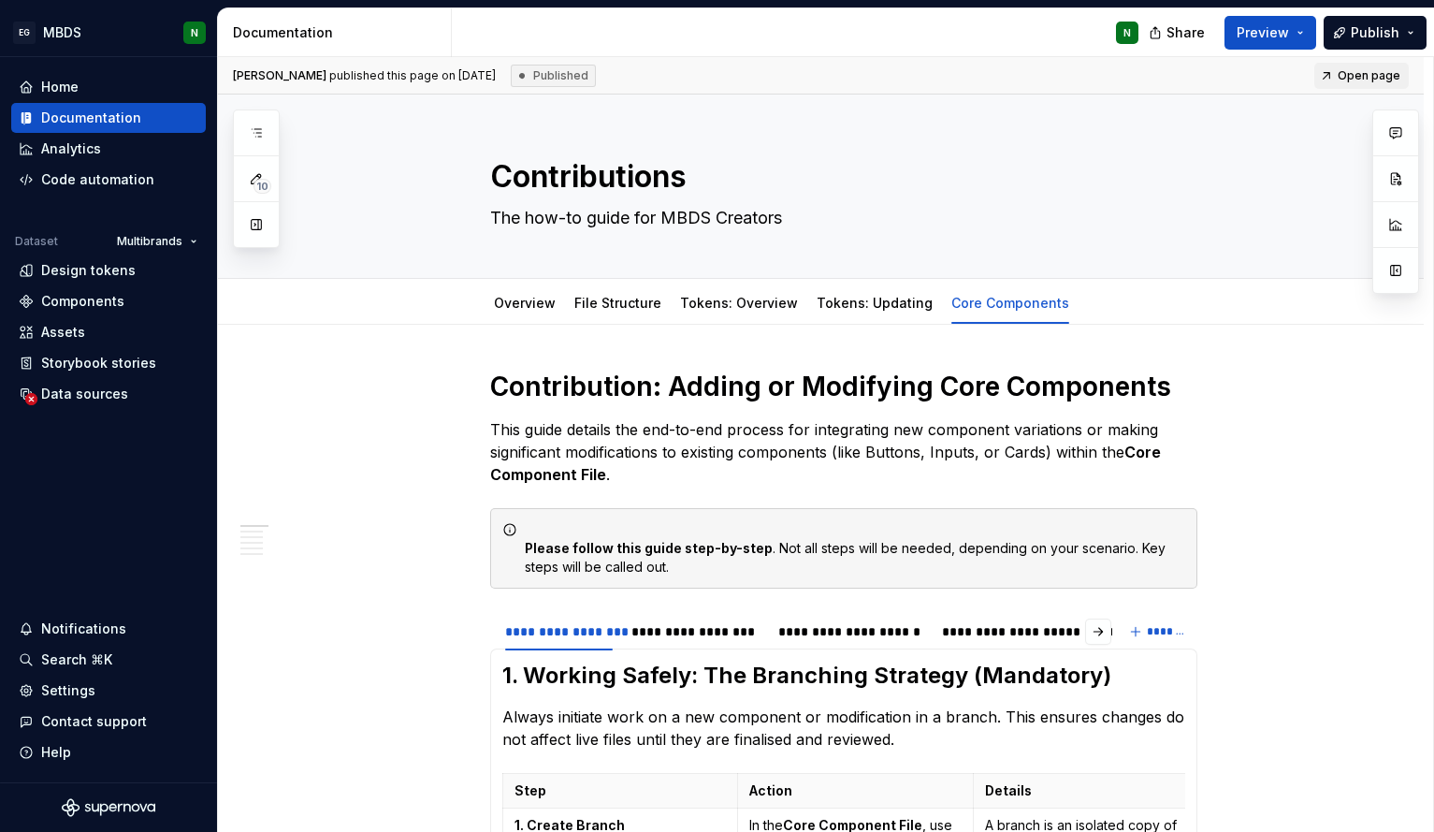
type textarea "*"
